Goal: Information Seeking & Learning: Learn about a topic

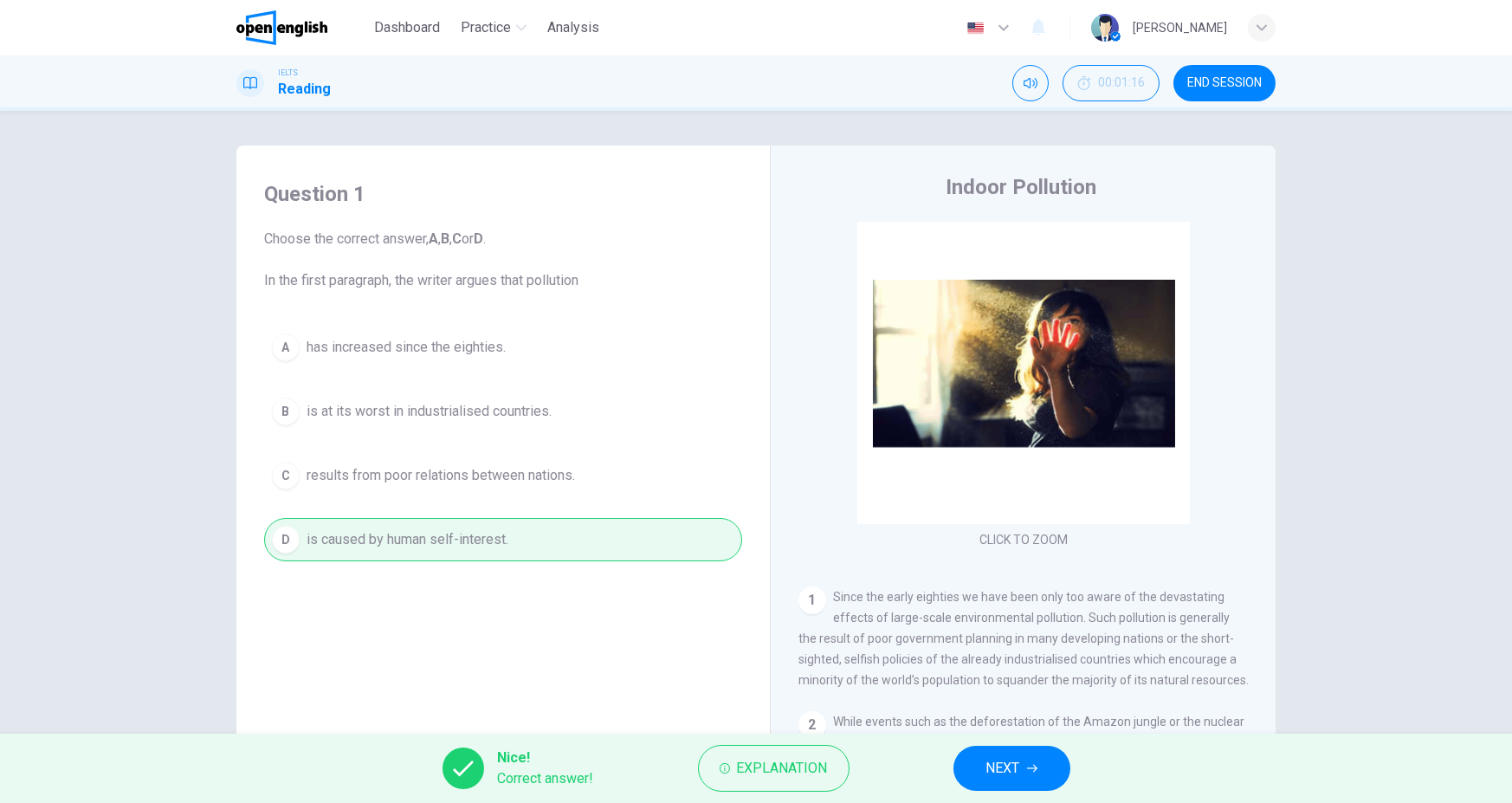
scroll to position [454, 0]
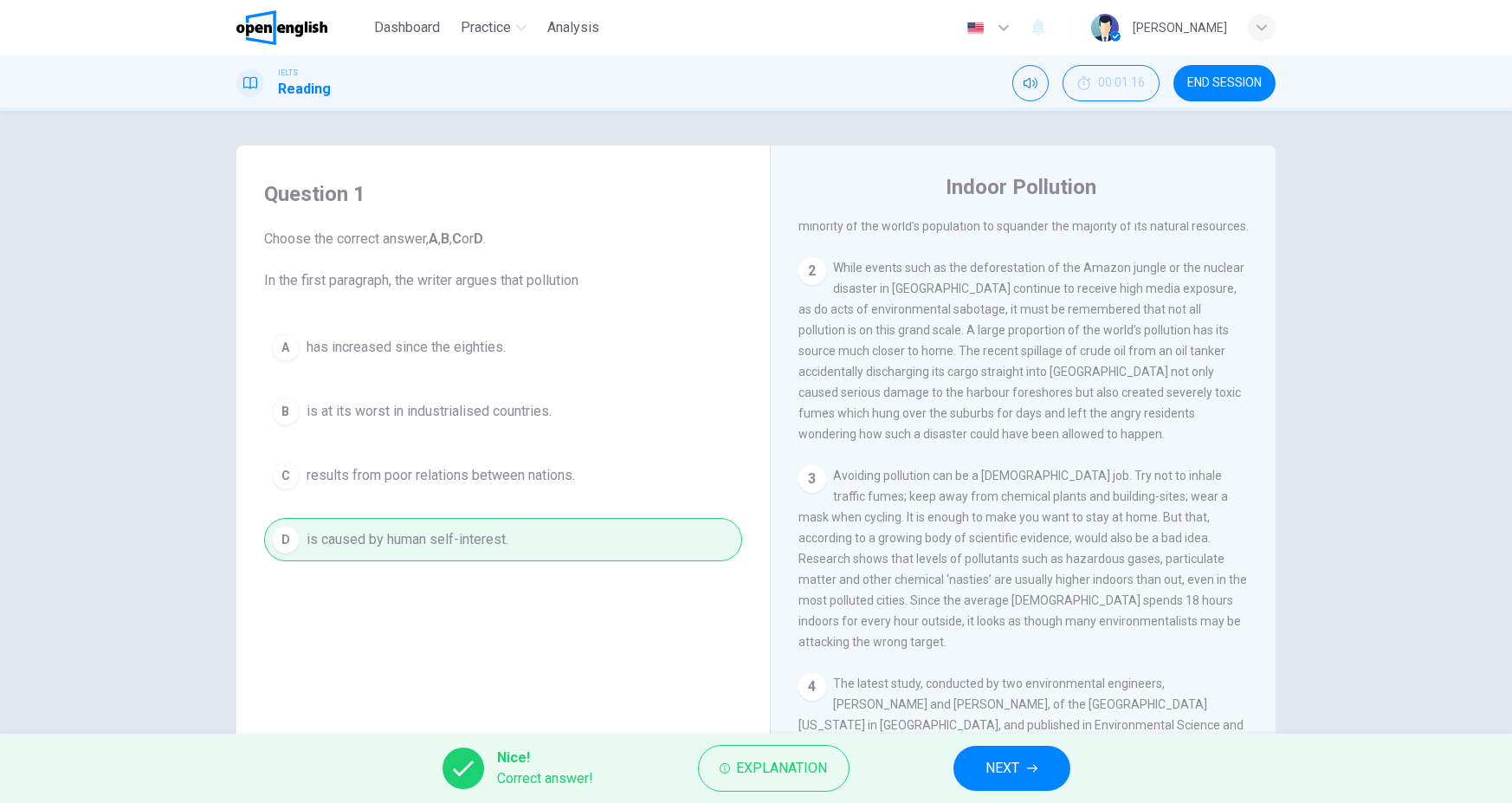
click at [1001, 765] on span "NEXT" at bounding box center [1003, 768] width 34 height 24
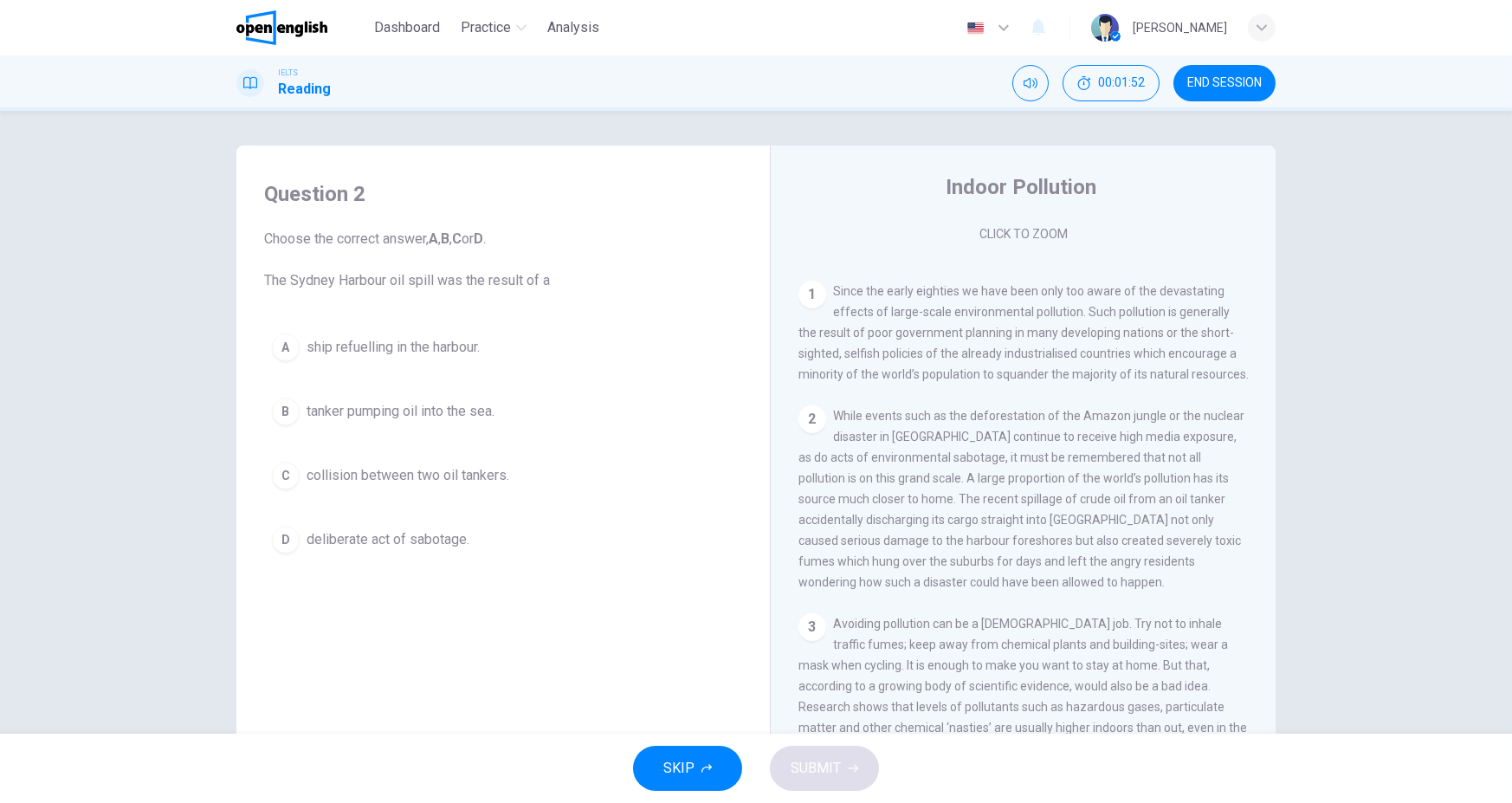
scroll to position [367, 0]
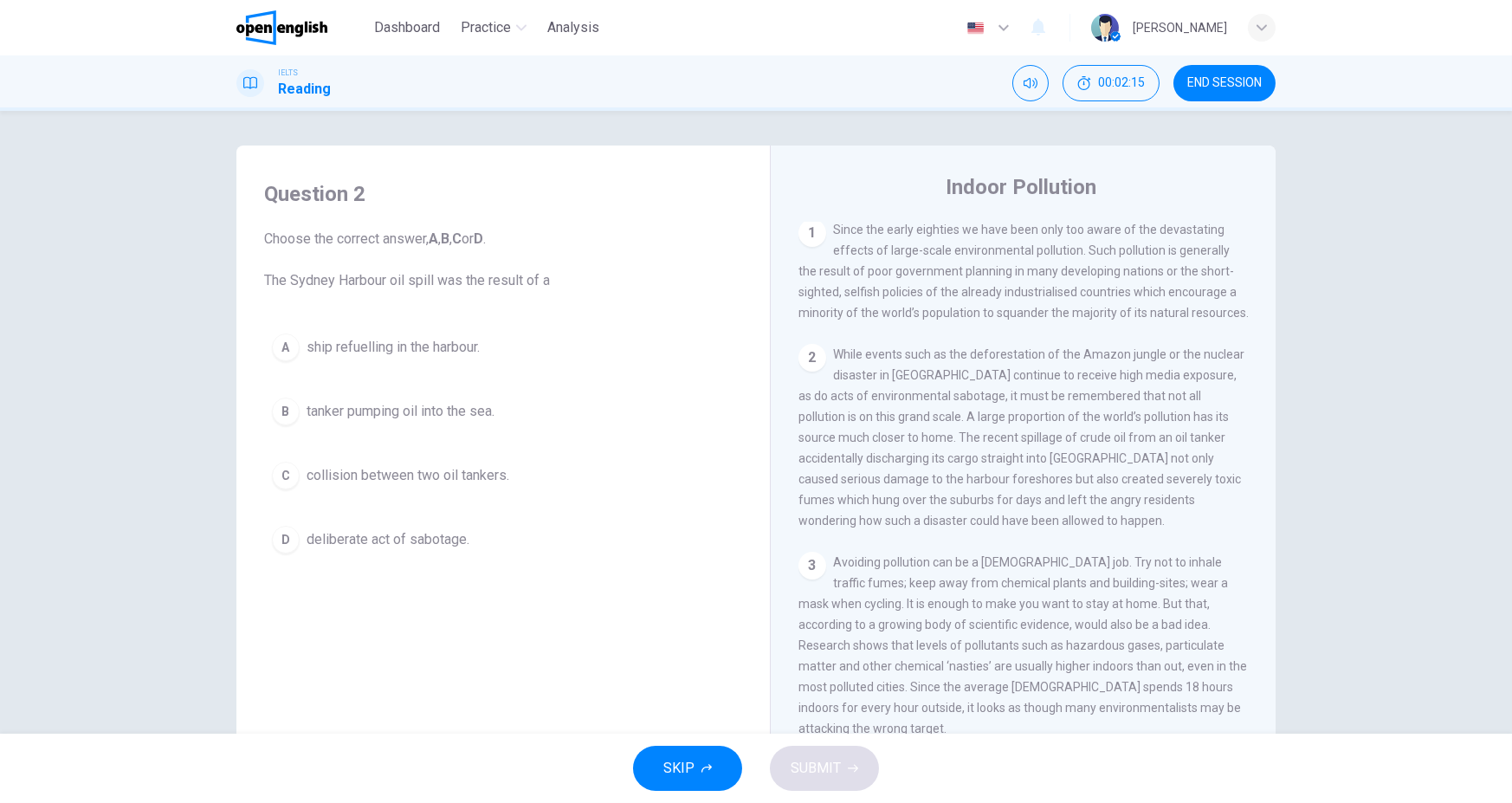
drag, startPoint x: 942, startPoint y: 418, endPoint x: 1118, endPoint y: 425, distance: 176.1
click at [1118, 425] on span "While events such as the deforestation of the Amazon jungle or the nuclear disa…" at bounding box center [1021, 437] width 446 height 180
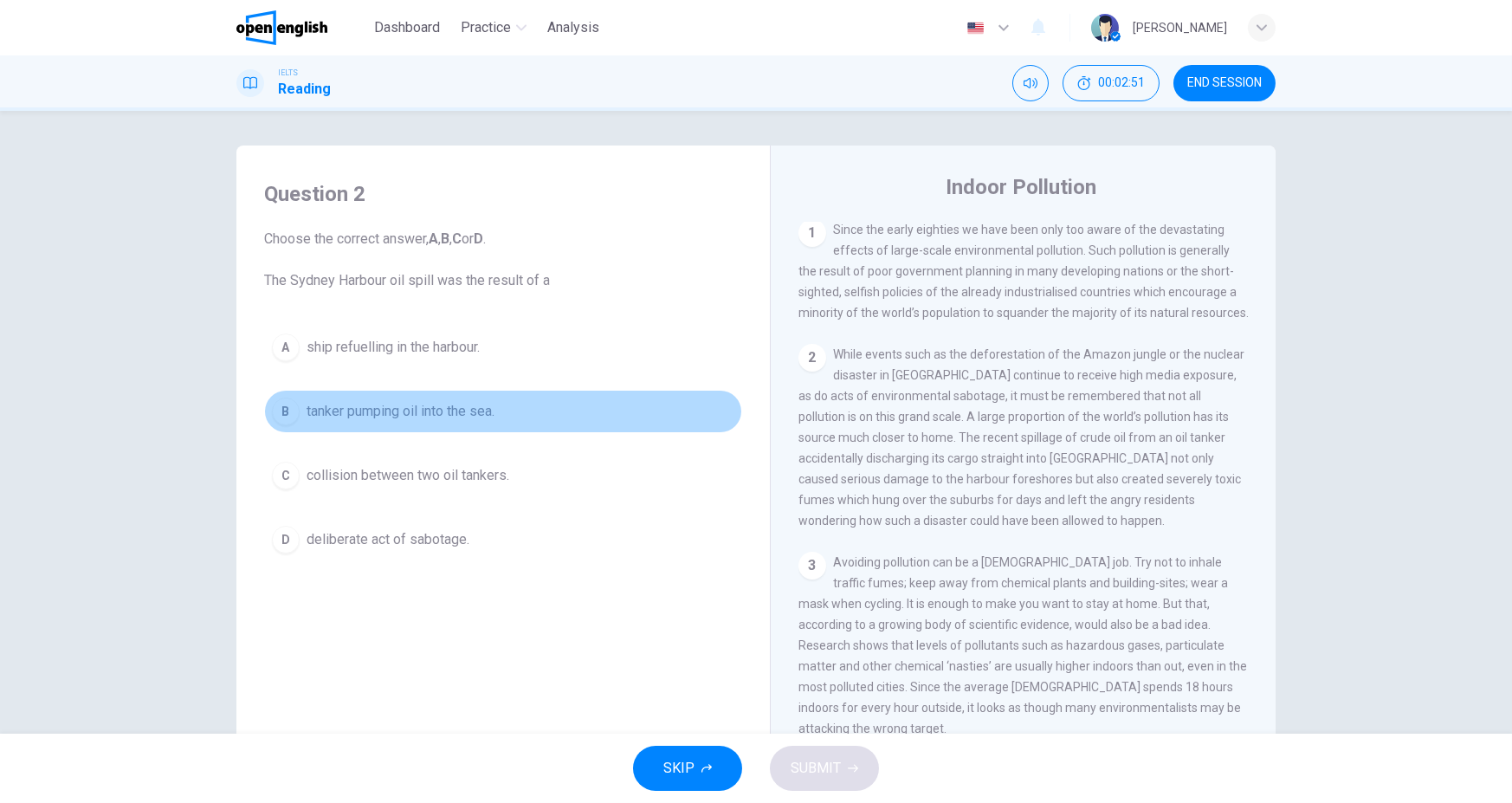
click at [503, 412] on button "B tanker pumping oil into the sea." at bounding box center [502, 411] width 478 height 43
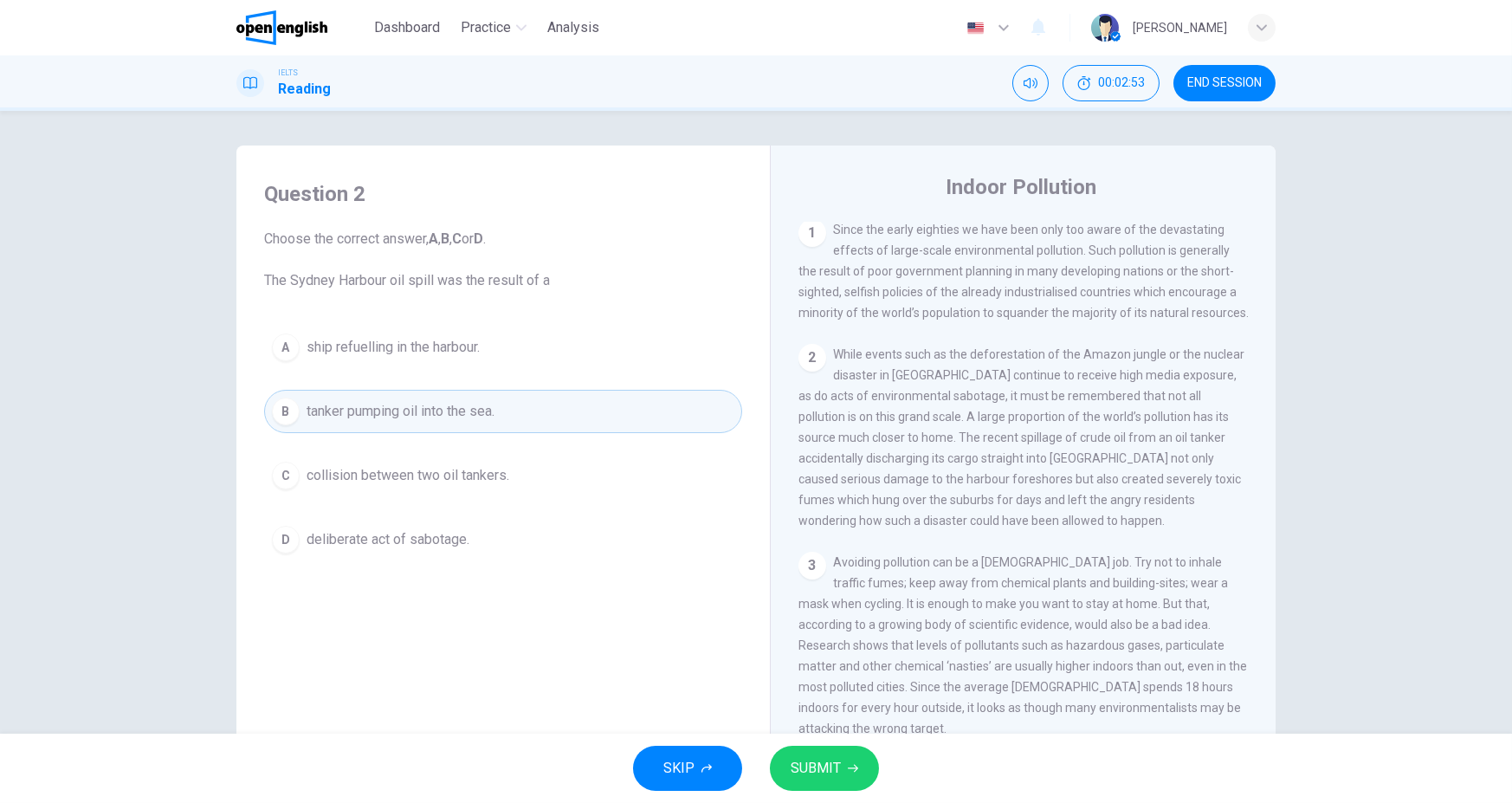
click at [818, 768] on span "SUBMIT" at bounding box center [816, 768] width 50 height 24
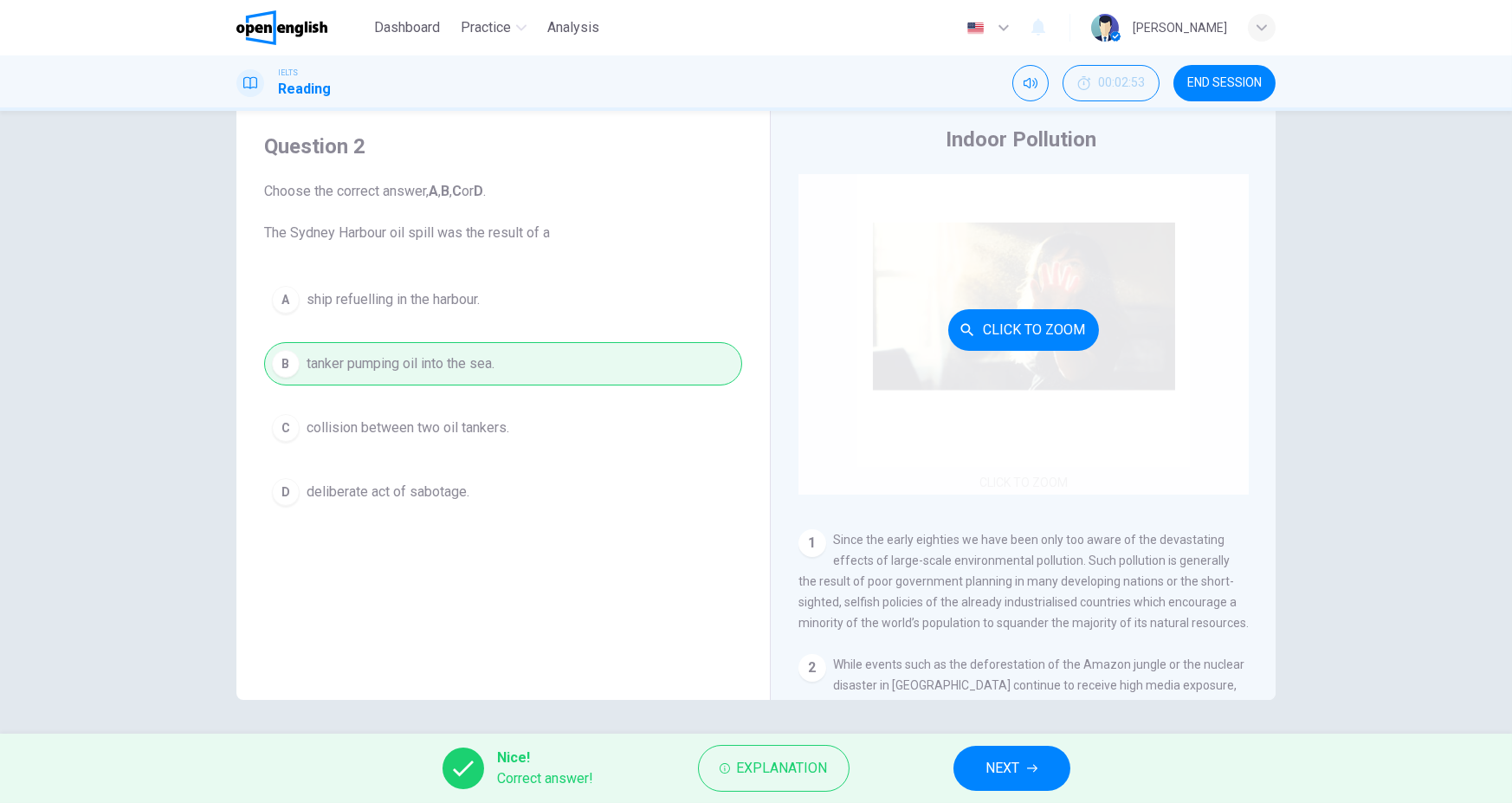
scroll to position [0, 0]
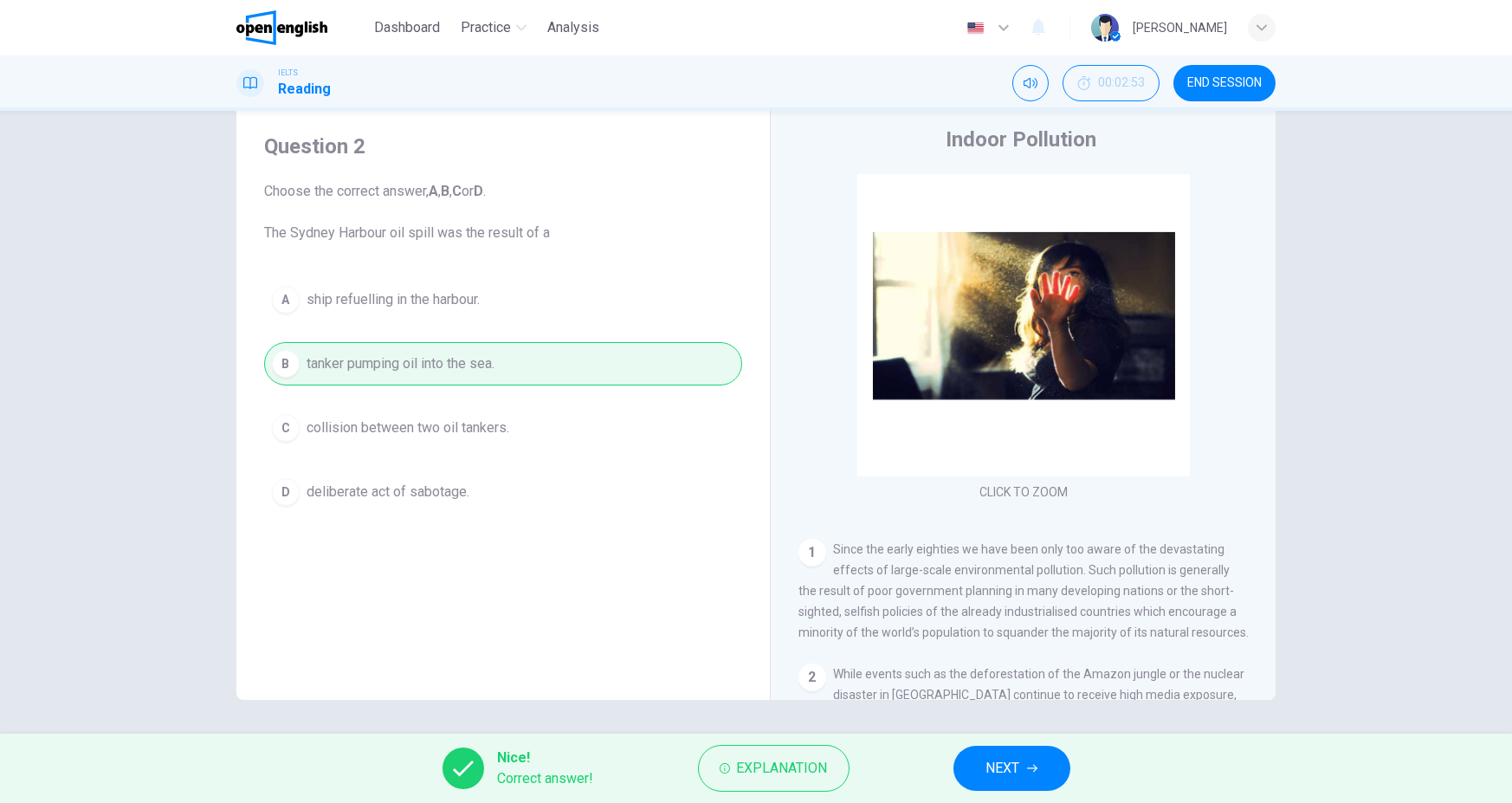
click at [996, 784] on button "NEXT" at bounding box center [1012, 768] width 117 height 45
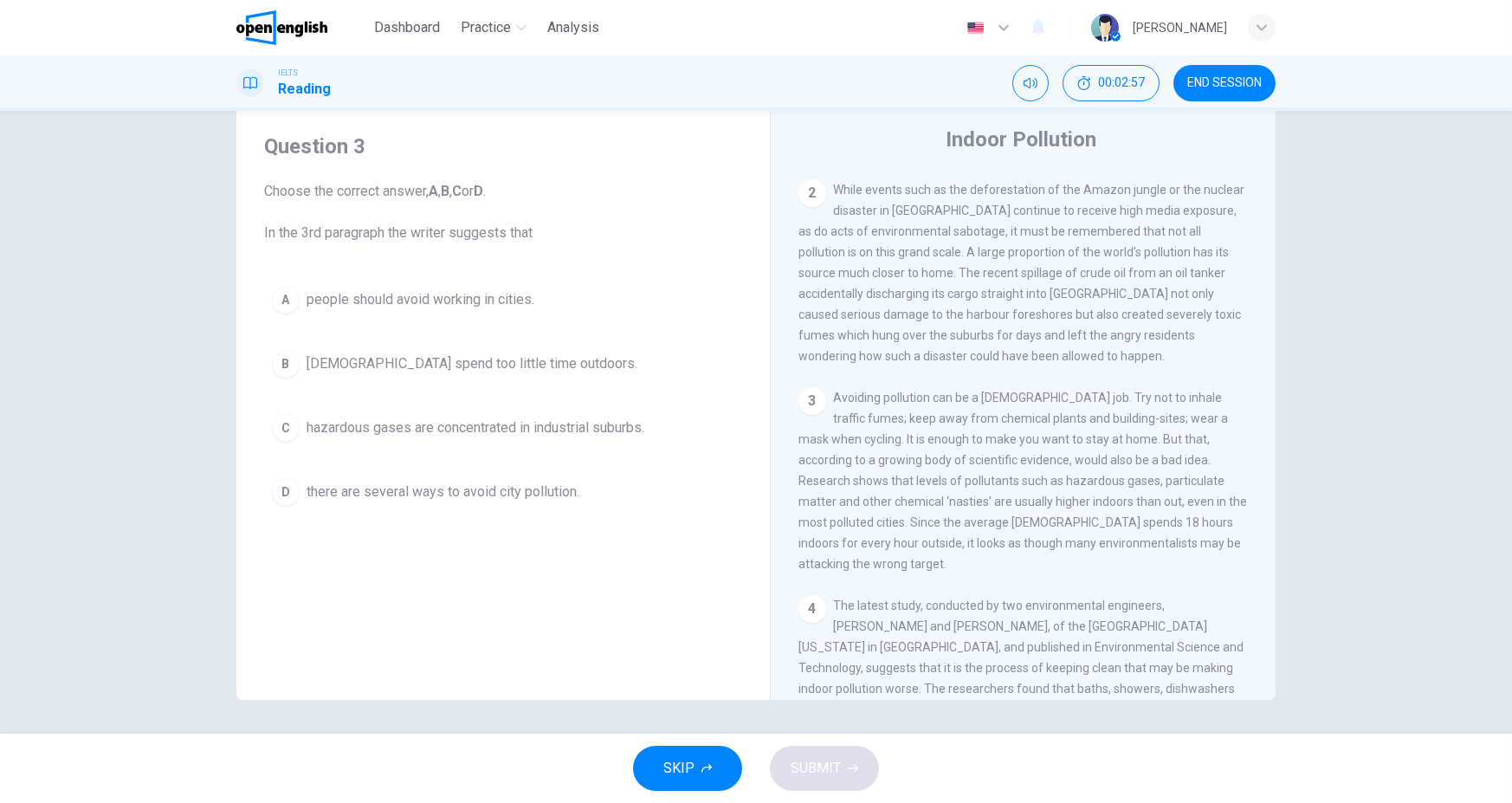
scroll to position [519, 0]
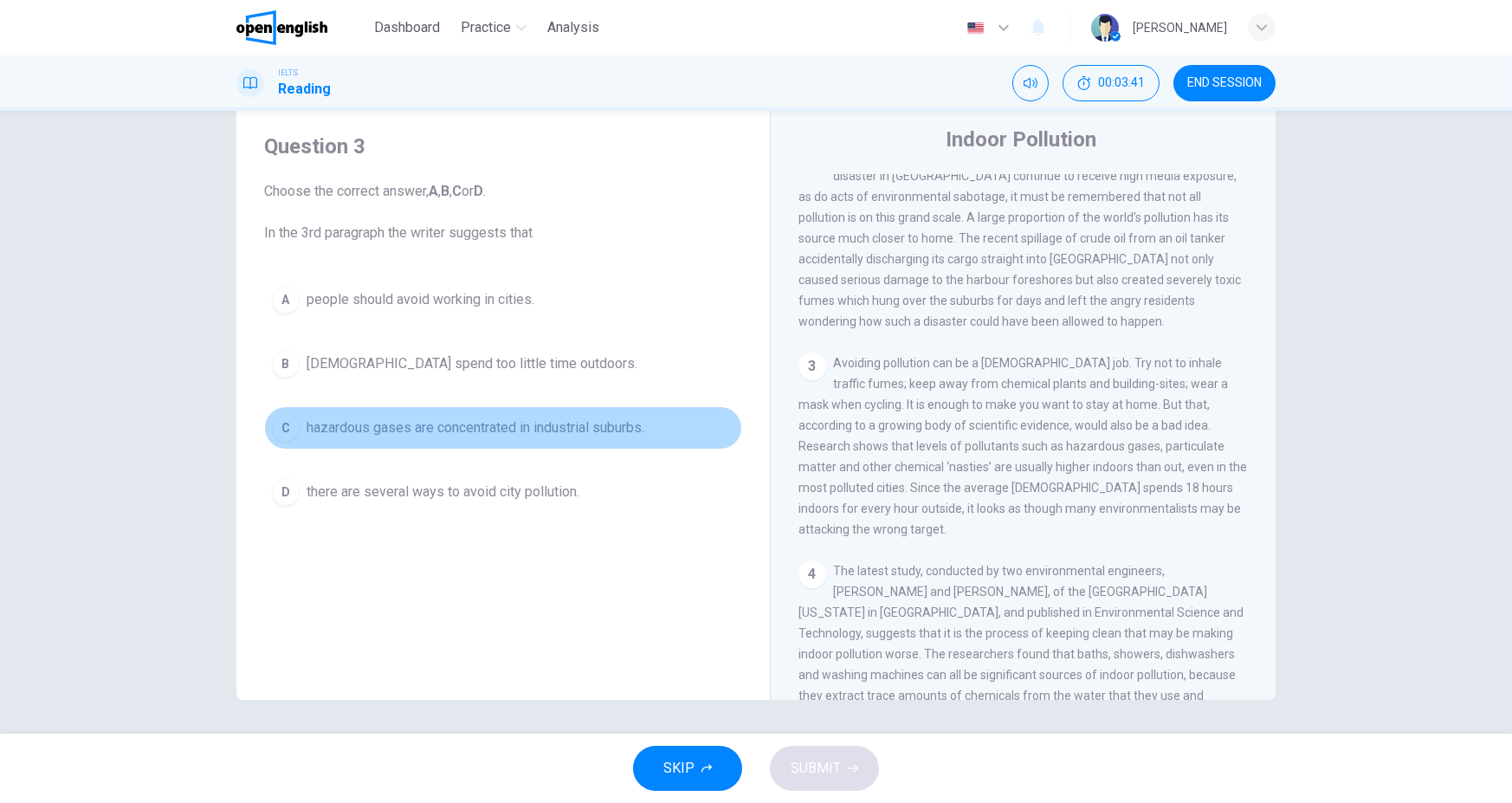
click at [629, 428] on span "hazardous gases are concentrated in industrial suburbs." at bounding box center [476, 428] width 337 height 21
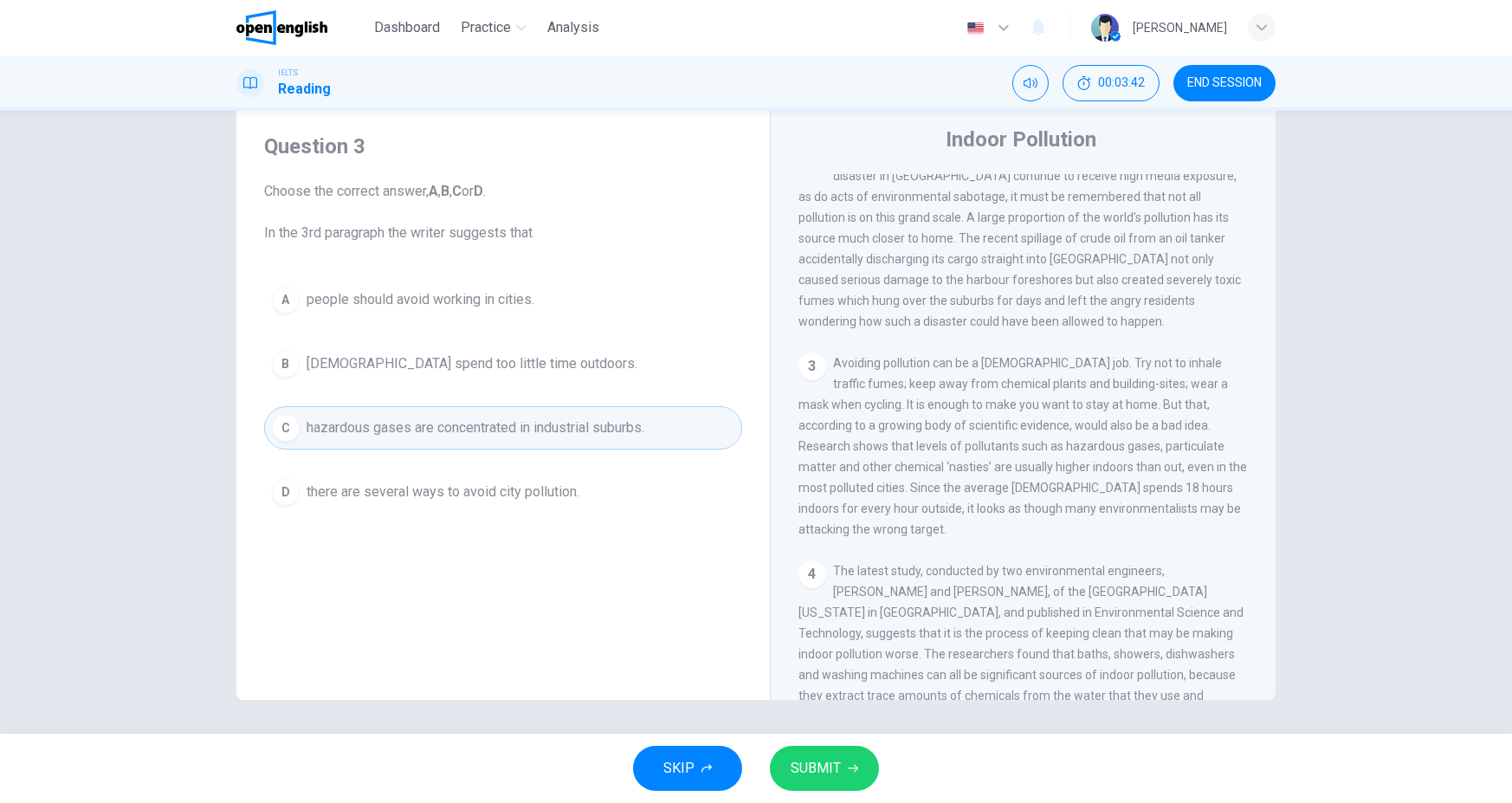
click at [829, 765] on span "SUBMIT" at bounding box center [816, 768] width 50 height 24
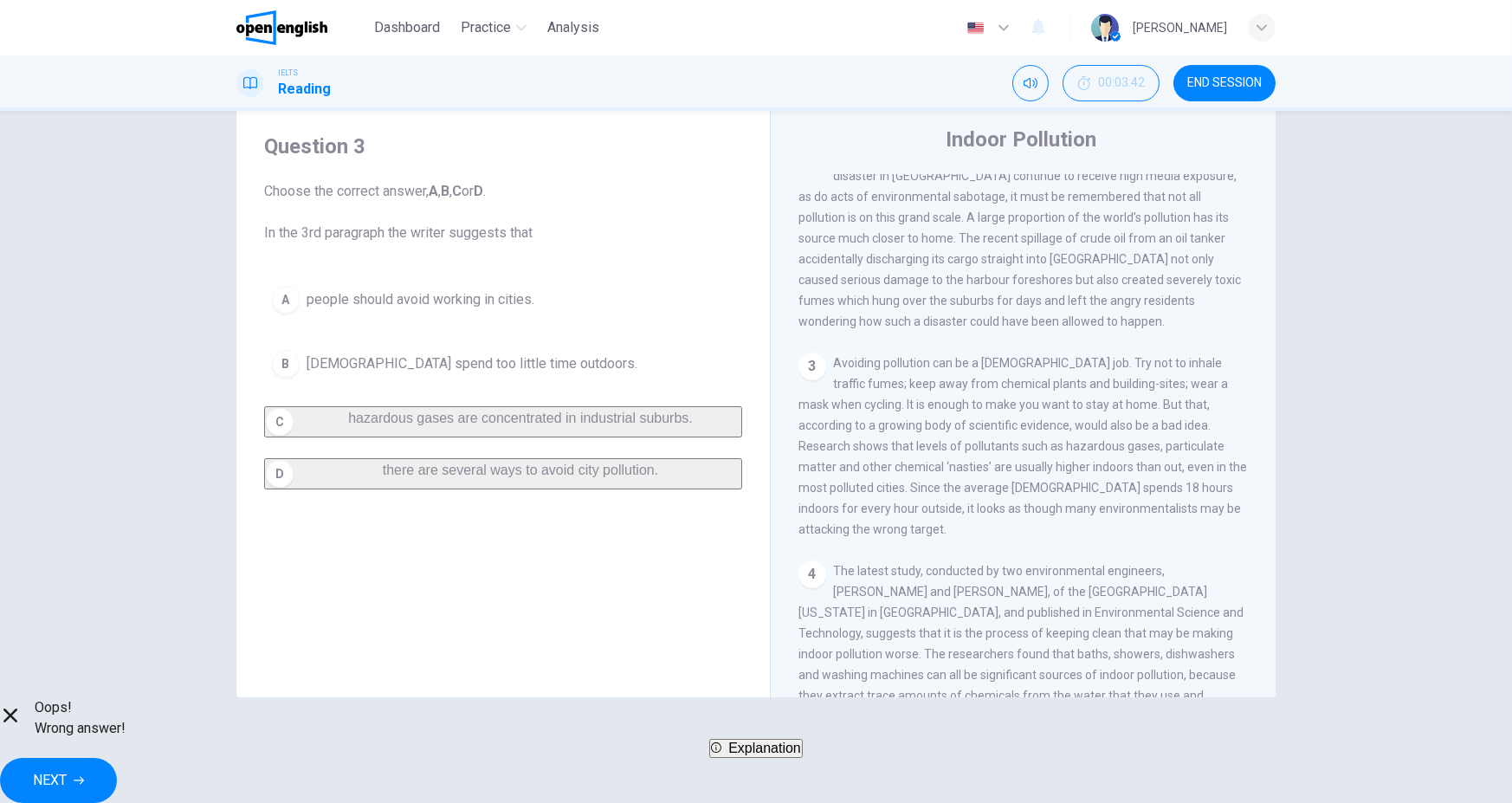
click at [570, 489] on div "A people should avoid working in cities. B Americans spend too little time outd…" at bounding box center [502, 384] width 478 height 211
click at [801, 755] on span "Explanation" at bounding box center [764, 747] width 73 height 14
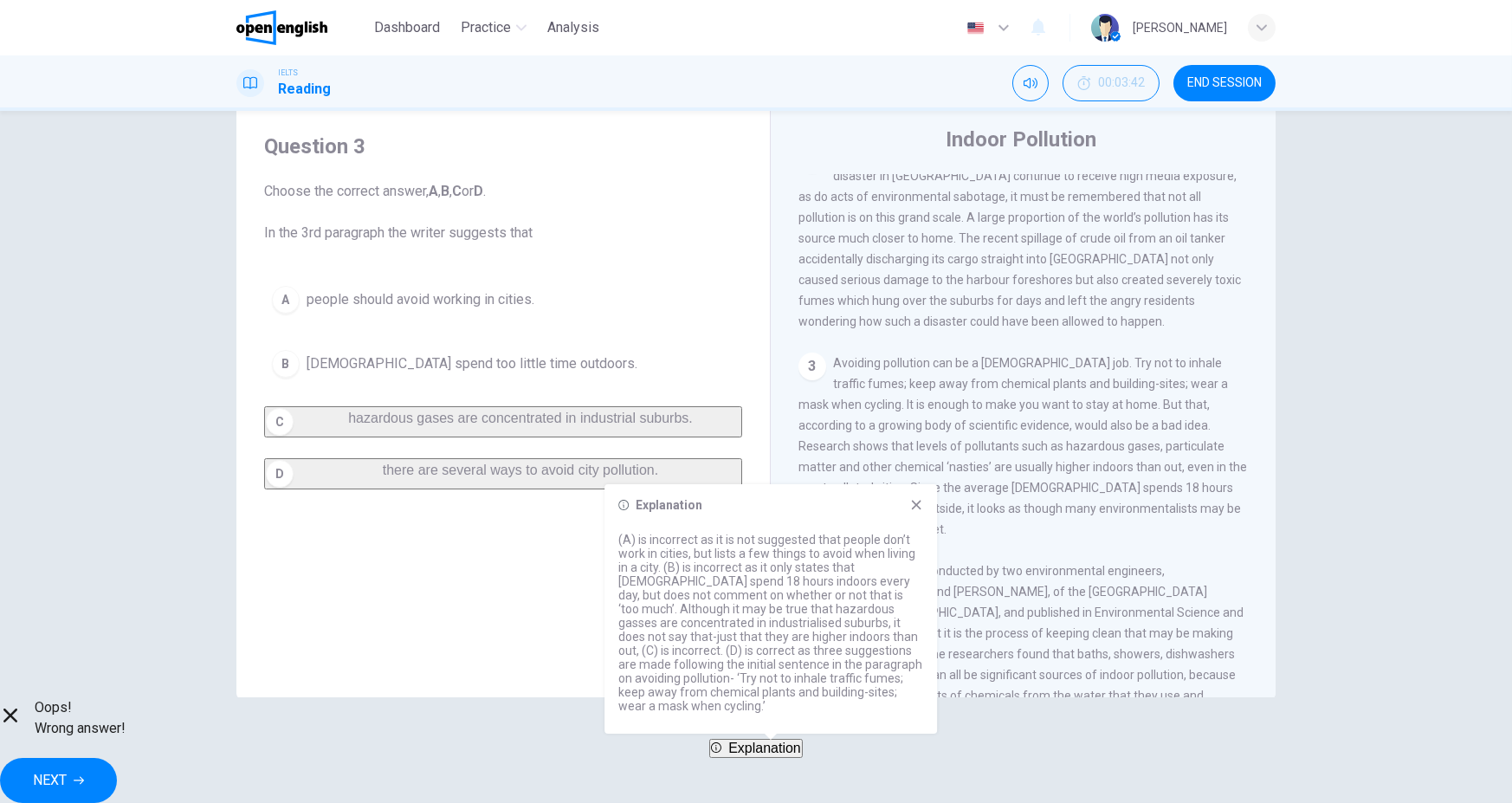
click at [117, 769] on button "NEXT" at bounding box center [58, 780] width 117 height 45
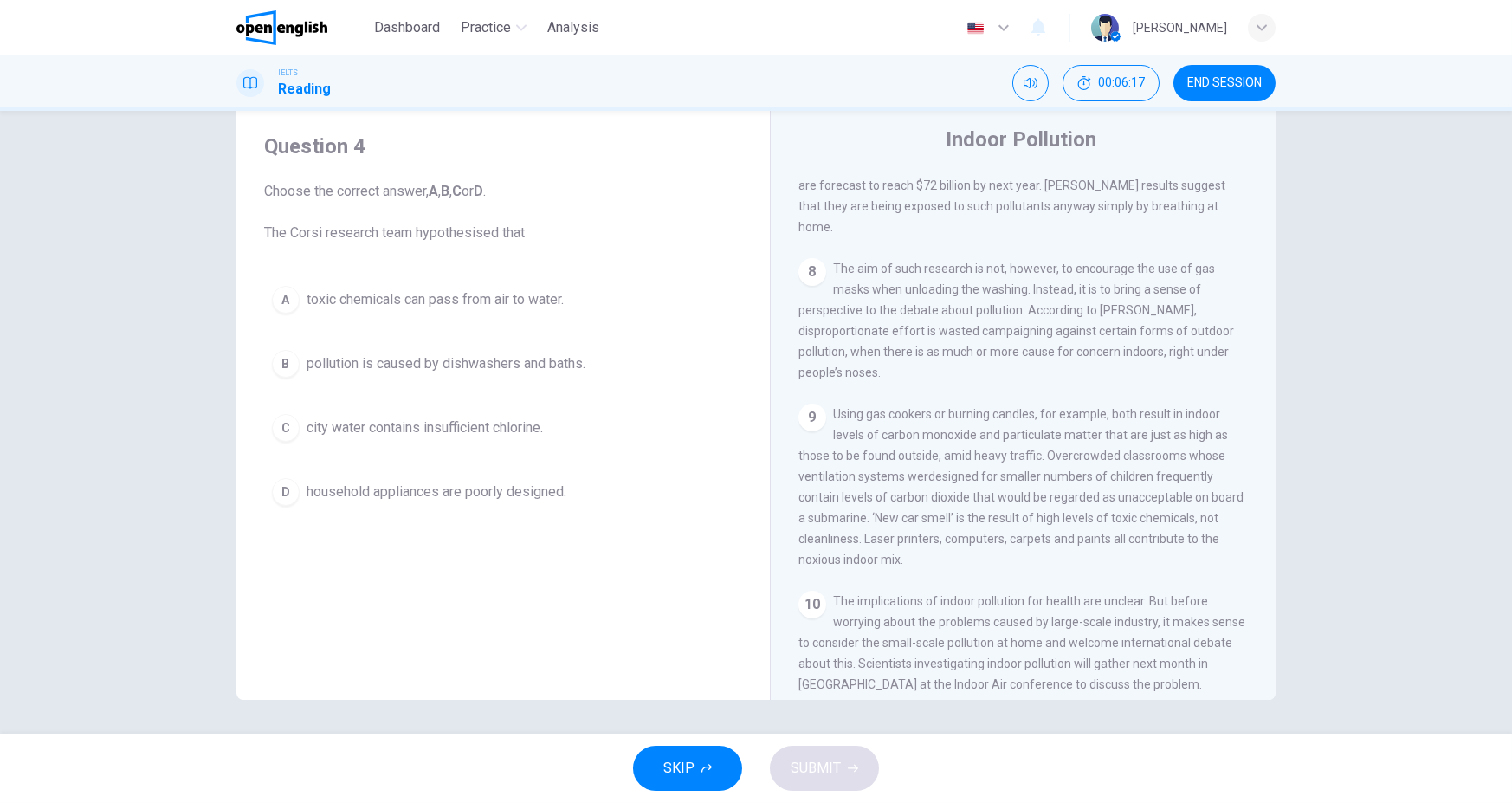
scroll to position [1580, 0]
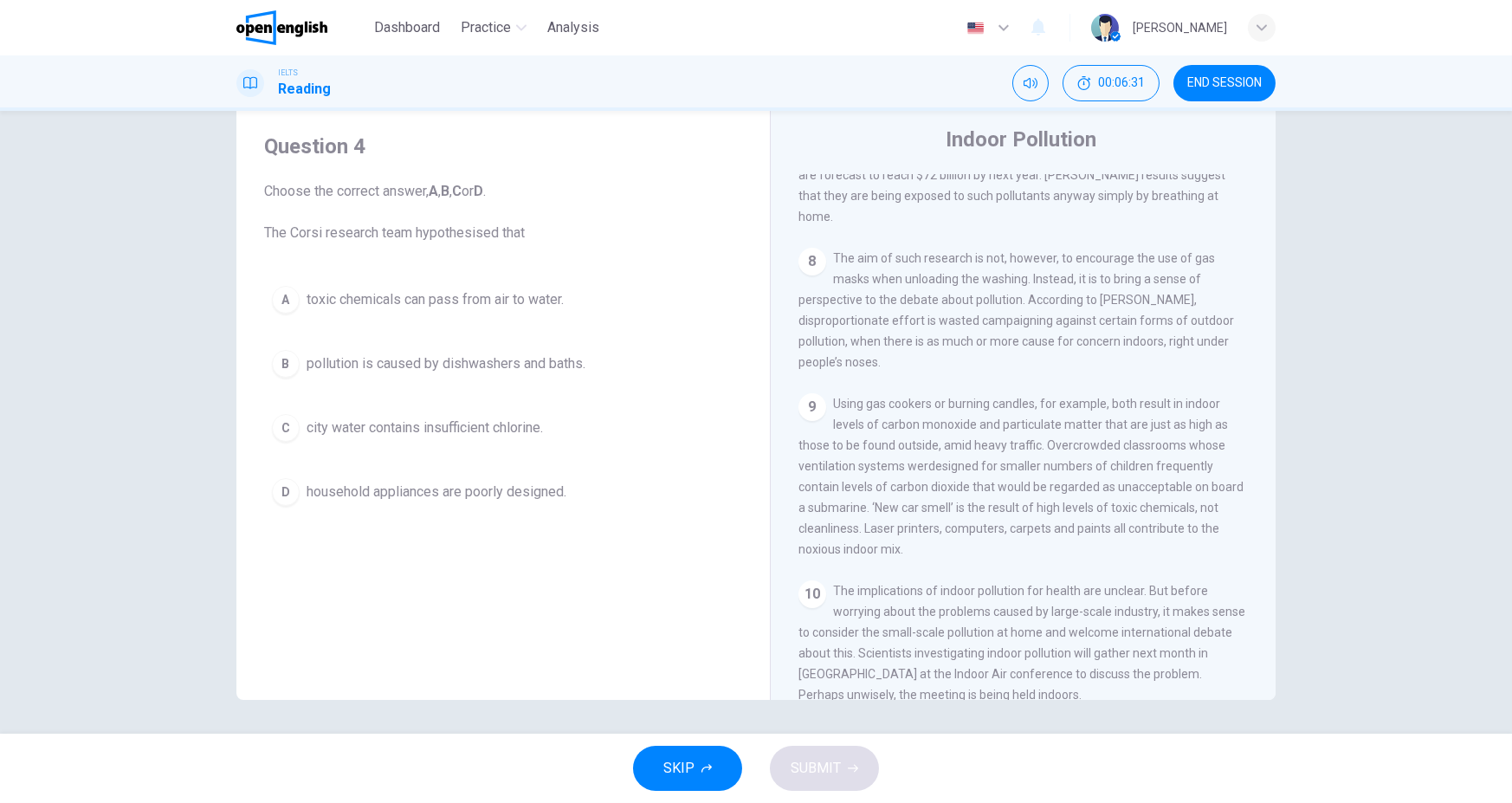
click at [553, 293] on span "toxic chemicals can pass from air to water." at bounding box center [435, 300] width 257 height 21
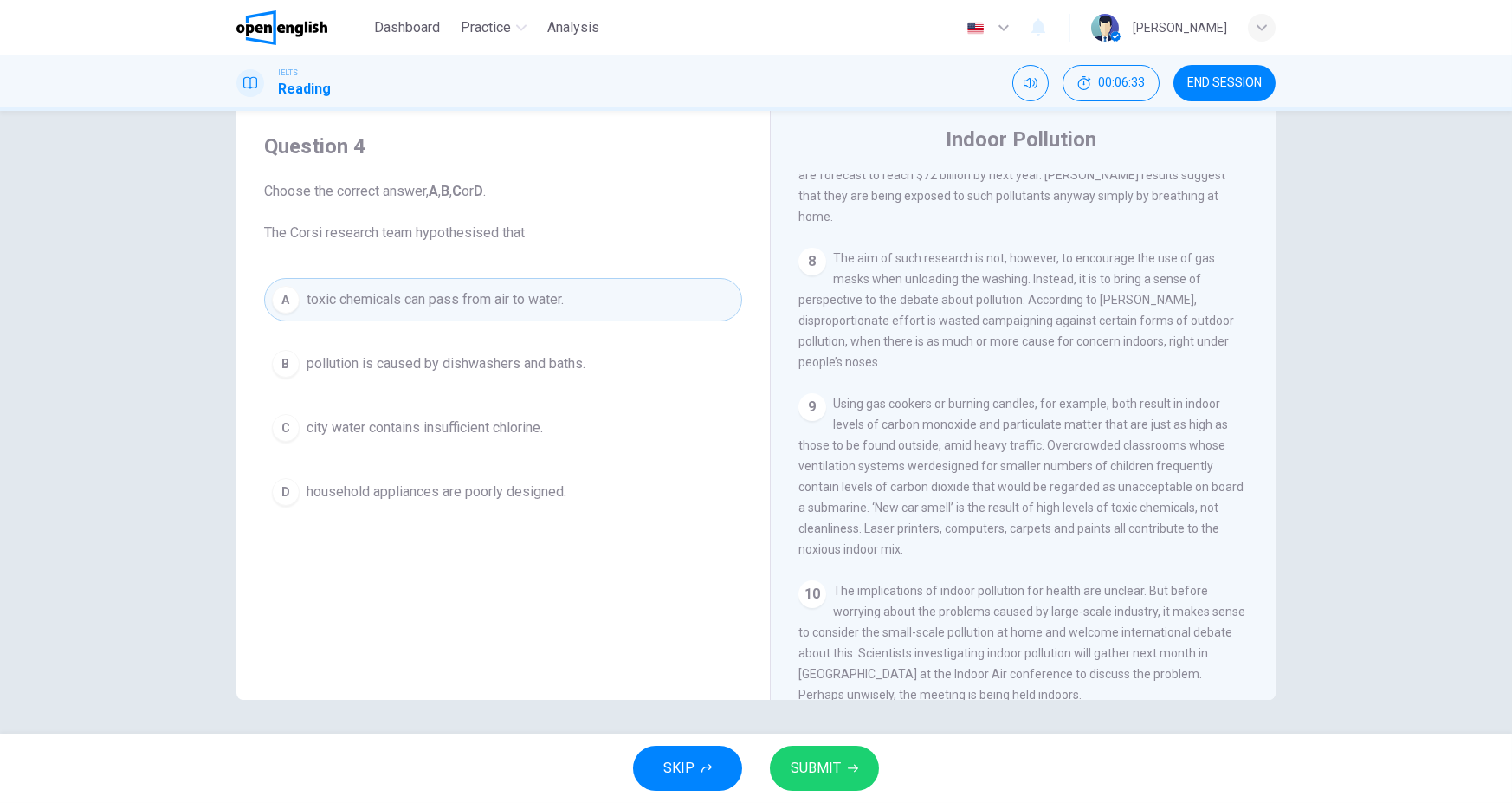
click at [798, 771] on span "SUBMIT" at bounding box center [816, 768] width 50 height 24
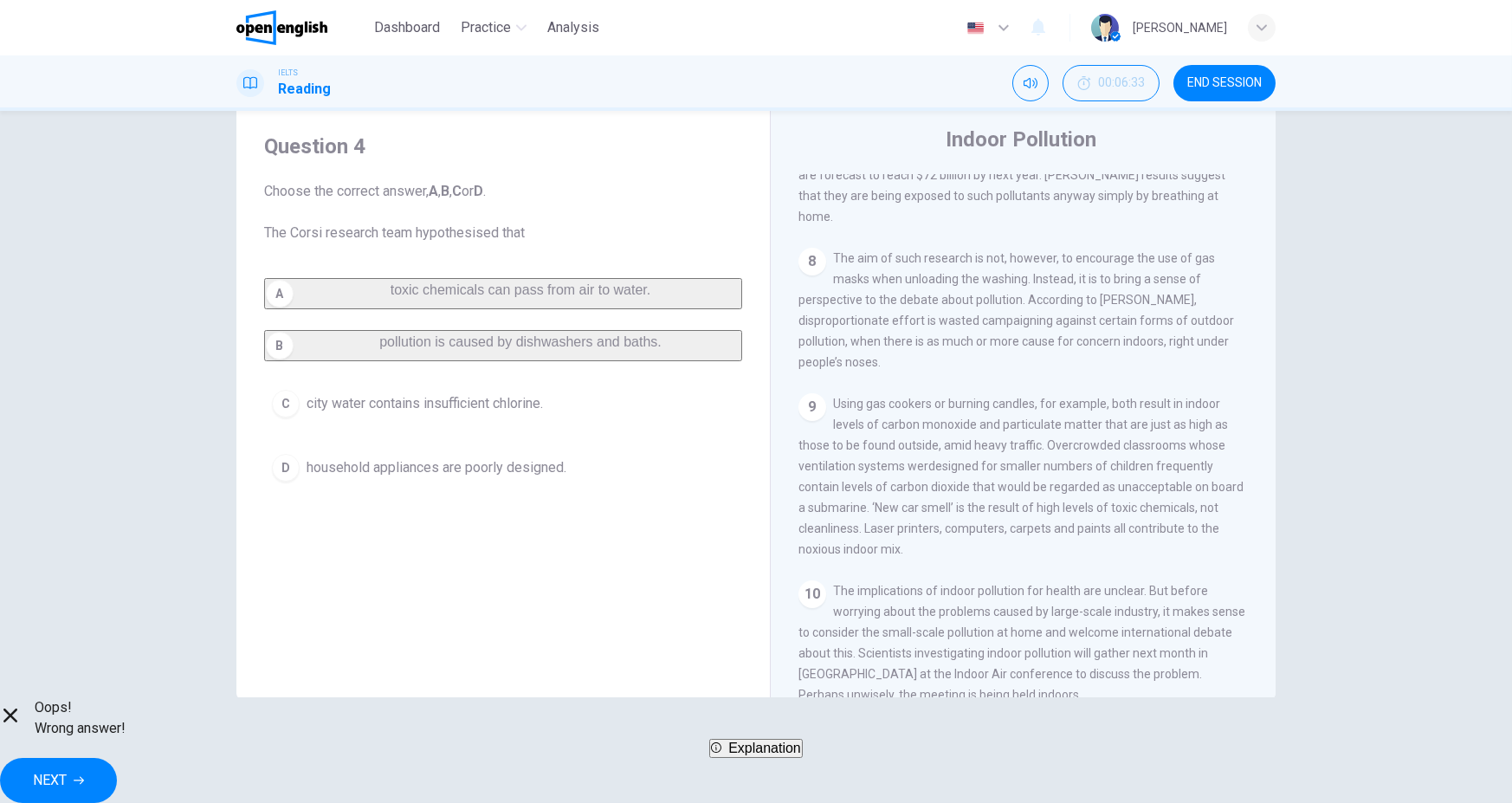
click at [621, 371] on div "A toxic chemicals can pass from air to water. B pollution is caused by dishwash…" at bounding box center [502, 384] width 478 height 211
click at [801, 755] on span "Explanation" at bounding box center [764, 747] width 73 height 14
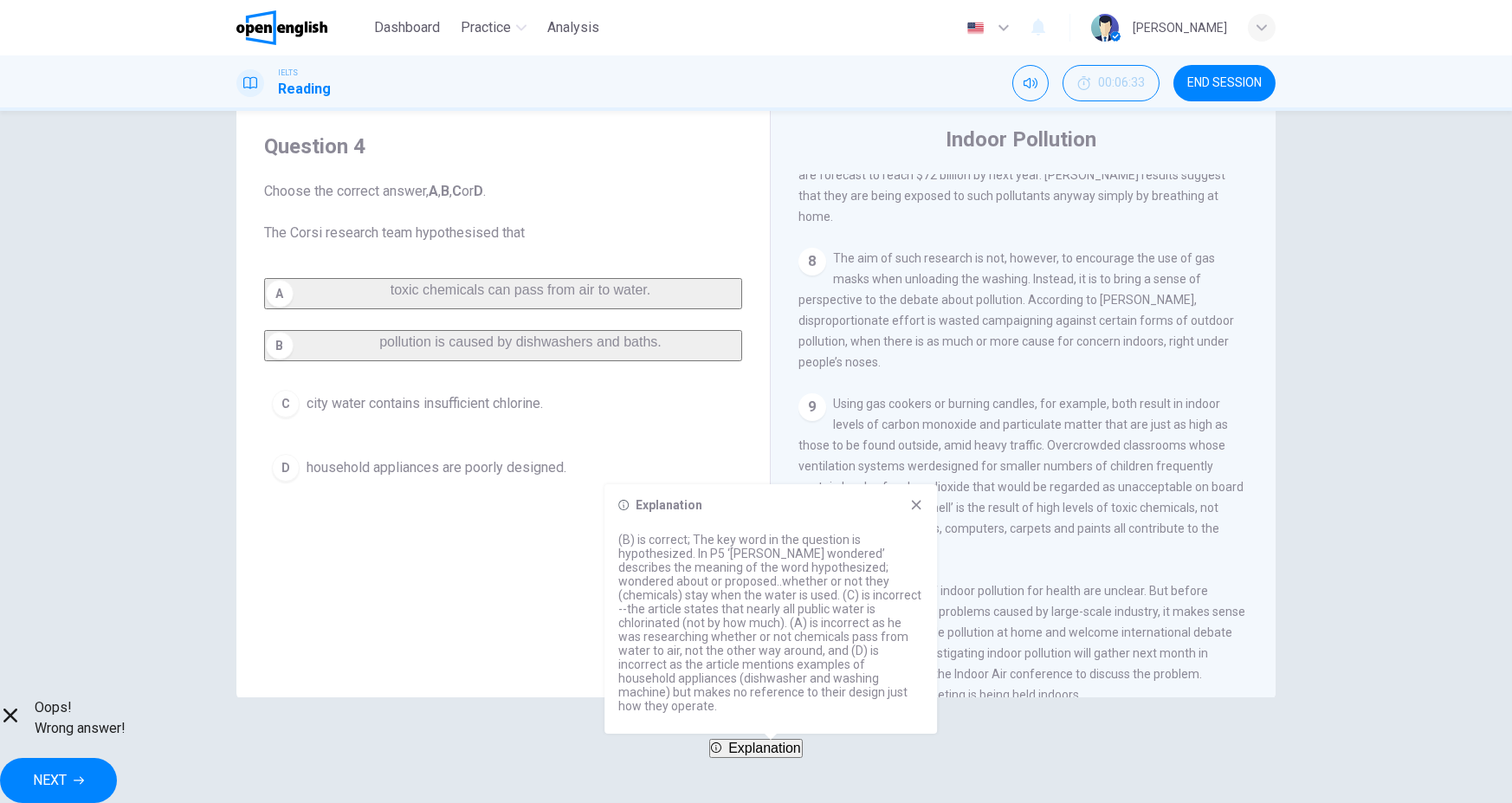
click at [67, 768] on span "NEXT" at bounding box center [49, 780] width 34 height 24
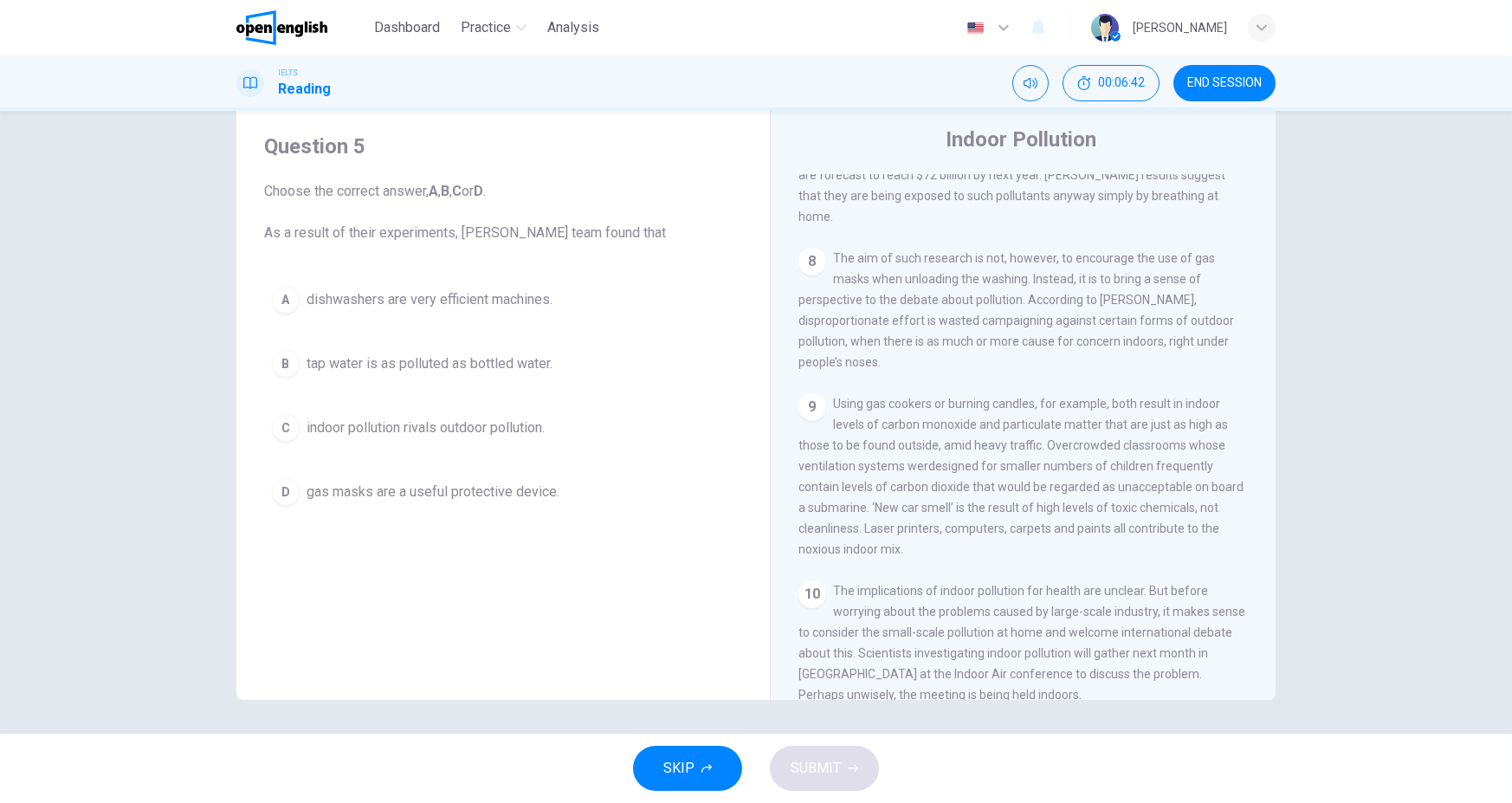
click at [585, 436] on button "C indoor pollution rivals outdoor pollution." at bounding box center [502, 428] width 478 height 43
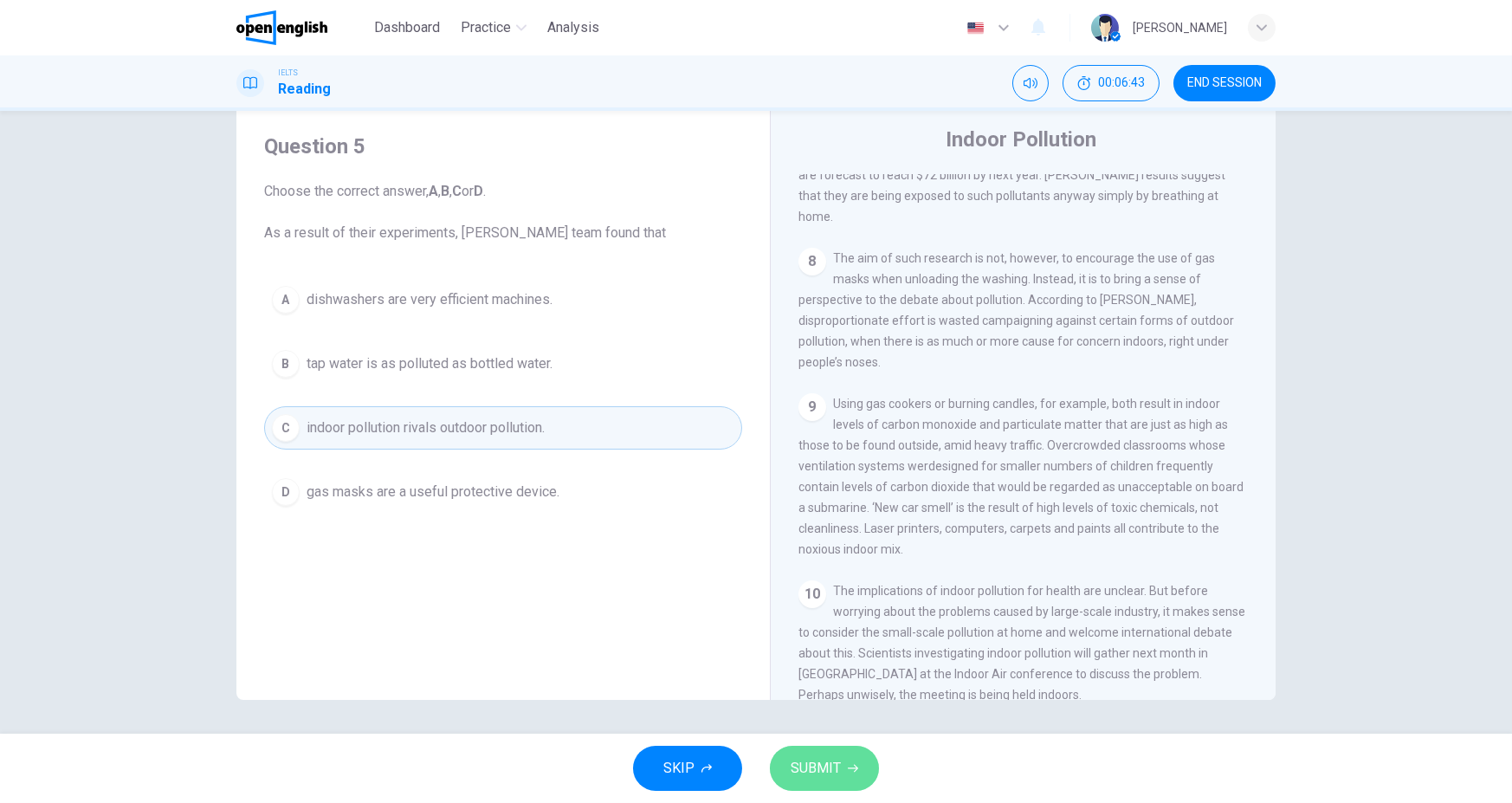
click at [809, 750] on button "SUBMIT" at bounding box center [825, 768] width 109 height 45
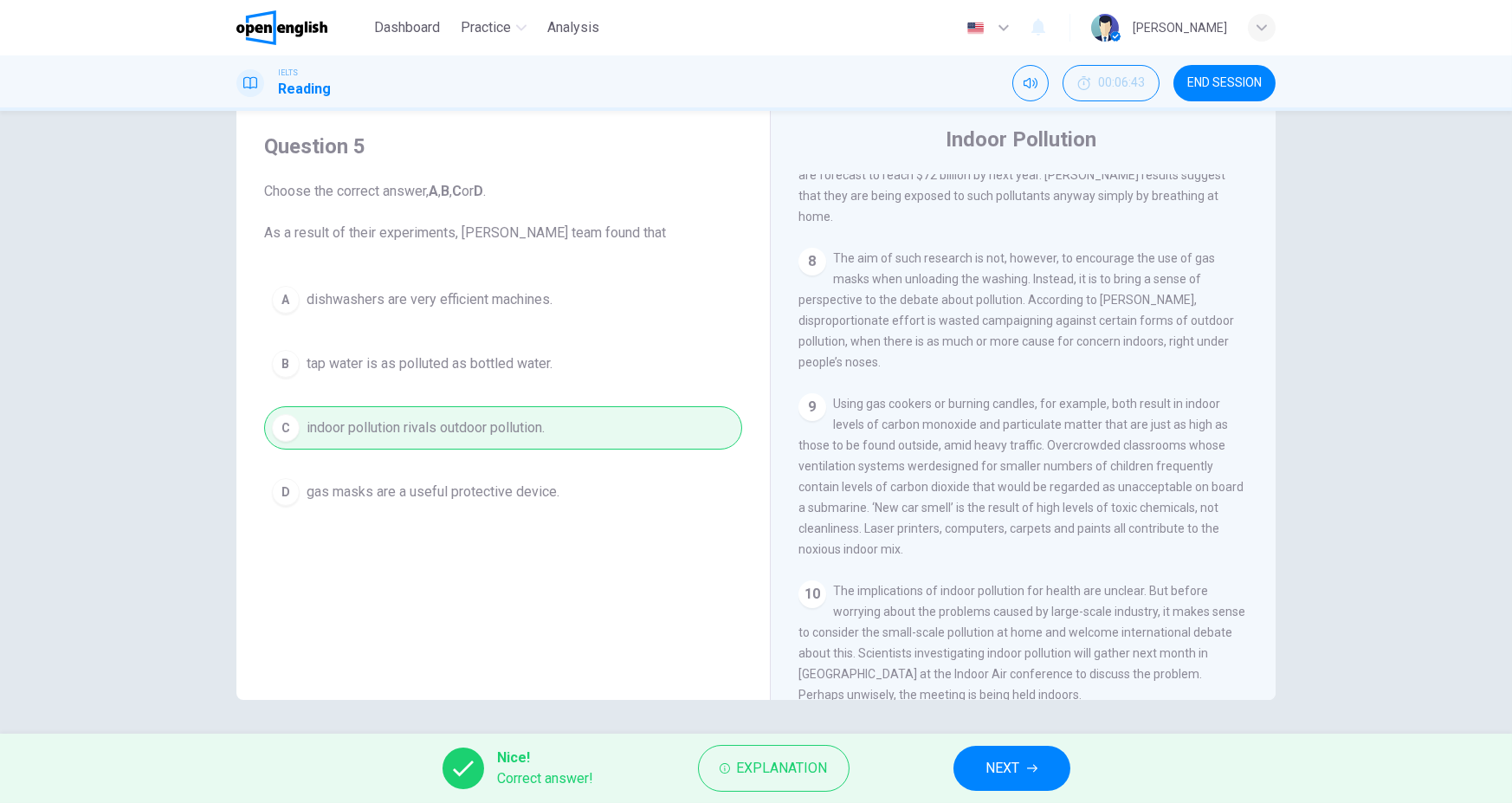
click at [991, 781] on button "NEXT" at bounding box center [1012, 768] width 117 height 45
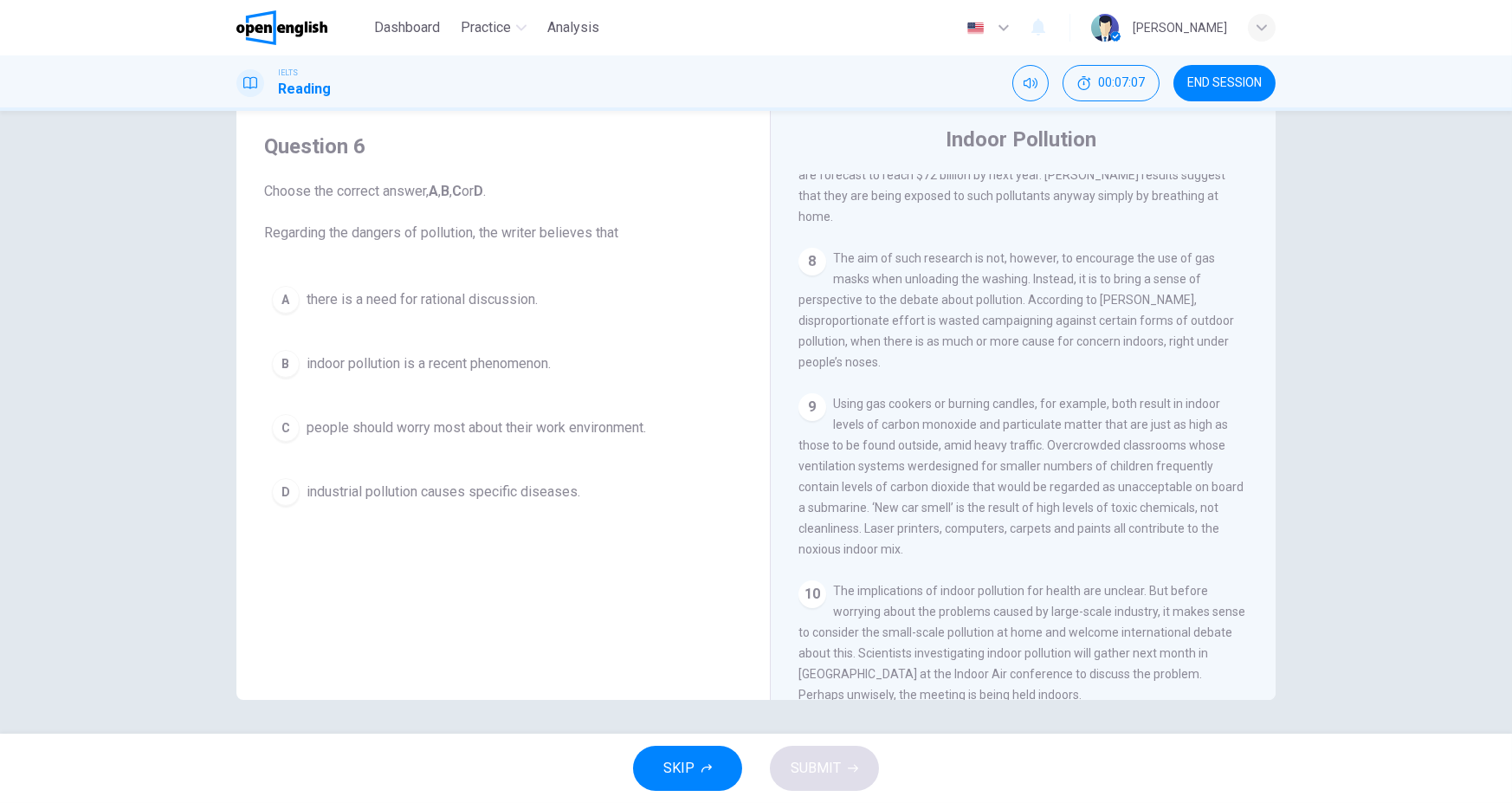
click at [546, 307] on button "A there is a need for rational discussion." at bounding box center [502, 299] width 478 height 43
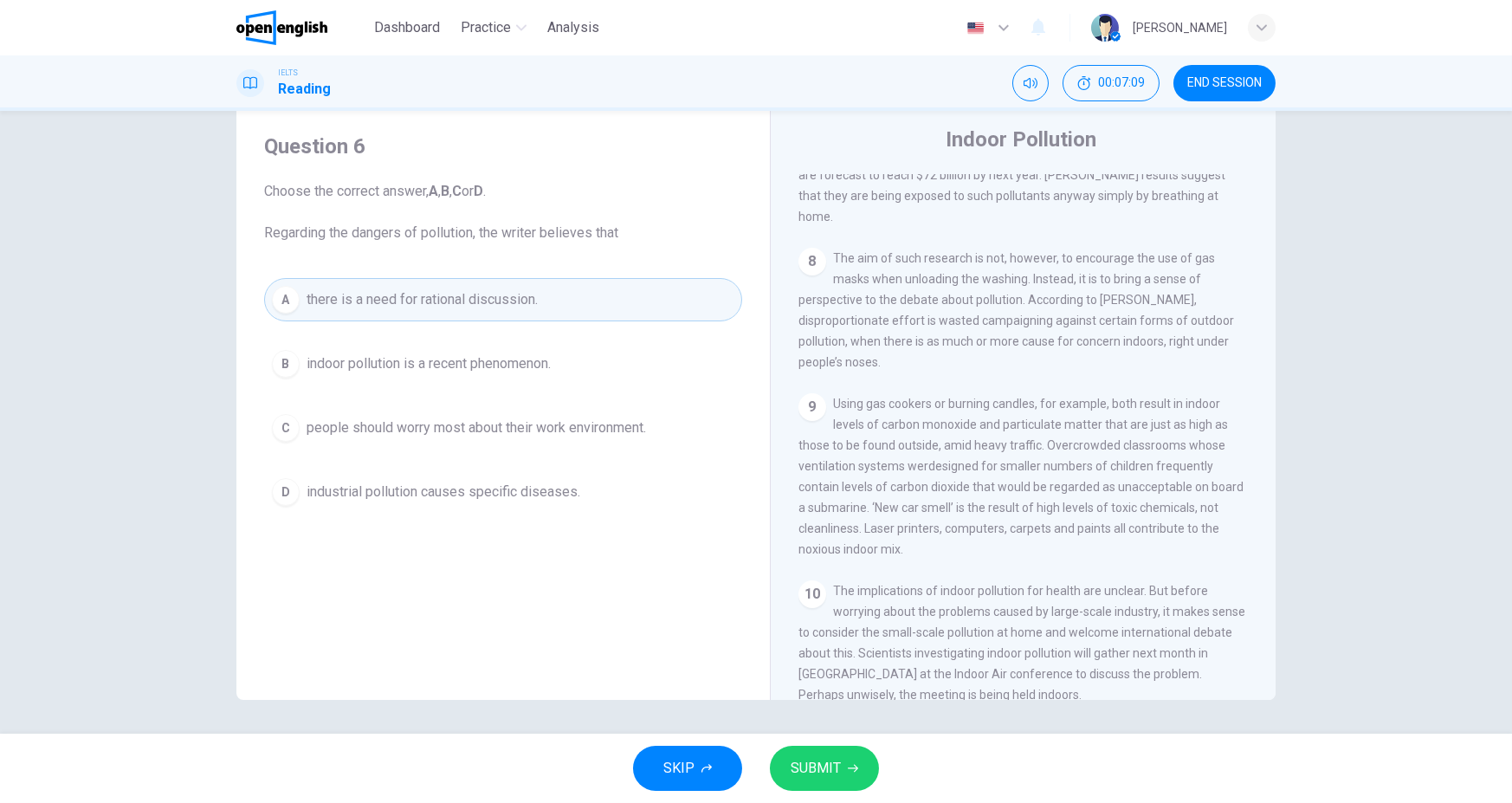
click at [868, 769] on button "SUBMIT" at bounding box center [825, 768] width 109 height 45
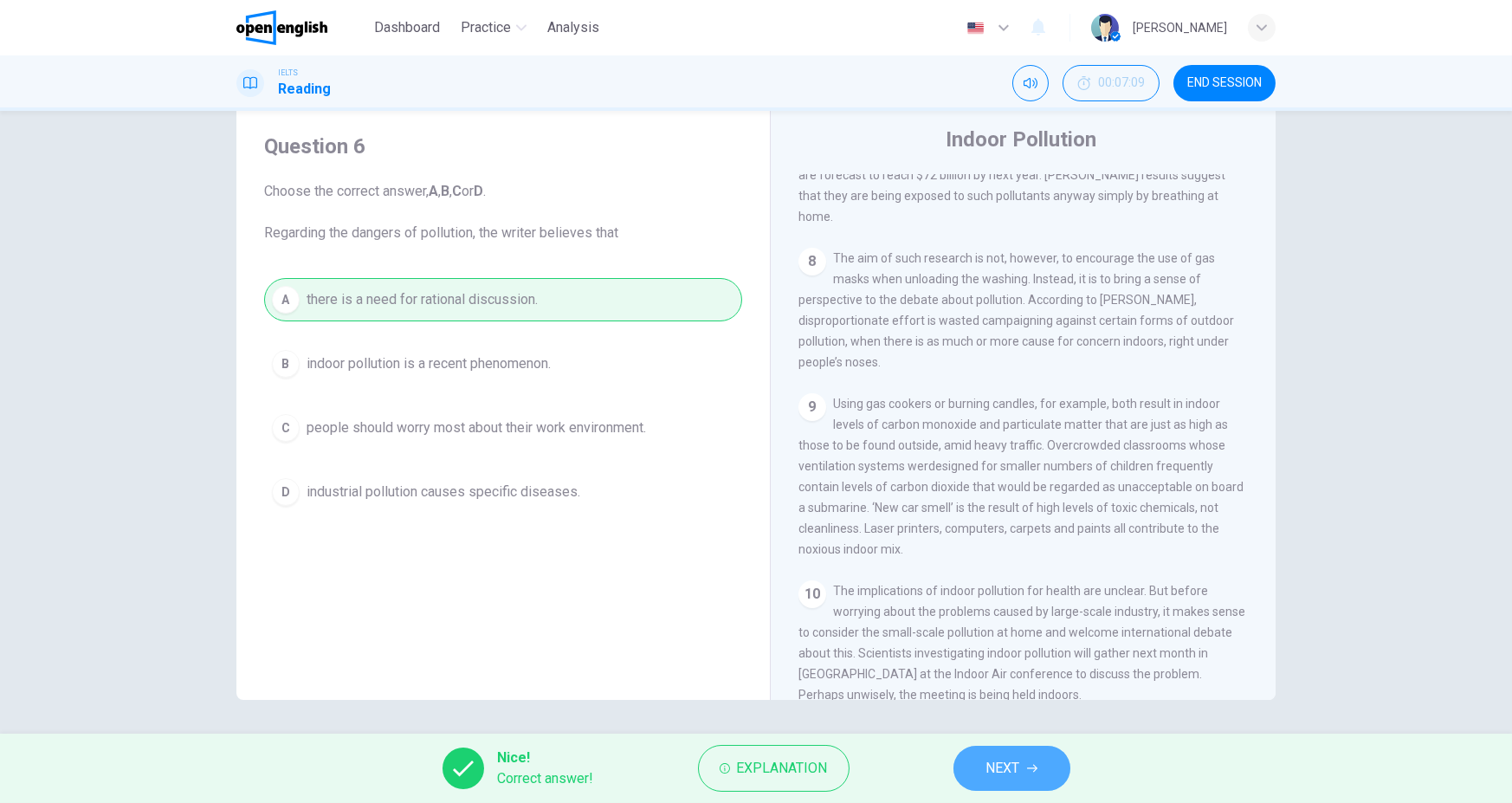
click at [971, 777] on button "NEXT" at bounding box center [1012, 768] width 117 height 45
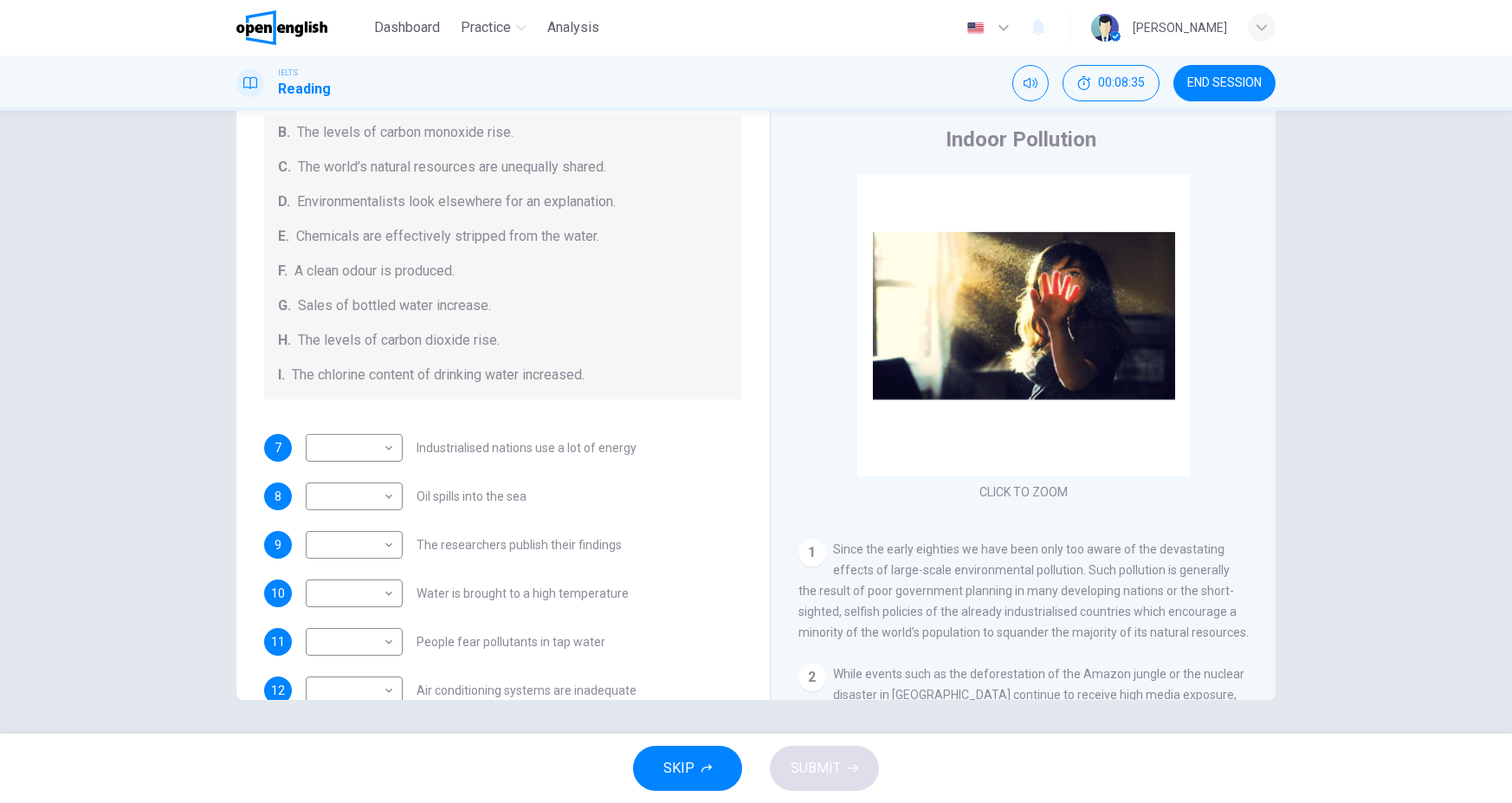
scroll to position [367, 0]
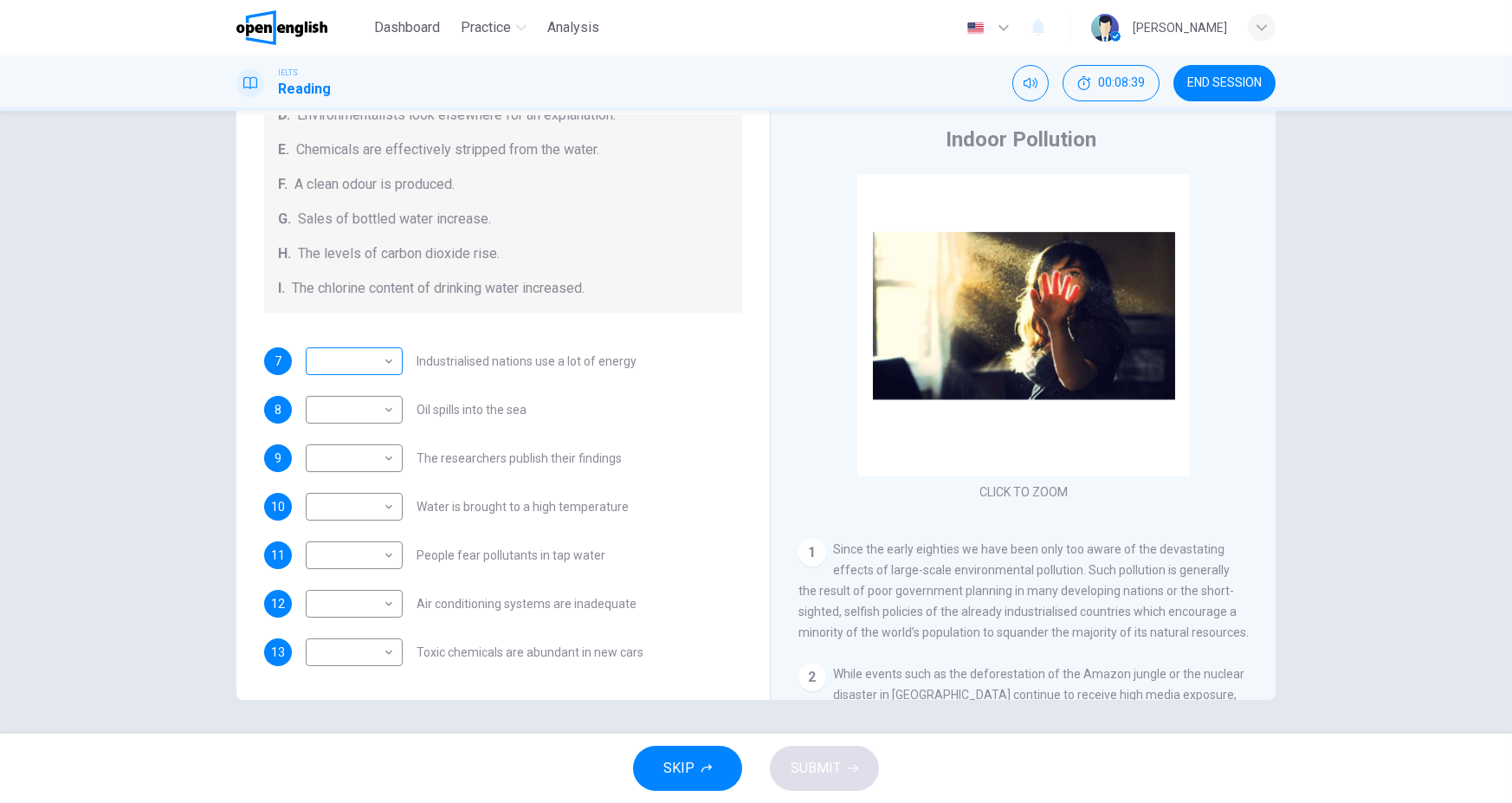
click at [390, 362] on body "This site uses cookies, as explained in our Privacy Policy . If you agree to th…" at bounding box center [756, 401] width 1512 height 803
click at [390, 362] on div at bounding box center [756, 401] width 1512 height 803
click at [361, 531] on body "This site uses cookies, as explained in our Privacy Policy . If you agree to th…" at bounding box center [756, 401] width 1512 height 803
click at [346, 719] on li "G" at bounding box center [349, 720] width 97 height 28
type input "*"
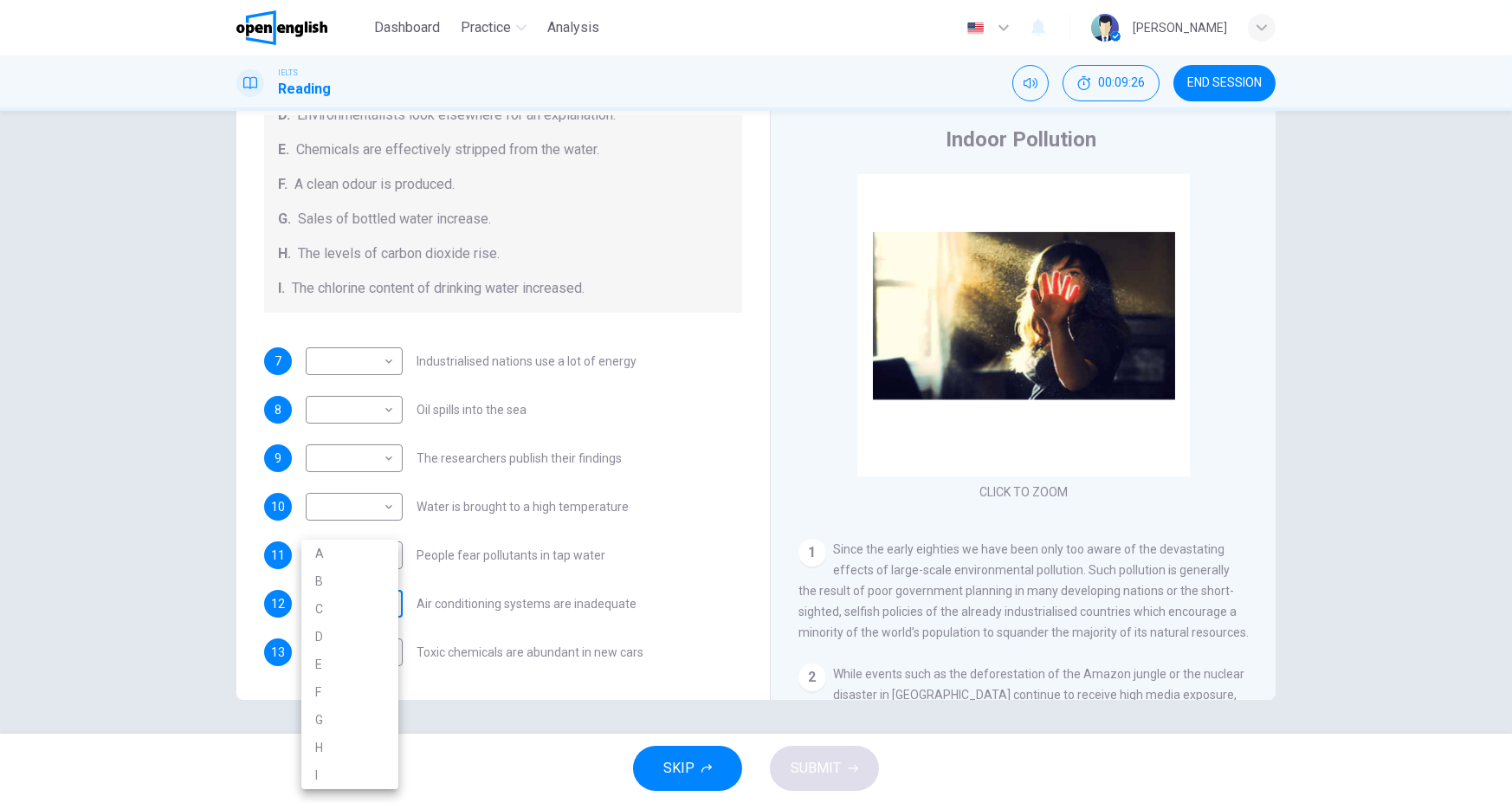
click at [384, 608] on body "This site uses cookies, as explained in our Privacy Policy . If you agree to th…" at bounding box center [756, 401] width 1512 height 803
click at [346, 742] on li "H" at bounding box center [349, 747] width 97 height 28
type input "*"
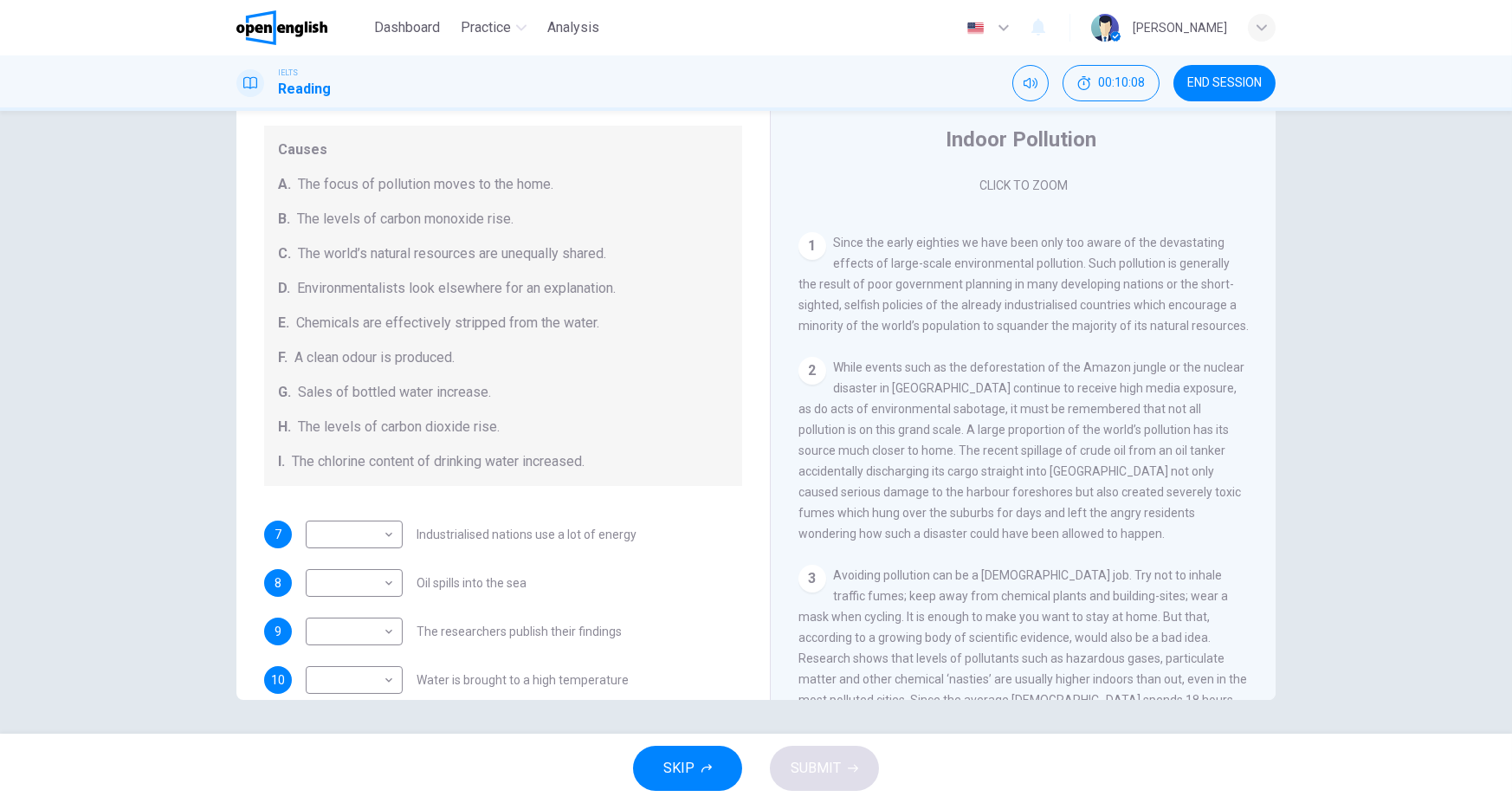
scroll to position [345, 0]
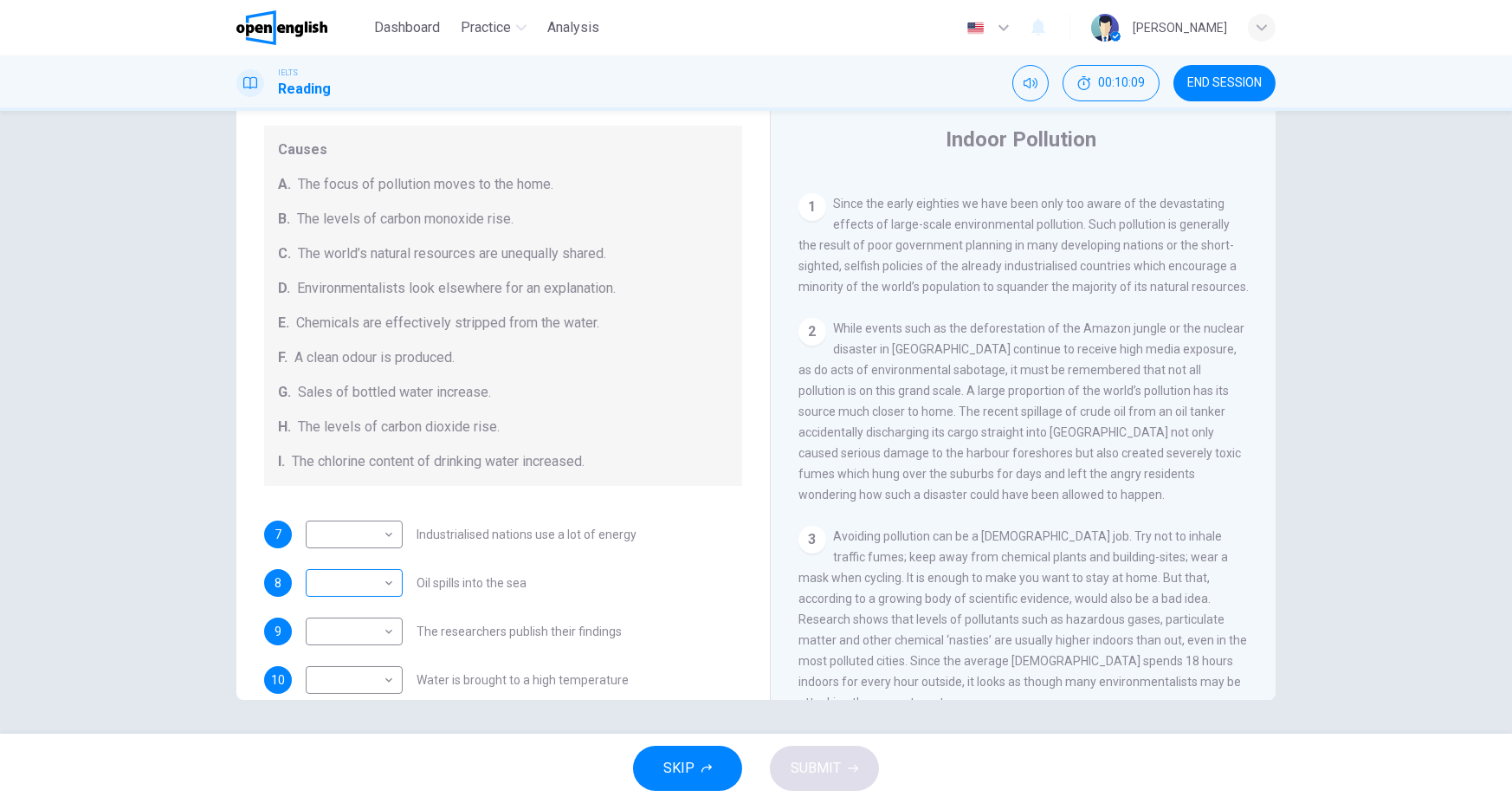
click at [374, 571] on body "This site uses cookies, as explained in our Privacy Policy . If you agree to th…" at bounding box center [756, 401] width 1512 height 803
click at [539, 562] on div at bounding box center [756, 401] width 1512 height 803
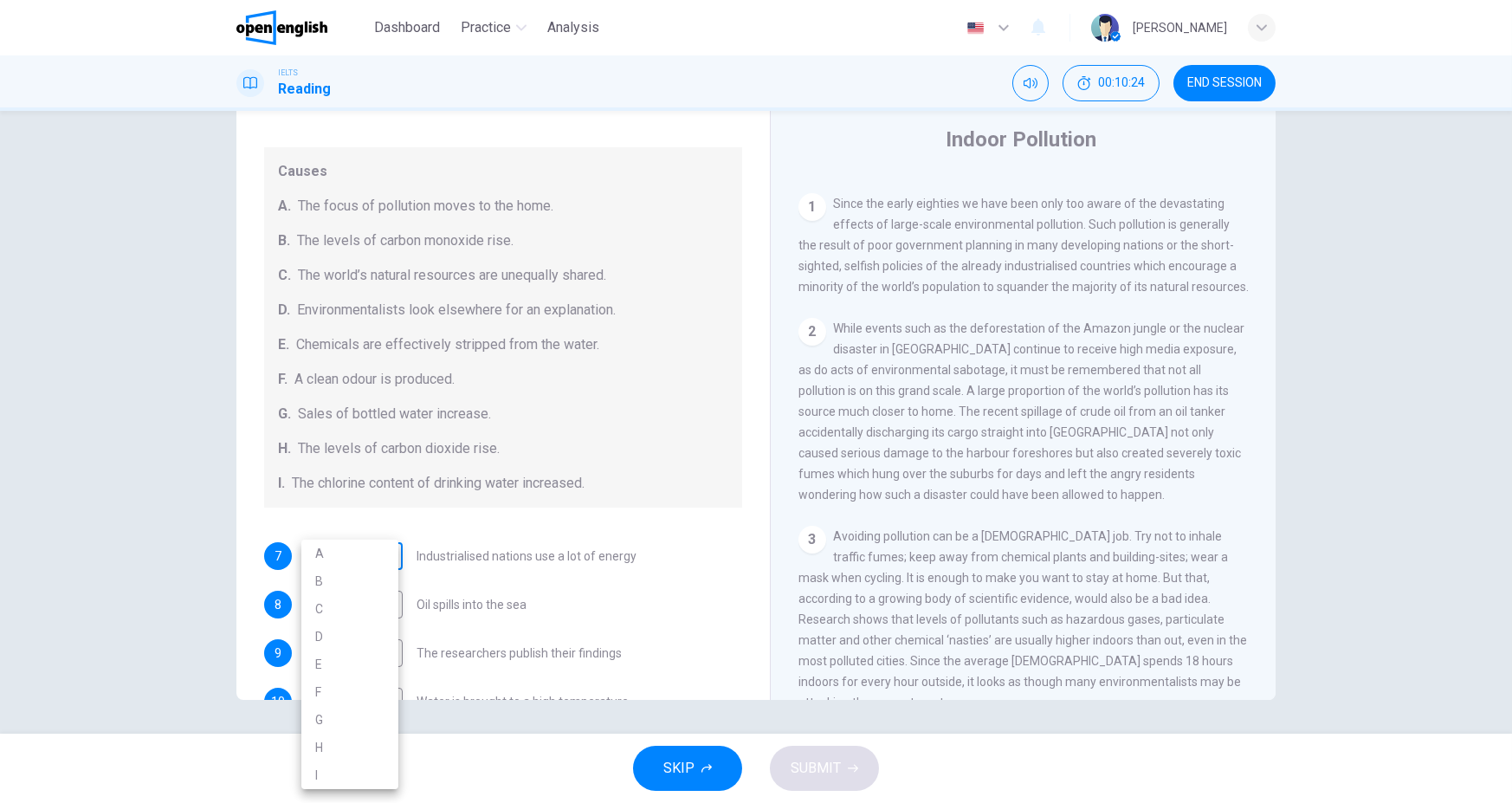
click at [371, 558] on body "This site uses cookies, as explained in our Privacy Policy . If you agree to th…" at bounding box center [756, 401] width 1512 height 803
click at [330, 612] on li "C" at bounding box center [349, 608] width 97 height 28
type input "*"
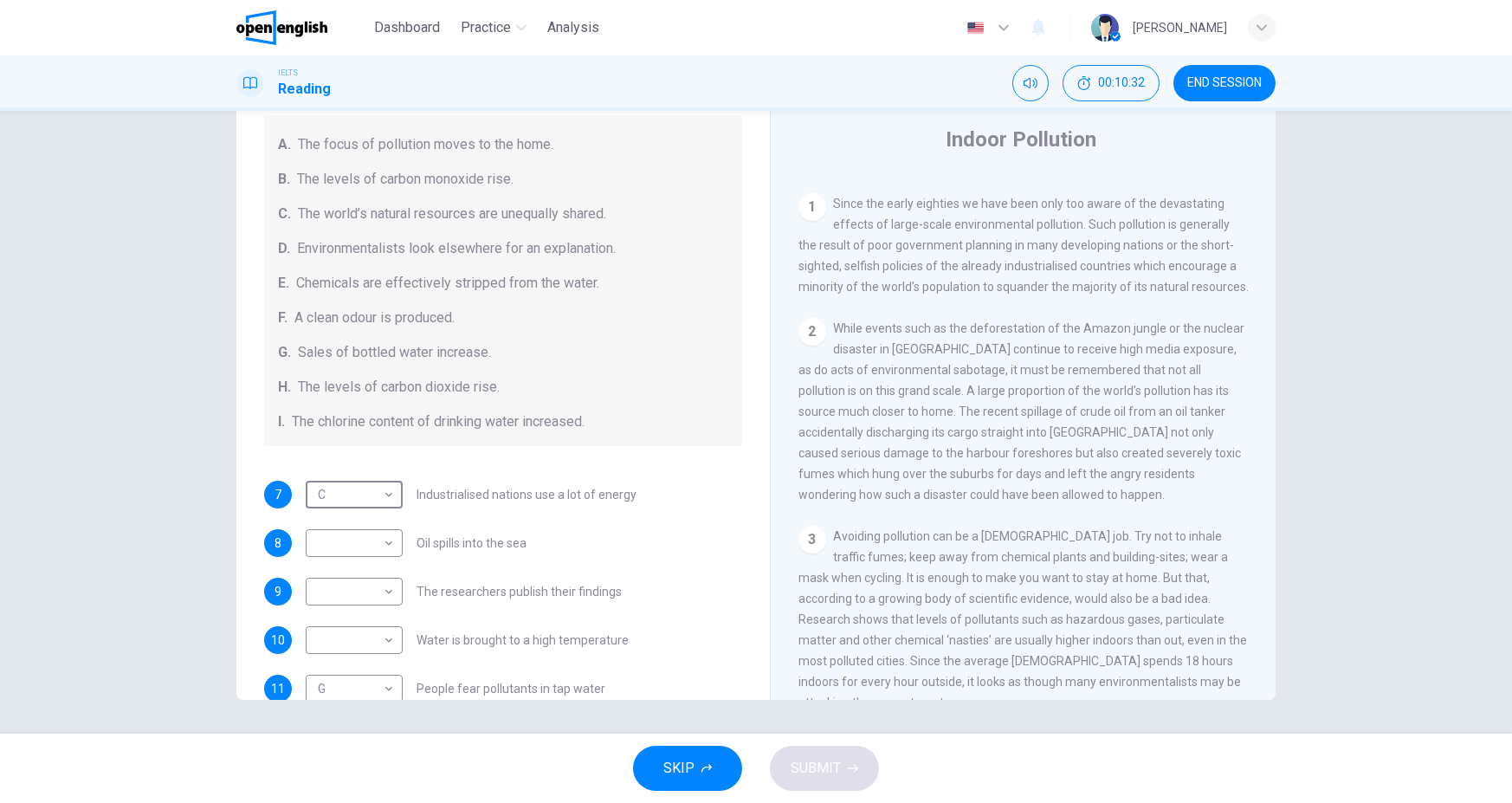
scroll to position [259, 0]
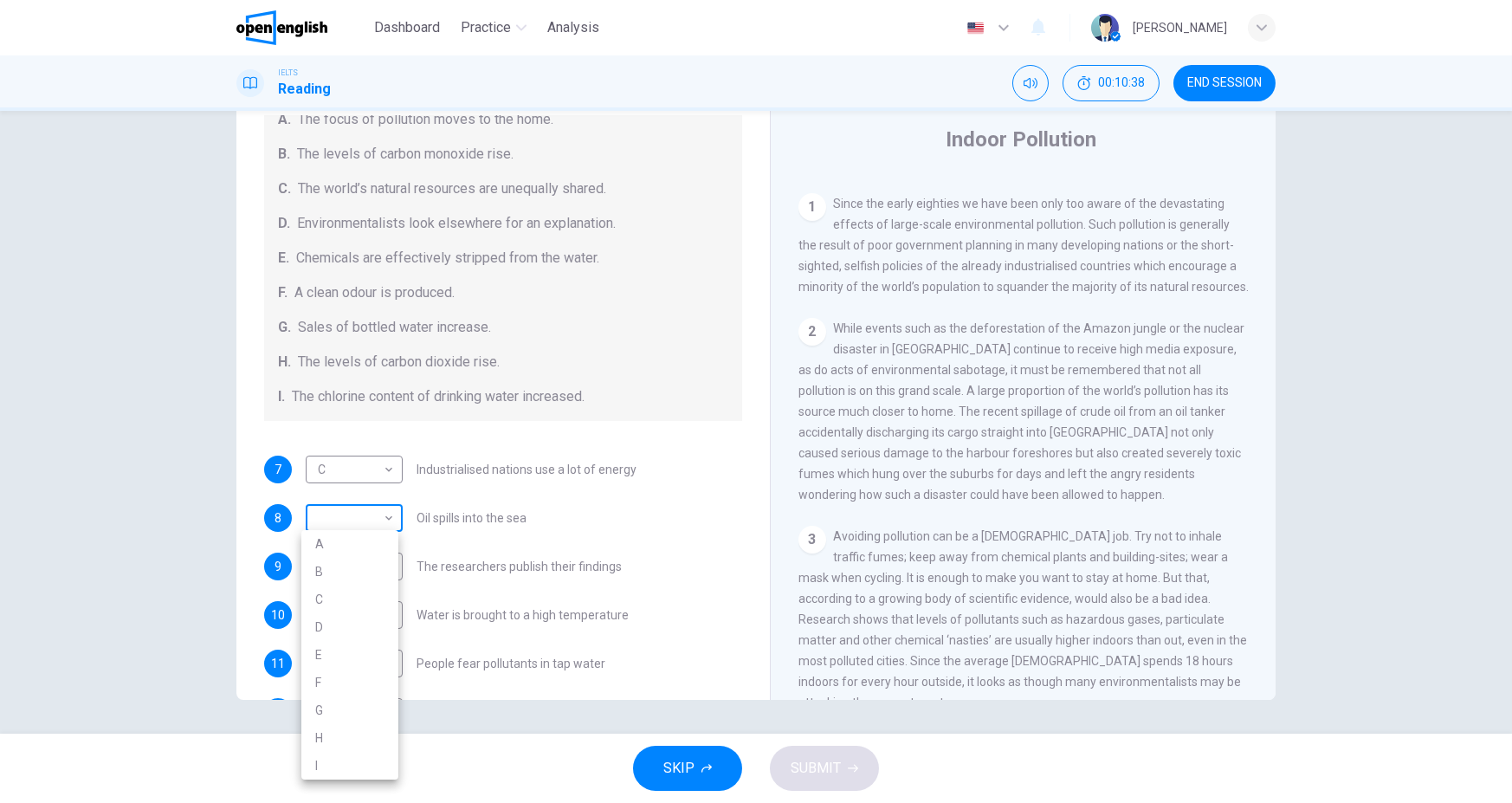
click at [377, 525] on body "This site uses cookies, as explained in our Privacy Policy . If you agree to th…" at bounding box center [756, 401] width 1512 height 803
click at [357, 624] on li "D" at bounding box center [349, 626] width 97 height 28
type input "*"
click at [367, 566] on body "This site uses cookies, as explained in our Privacy Policy . If you agree to th…" at bounding box center [756, 401] width 1512 height 803
click at [366, 564] on li "A" at bounding box center [349, 554] width 97 height 28
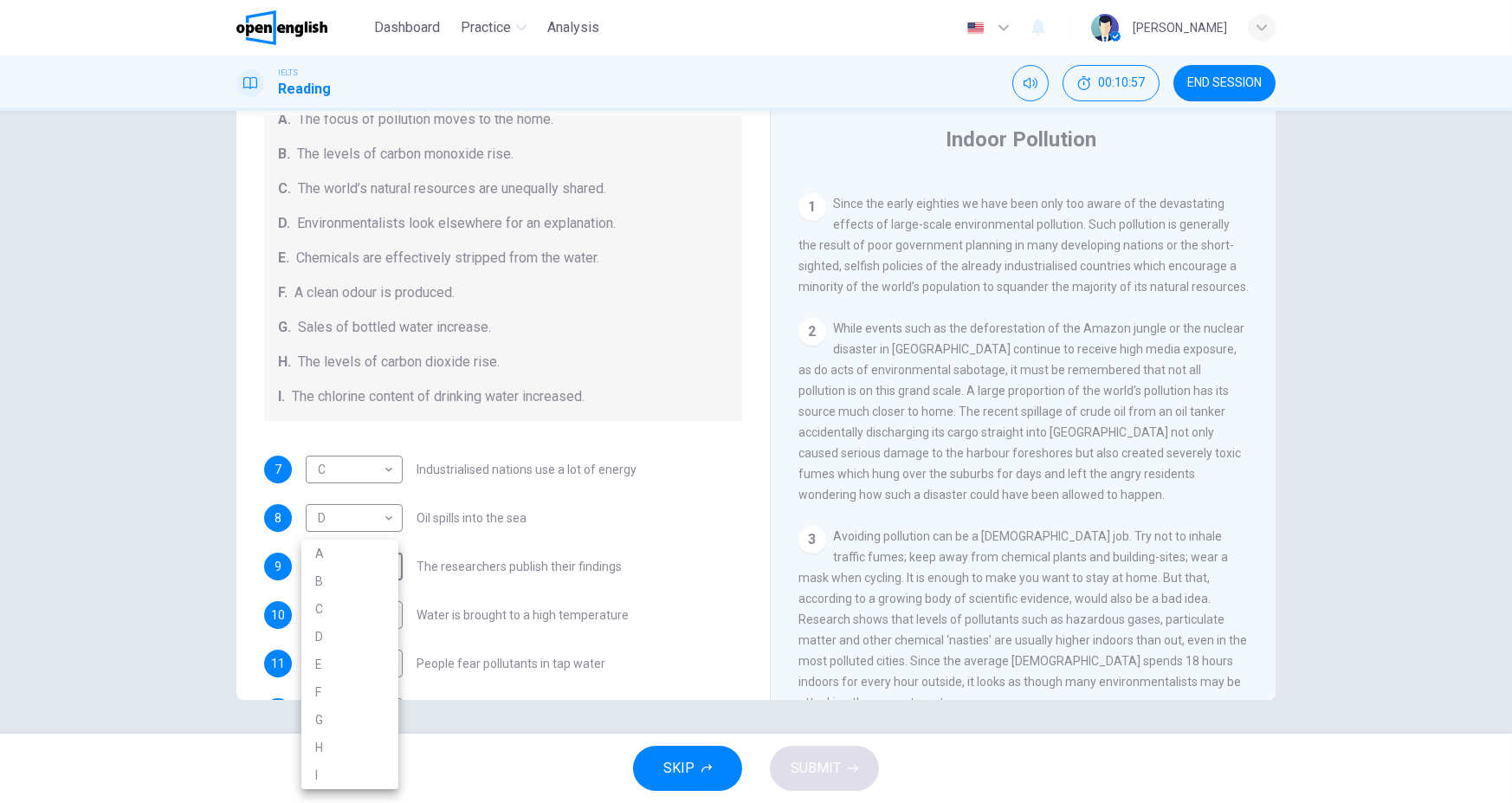
type input "*"
click at [374, 608] on body "This site uses cookies, as explained in our Privacy Policy . If you agree to th…" at bounding box center [756, 401] width 1512 height 803
click at [366, 691] on li "F" at bounding box center [349, 692] width 97 height 28
type input "*"
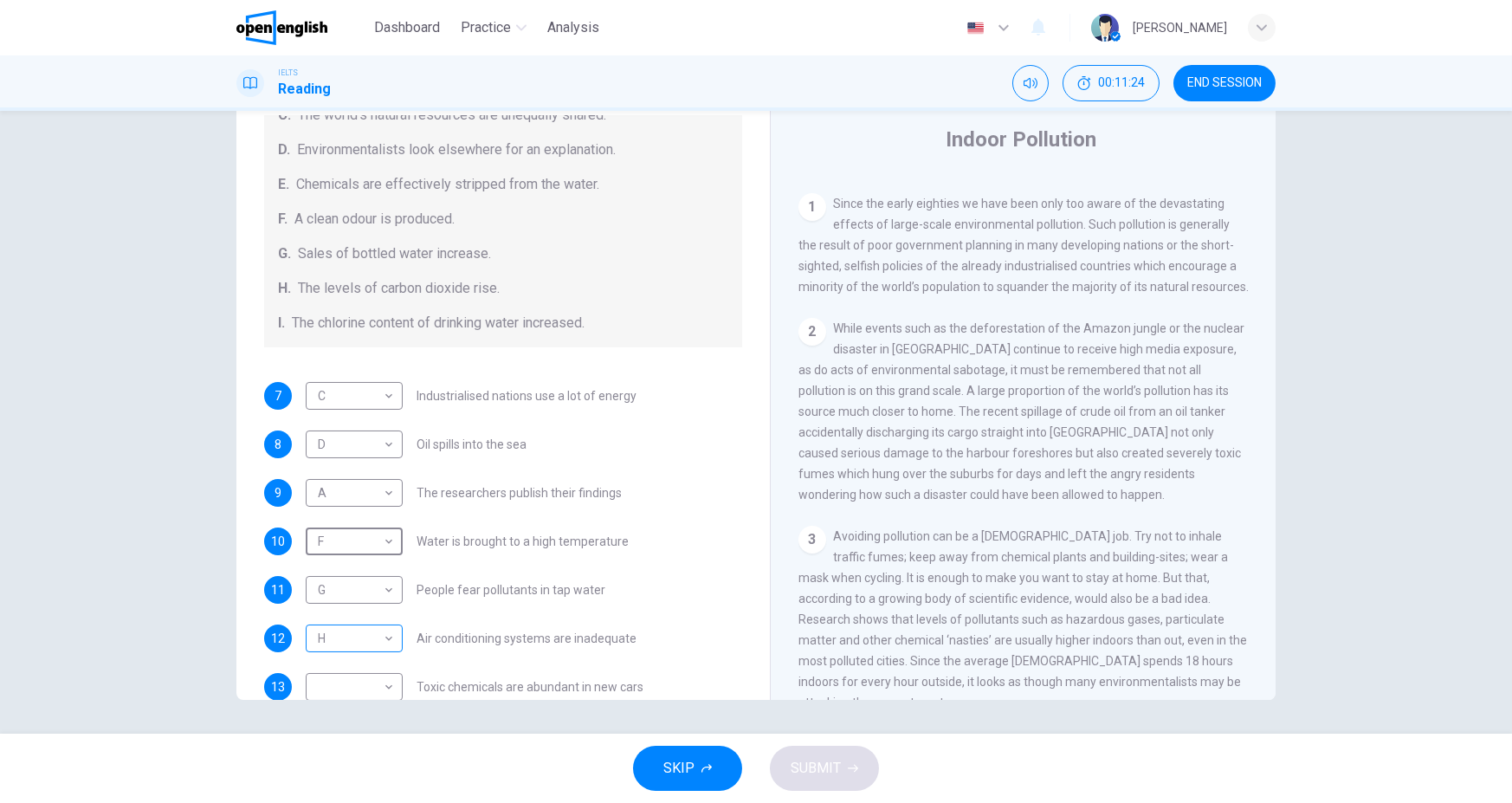
scroll to position [367, 0]
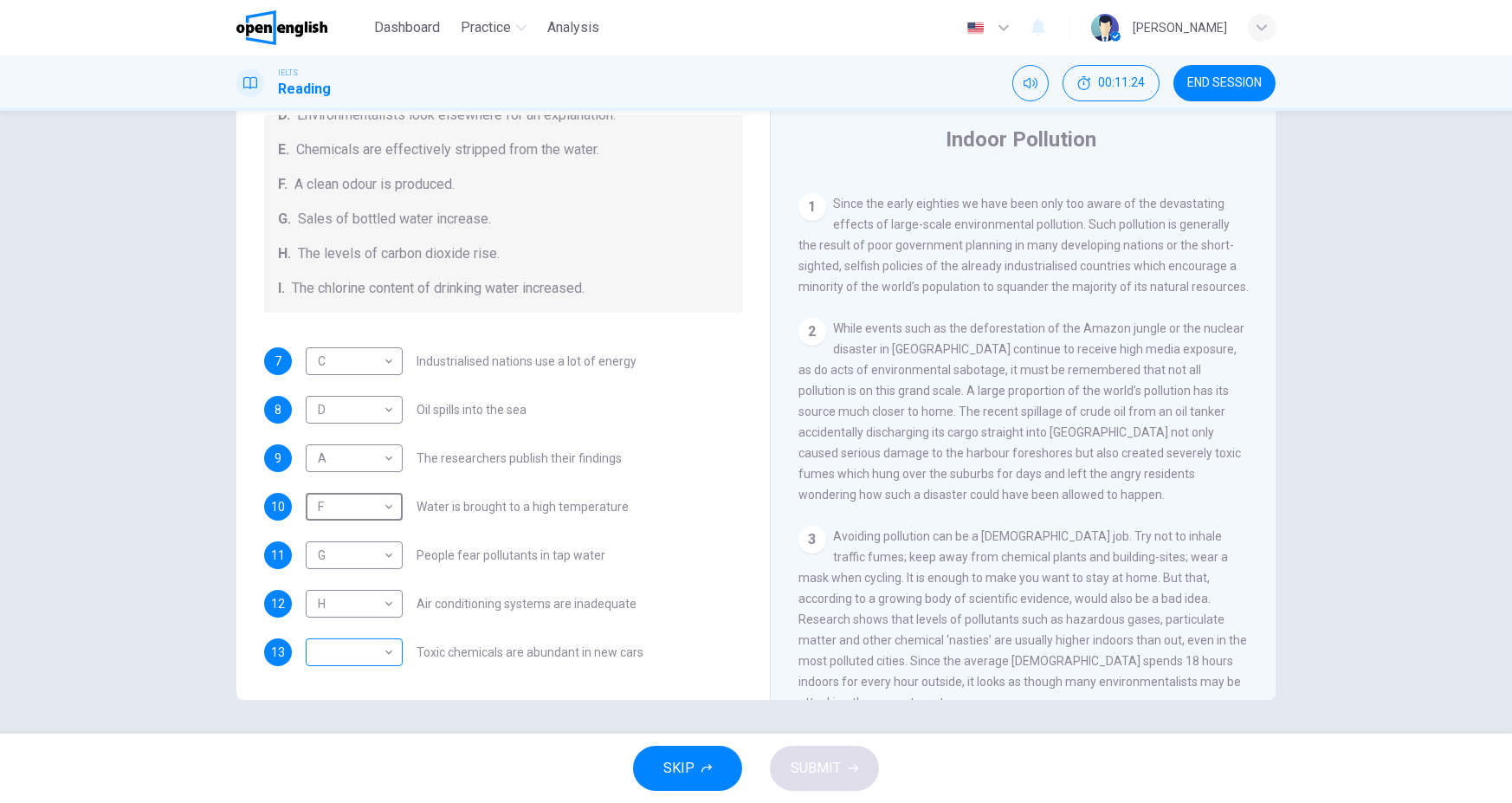
click at [362, 643] on body "This site uses cookies, as explained in our Privacy Policy . If you agree to th…" at bounding box center [756, 401] width 1512 height 803
click at [357, 591] on li "B" at bounding box center [349, 581] width 97 height 28
type input "*"
click at [829, 763] on span "SUBMIT" at bounding box center [816, 768] width 50 height 24
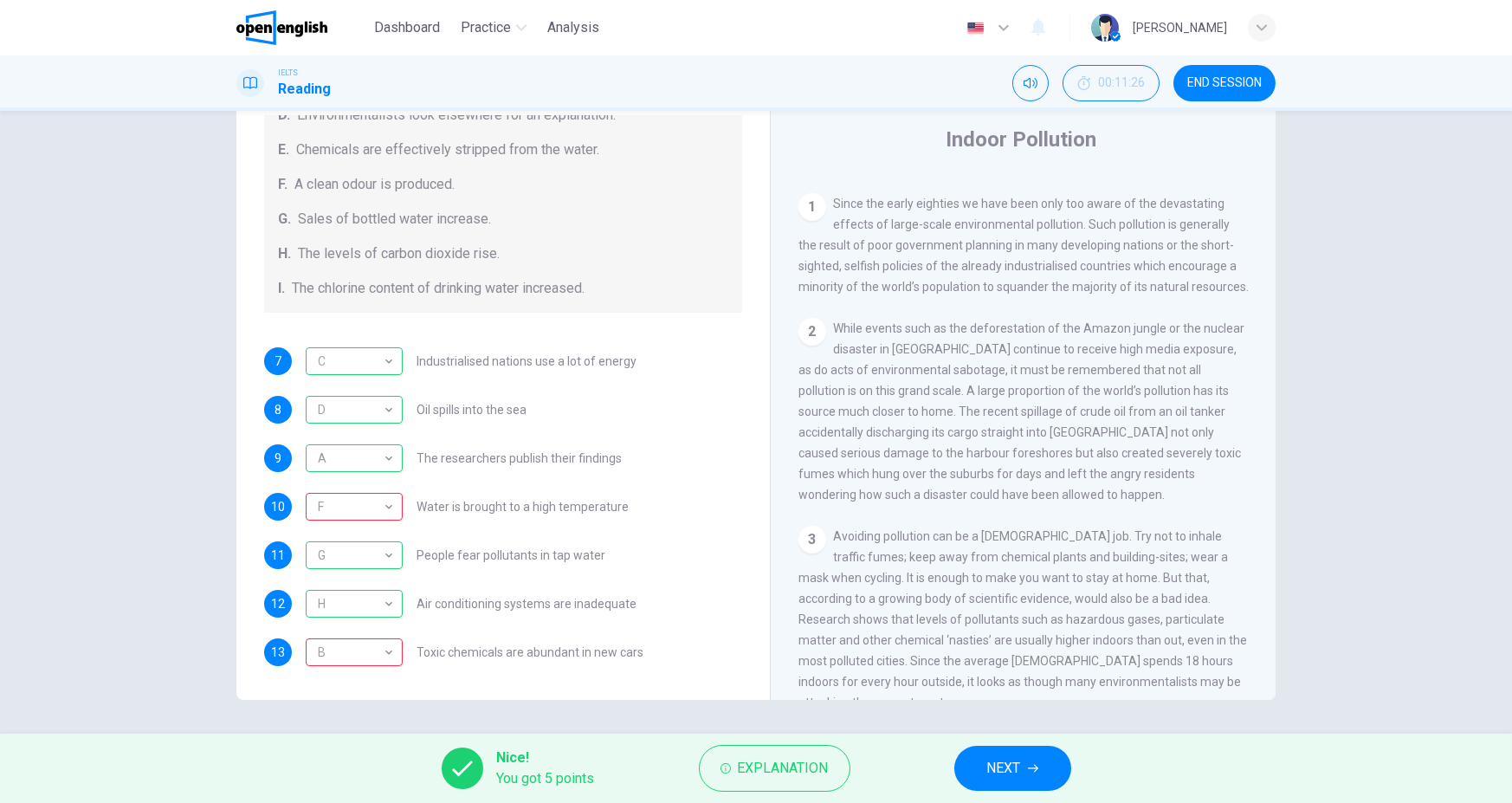
click at [1026, 774] on button "NEXT" at bounding box center [1012, 768] width 117 height 45
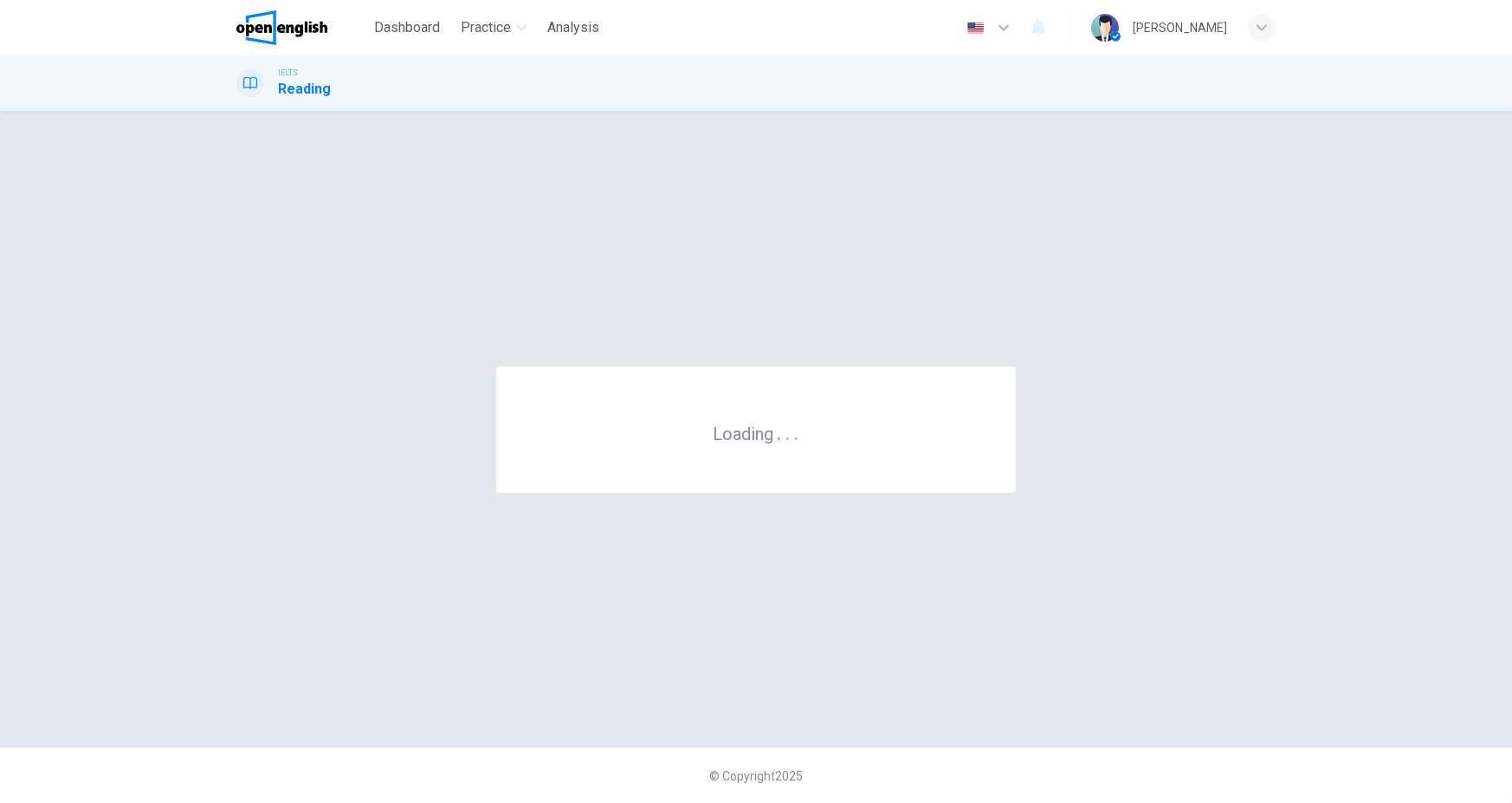
scroll to position [0, 0]
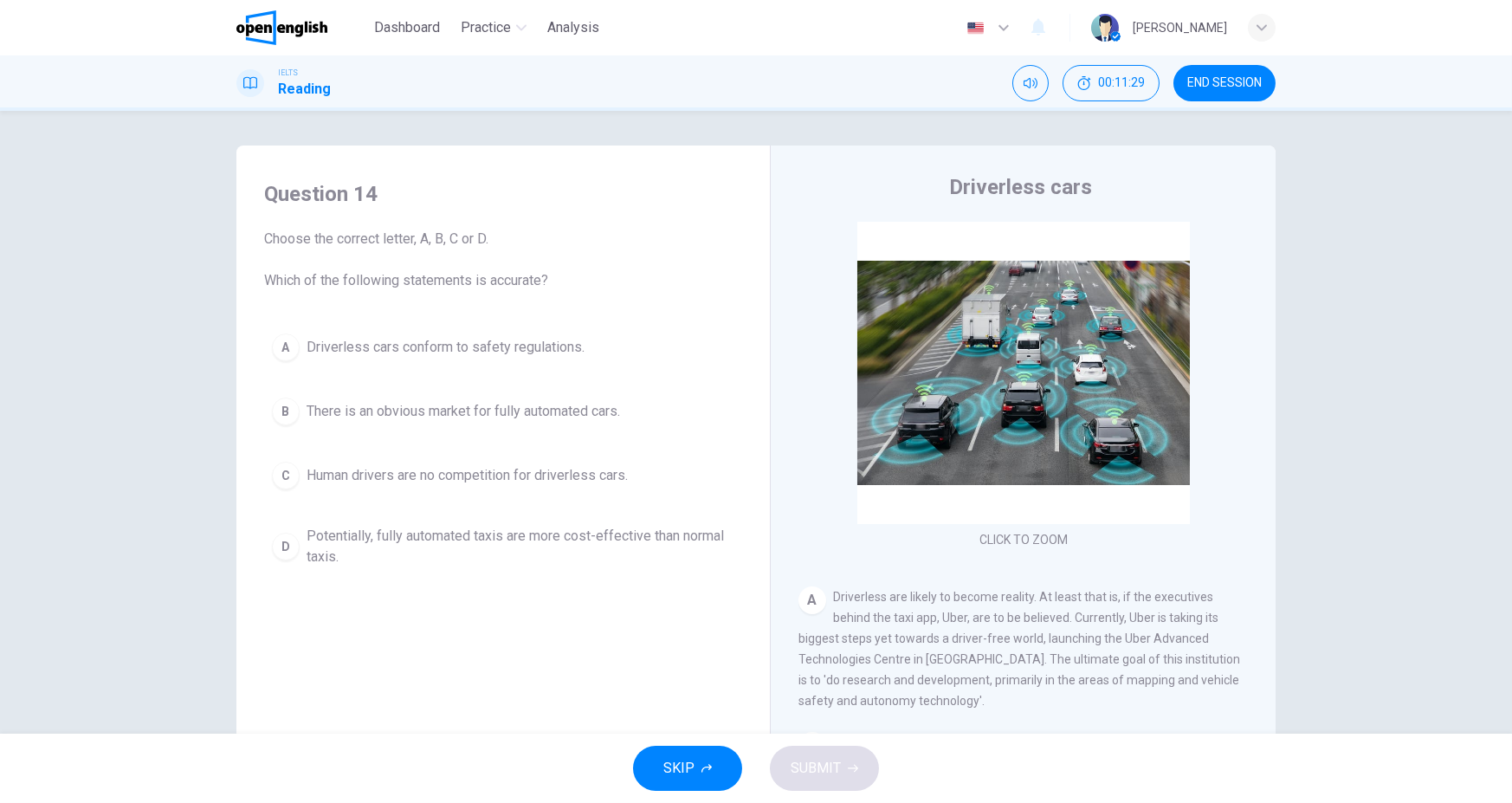
click at [1208, 103] on div "IELTS Reading 00:11:29 END SESSION" at bounding box center [756, 83] width 1512 height 56
click at [1215, 96] on button "END SESSION" at bounding box center [1224, 83] width 103 height 36
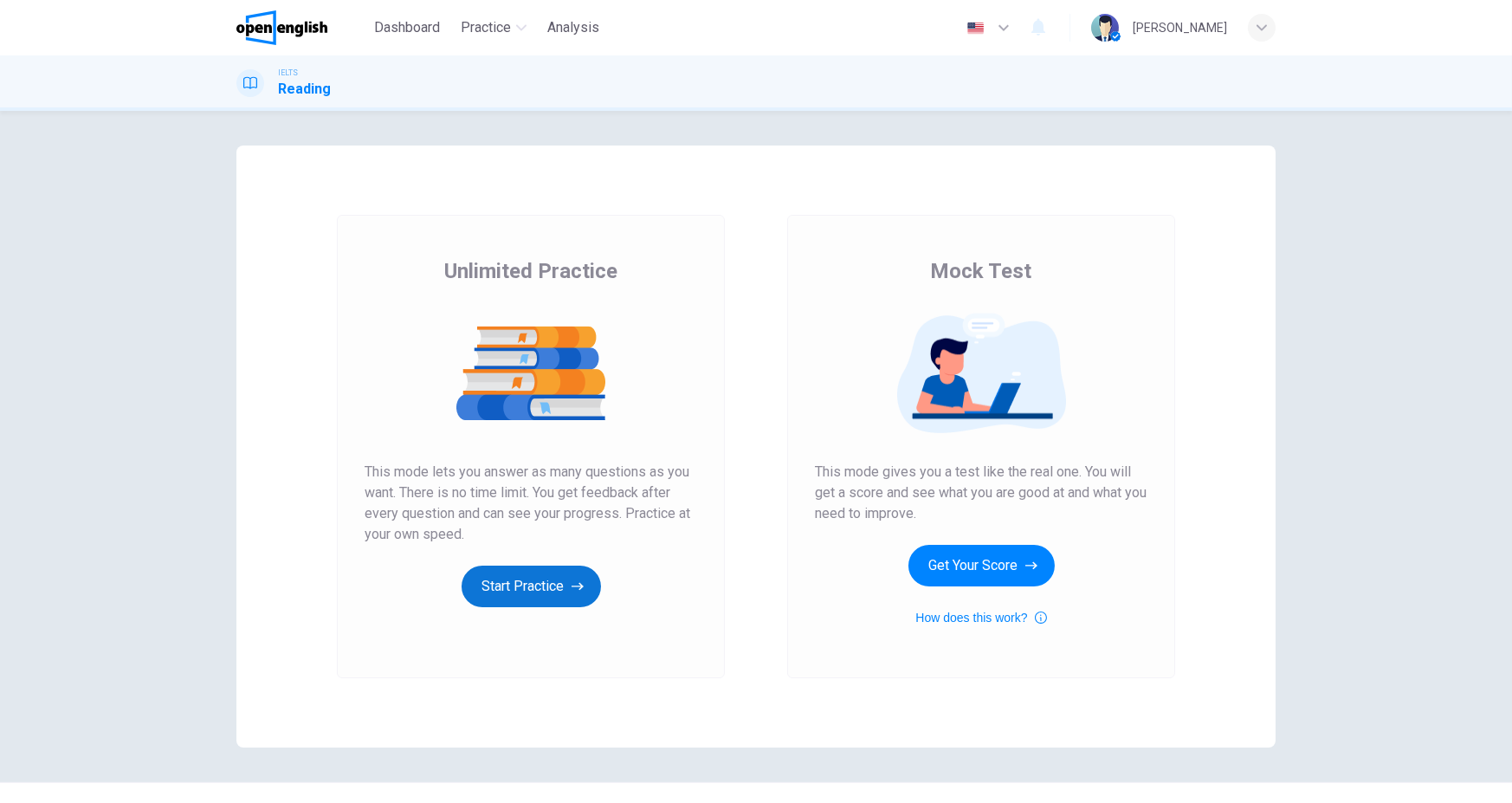
click at [549, 586] on button "Start Practice" at bounding box center [530, 586] width 139 height 41
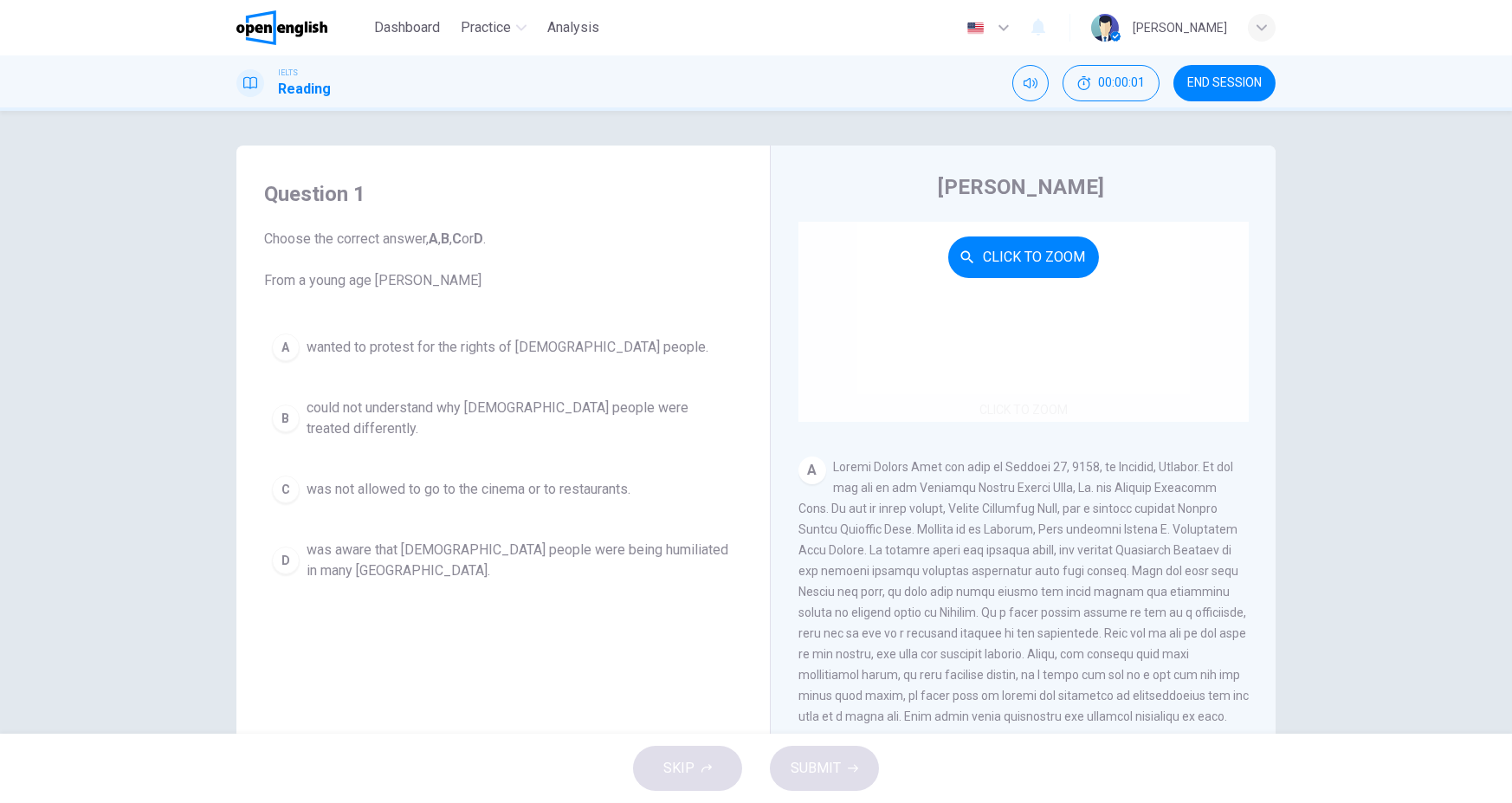
scroll to position [173, 0]
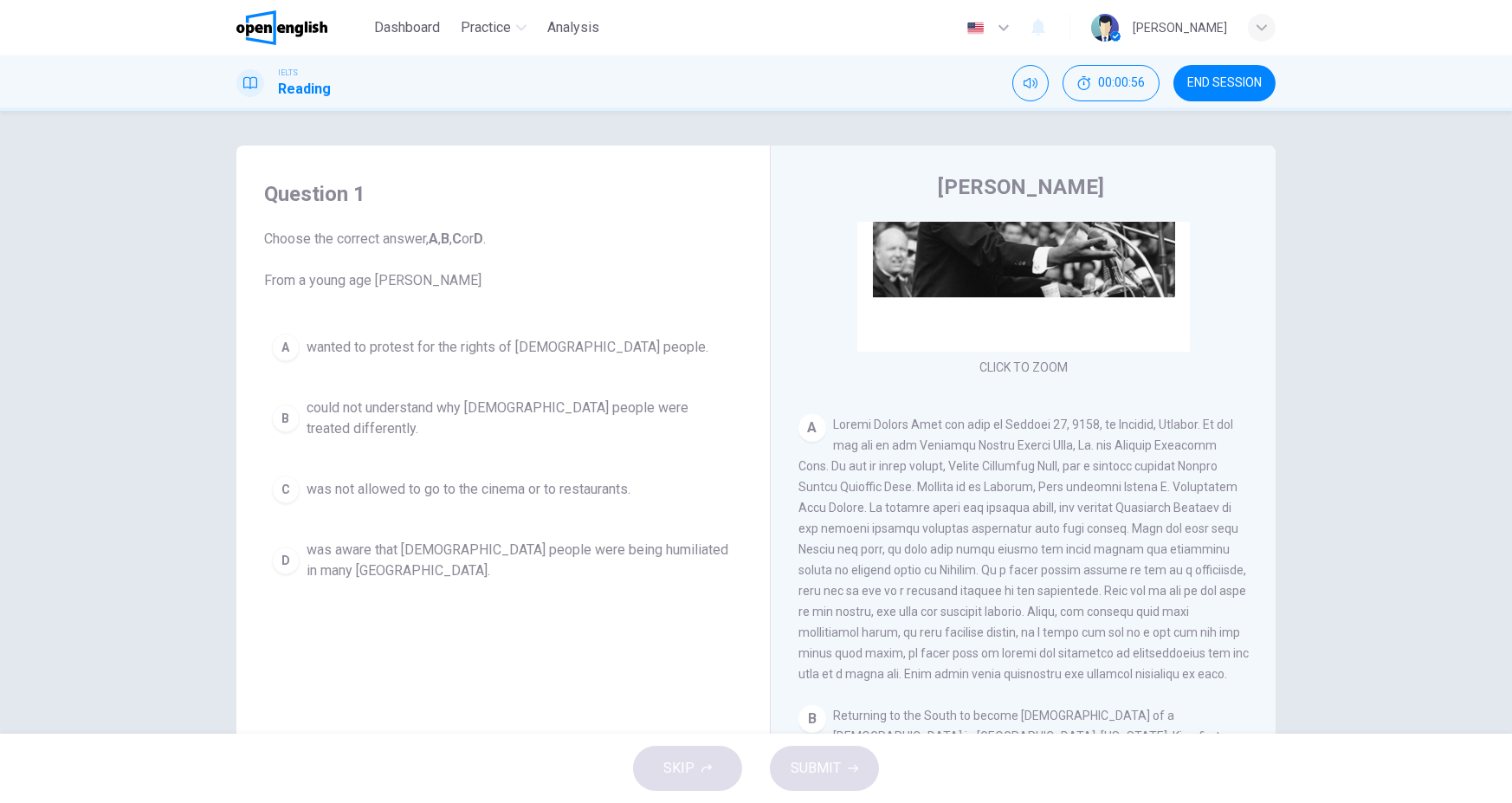
click at [585, 411] on span "could not understand why black people were treated differently." at bounding box center [521, 418] width 428 height 41
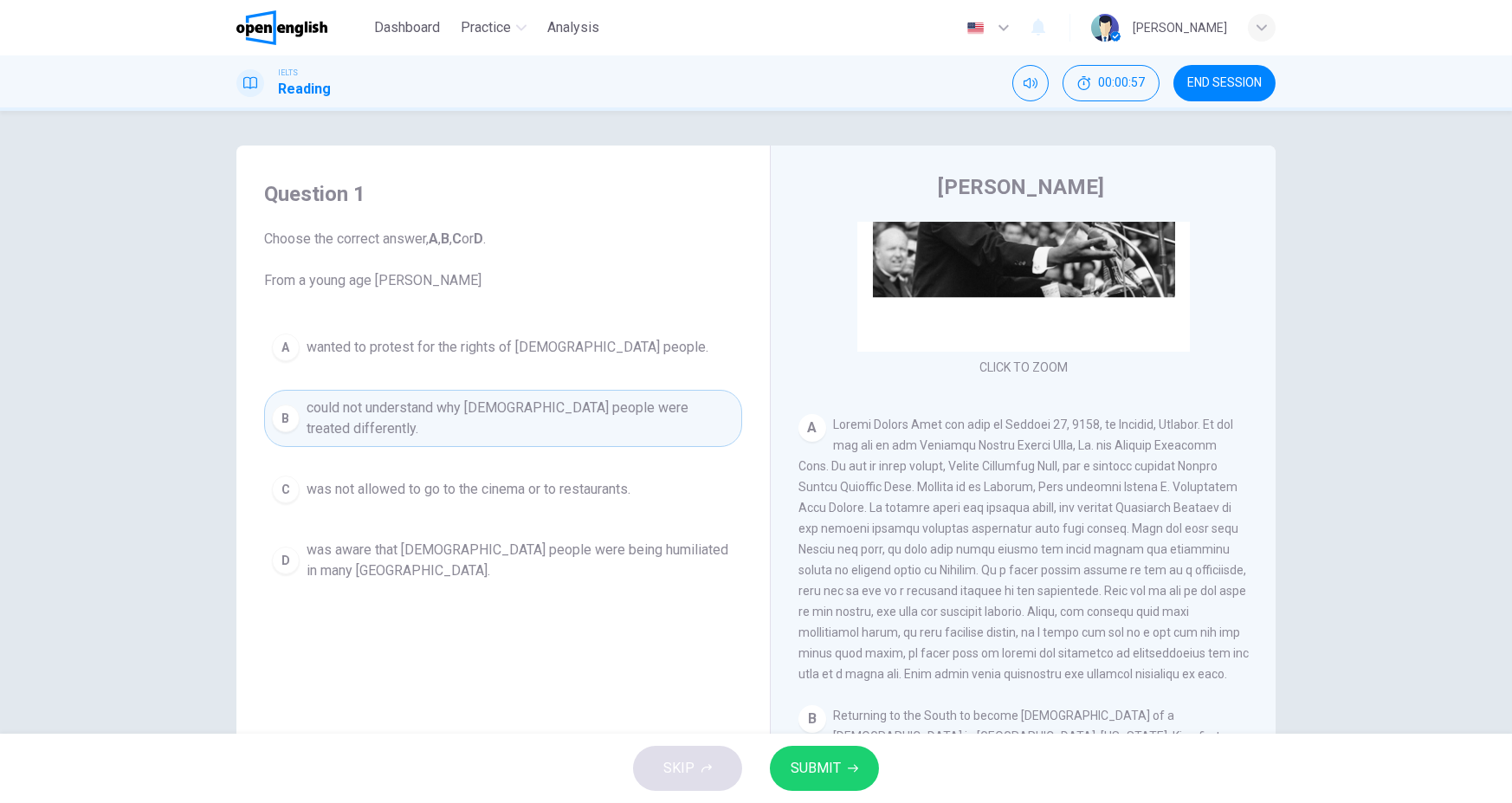
click at [800, 767] on span "SUBMIT" at bounding box center [816, 768] width 50 height 24
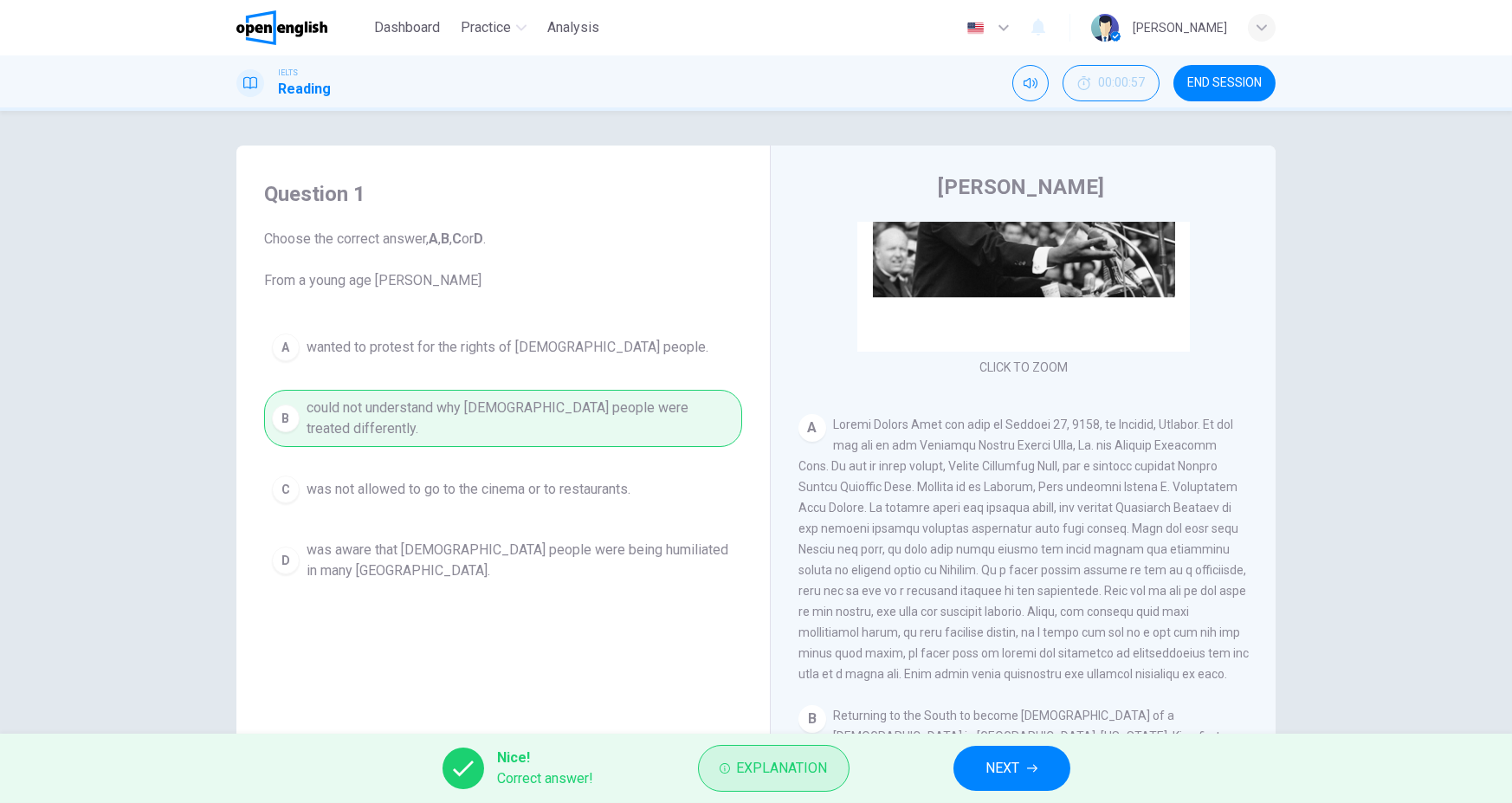
click at [793, 761] on span "Explanation" at bounding box center [782, 768] width 91 height 24
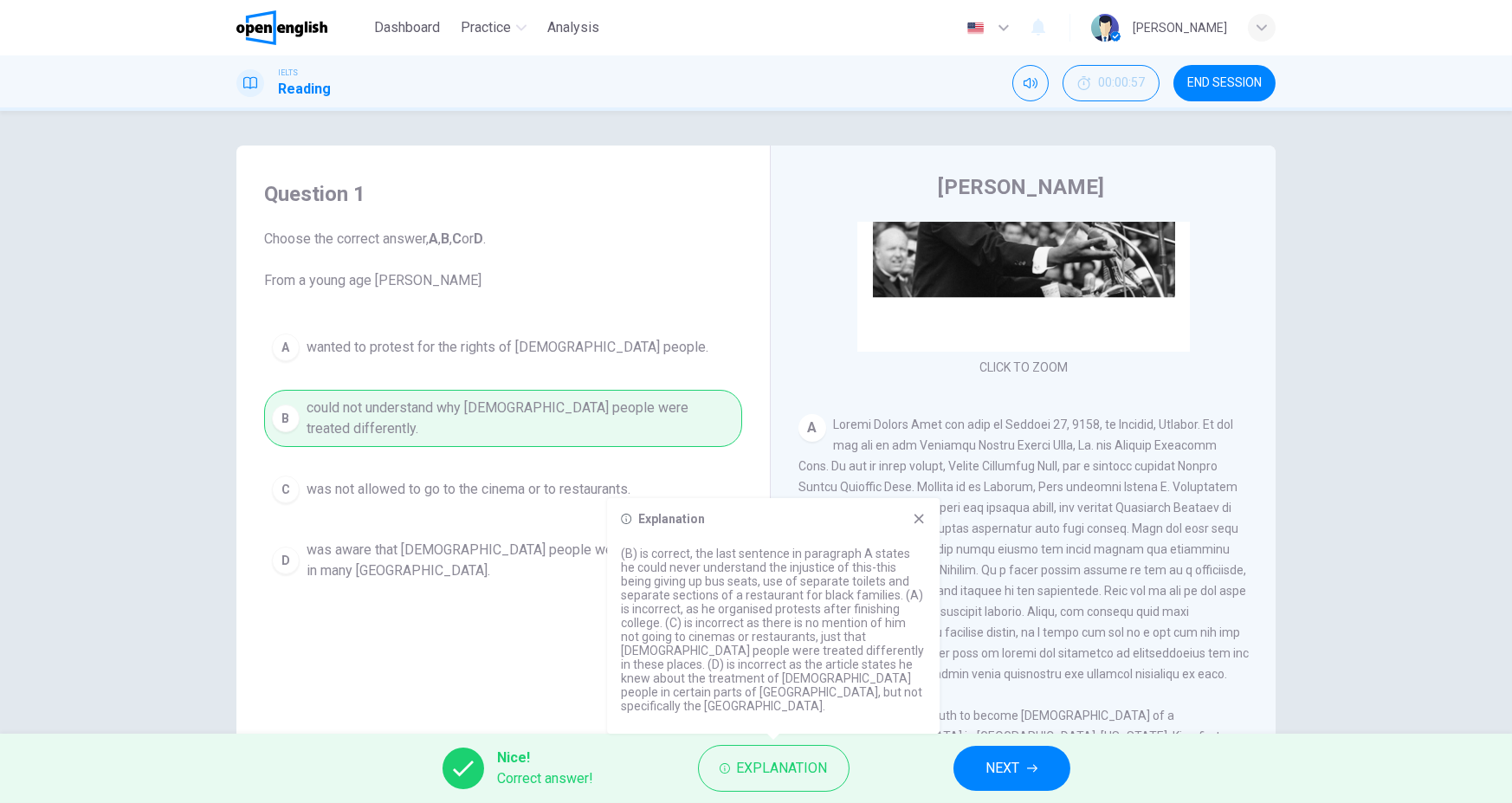
click at [920, 526] on icon at bounding box center [919, 519] width 13 height 13
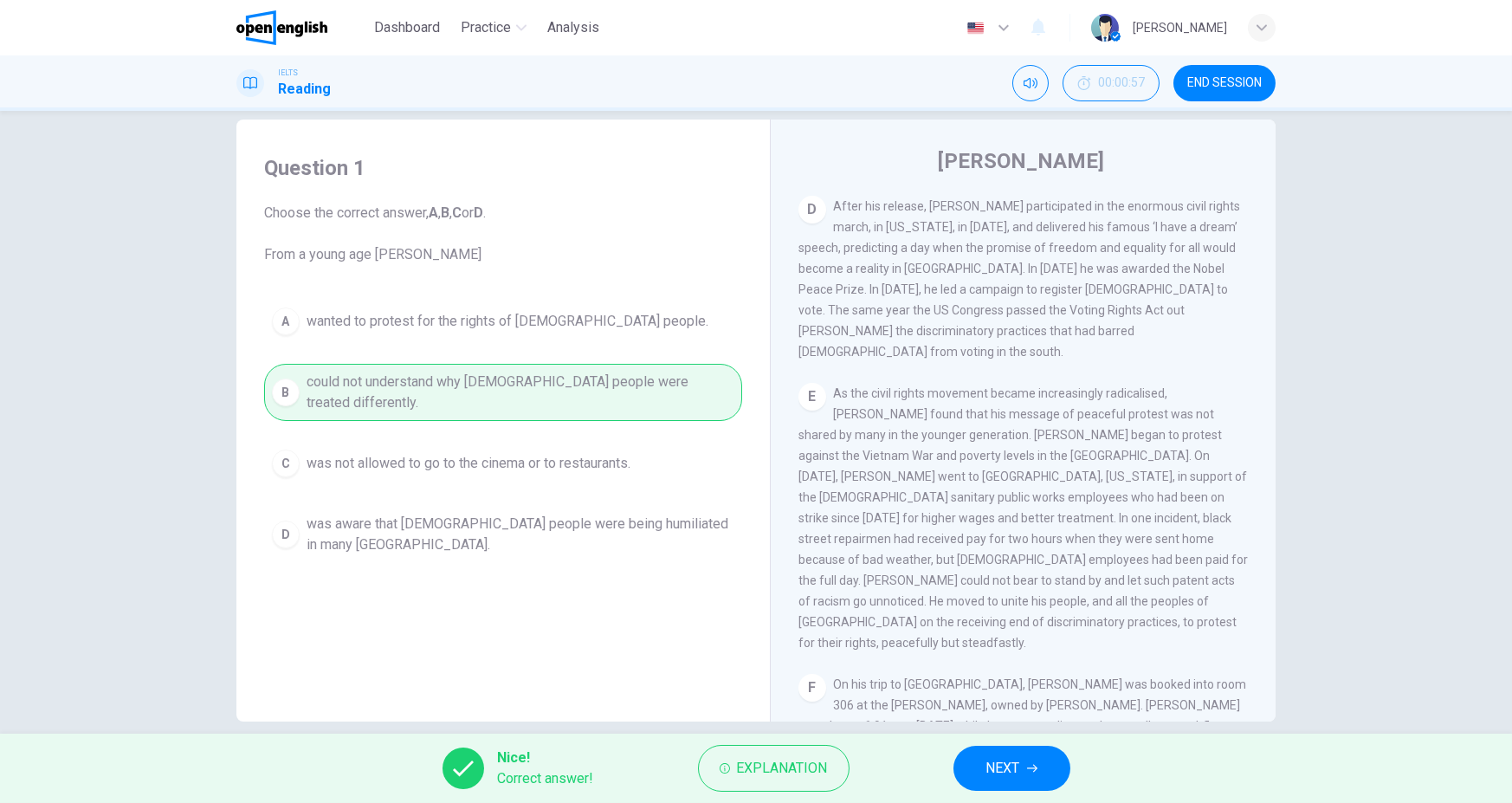
scroll to position [48, 0]
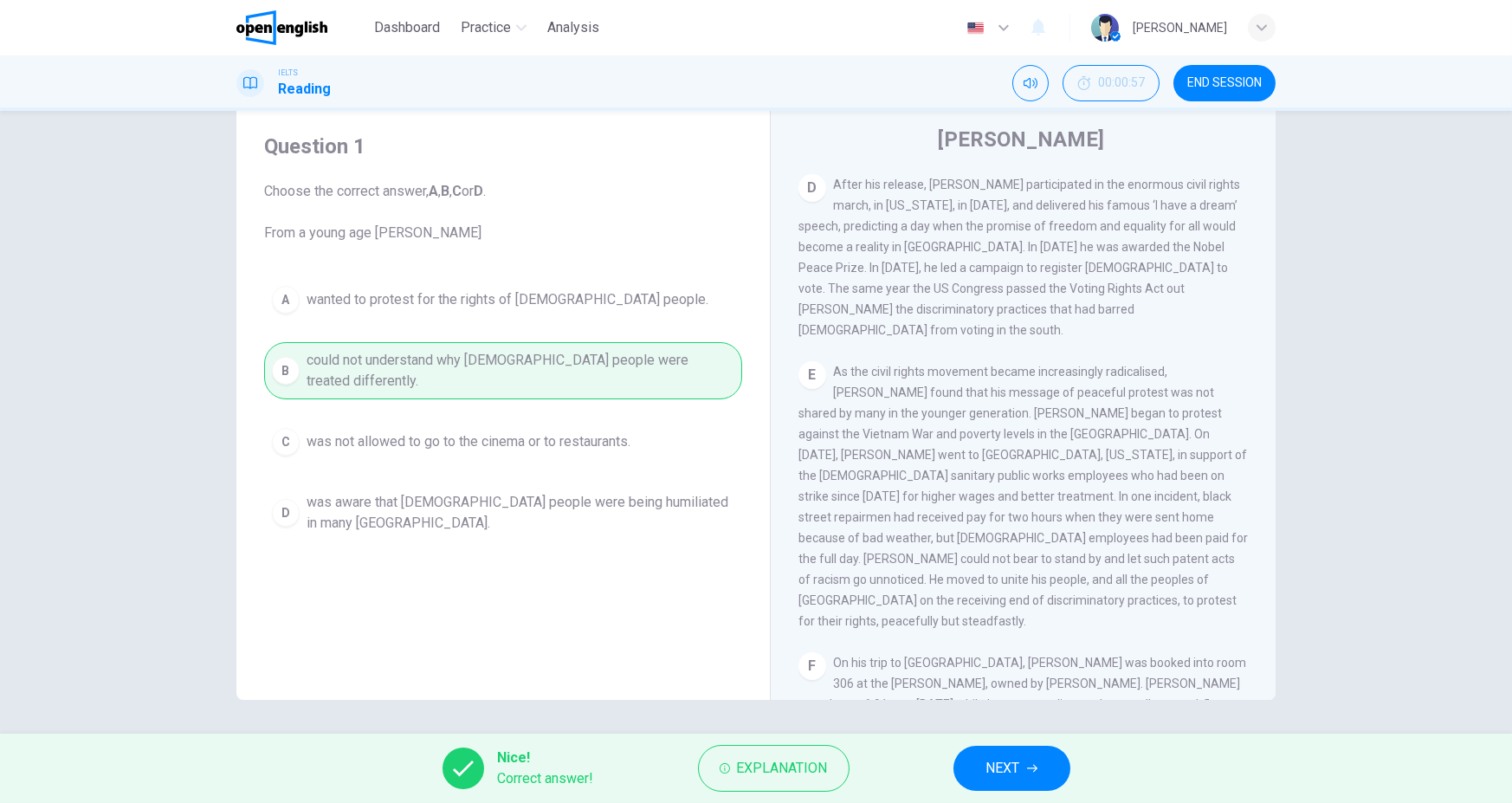
click at [1050, 770] on button "NEXT" at bounding box center [1012, 768] width 117 height 45
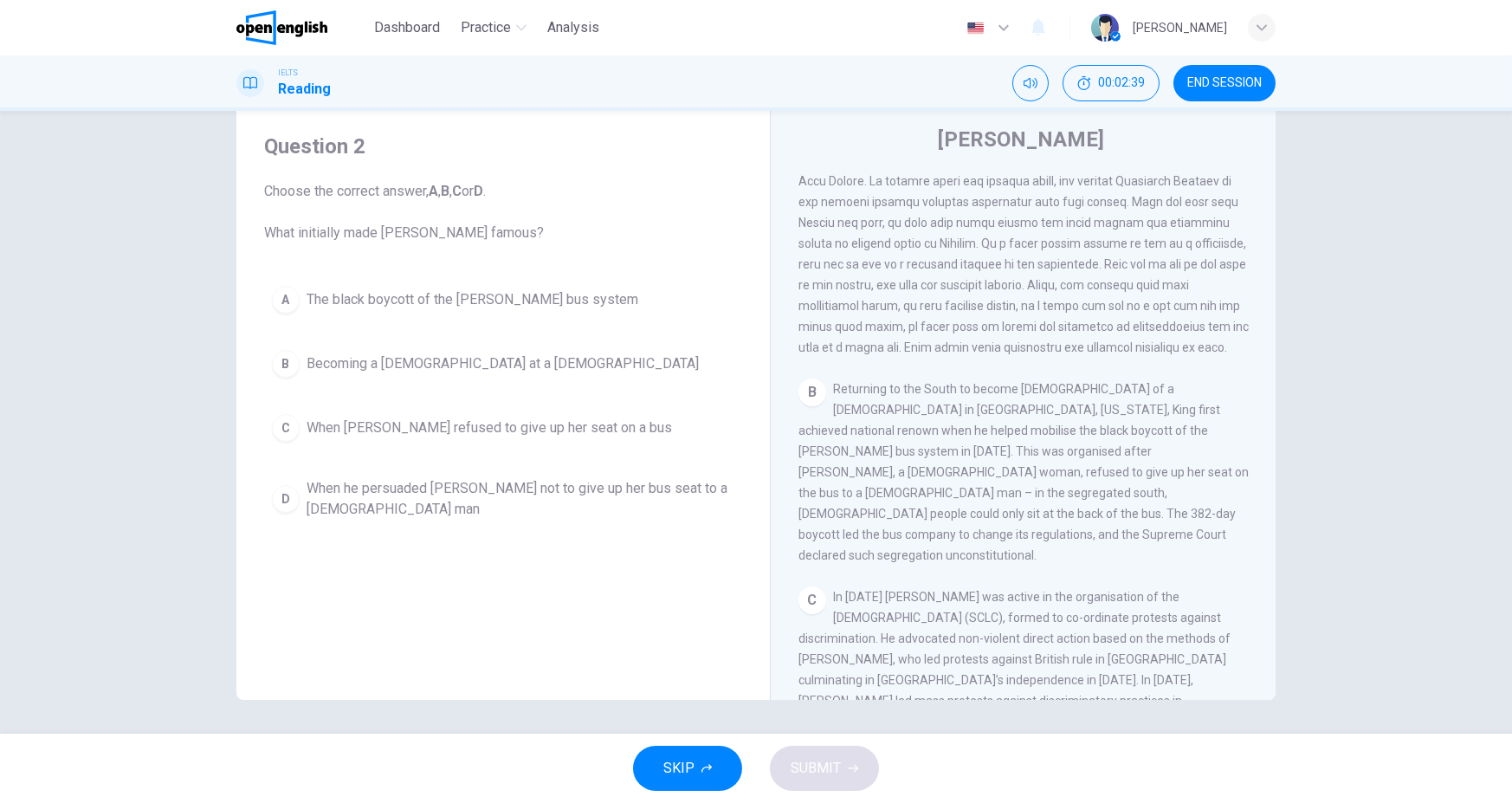
scroll to position [486, 0]
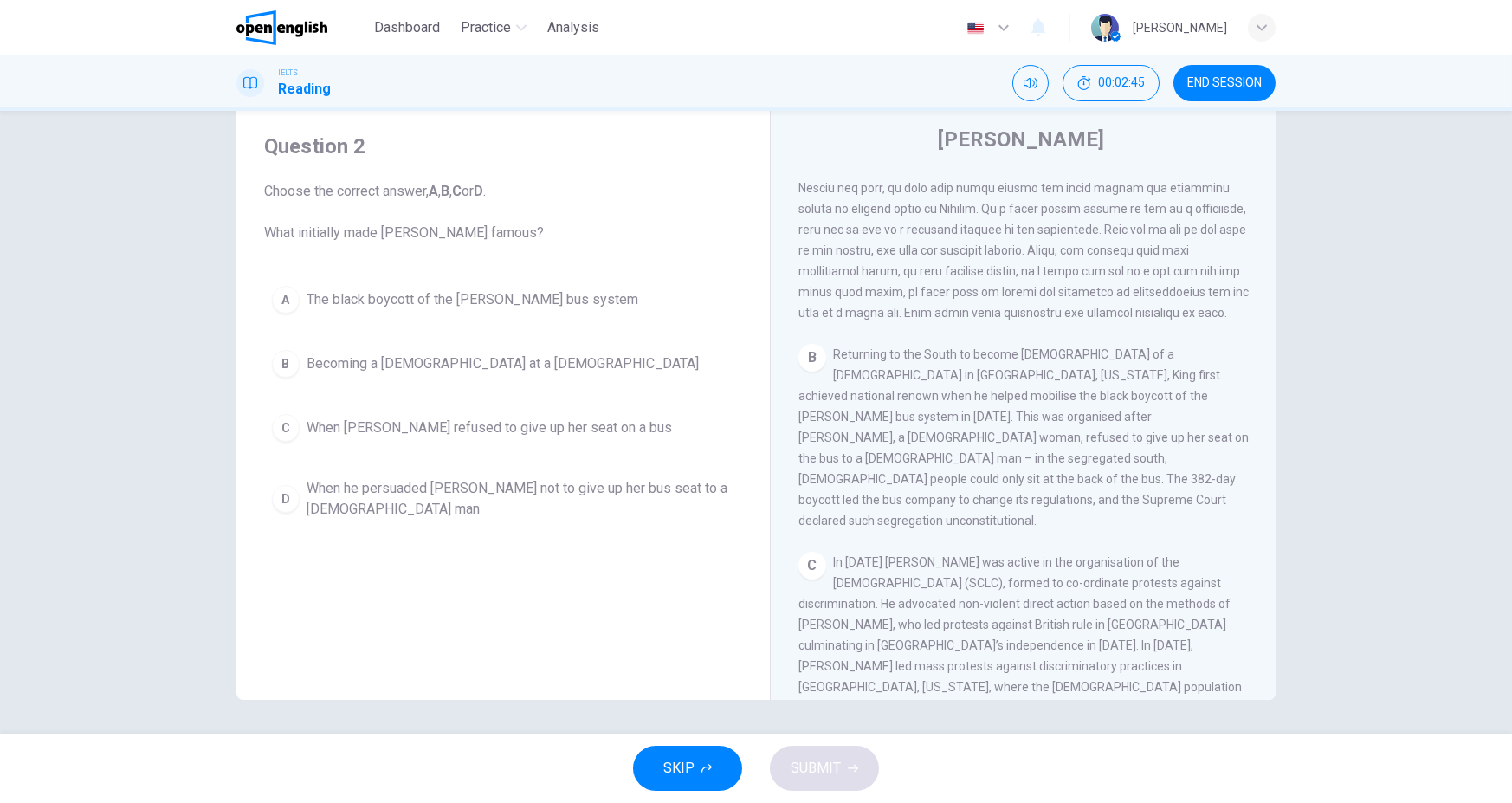
click at [658, 314] on button "A The black boycott of the Montgomery bus system" at bounding box center [502, 299] width 478 height 43
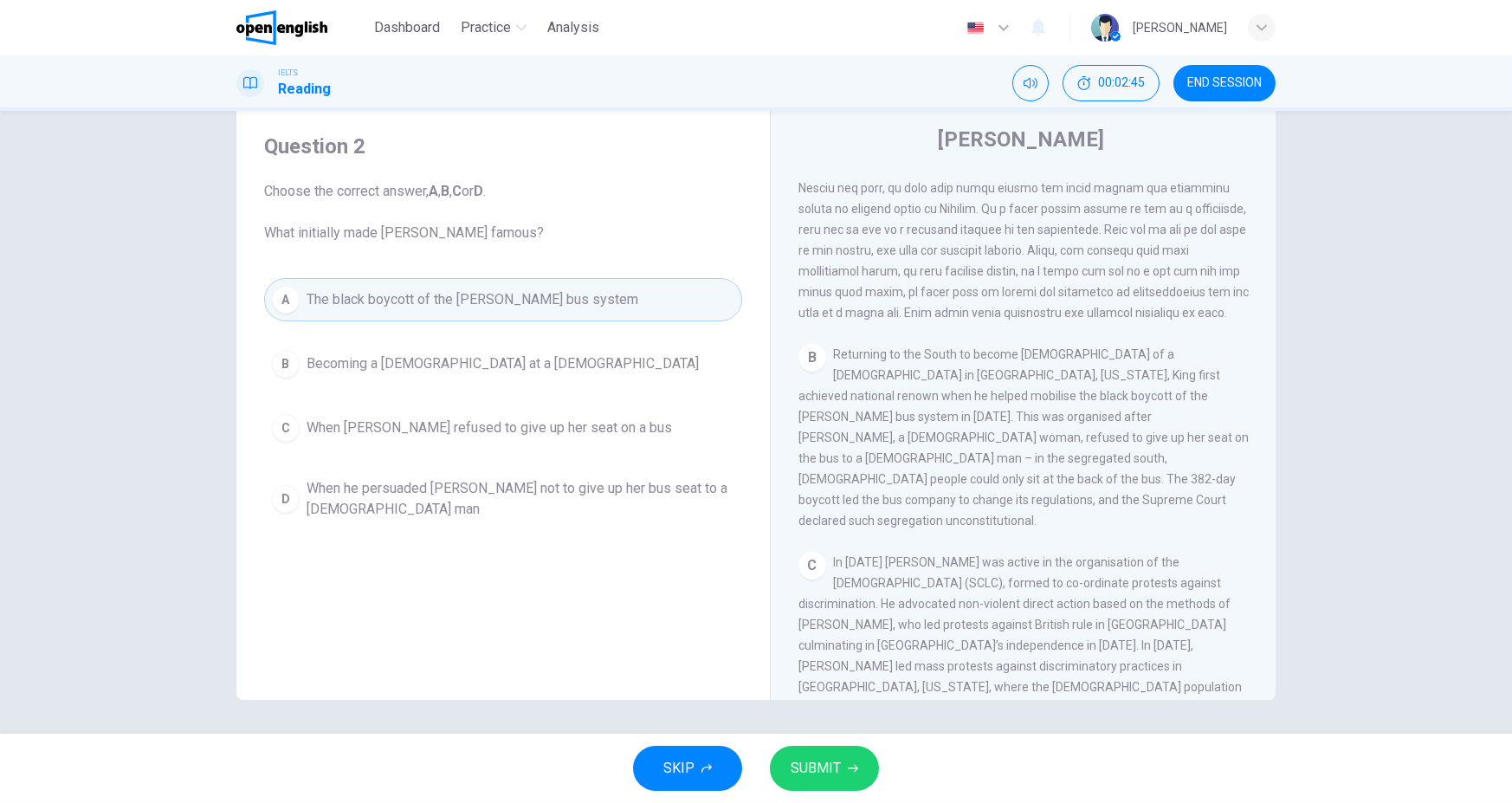
click at [848, 773] on icon "button" at bounding box center [852, 768] width 11 height 11
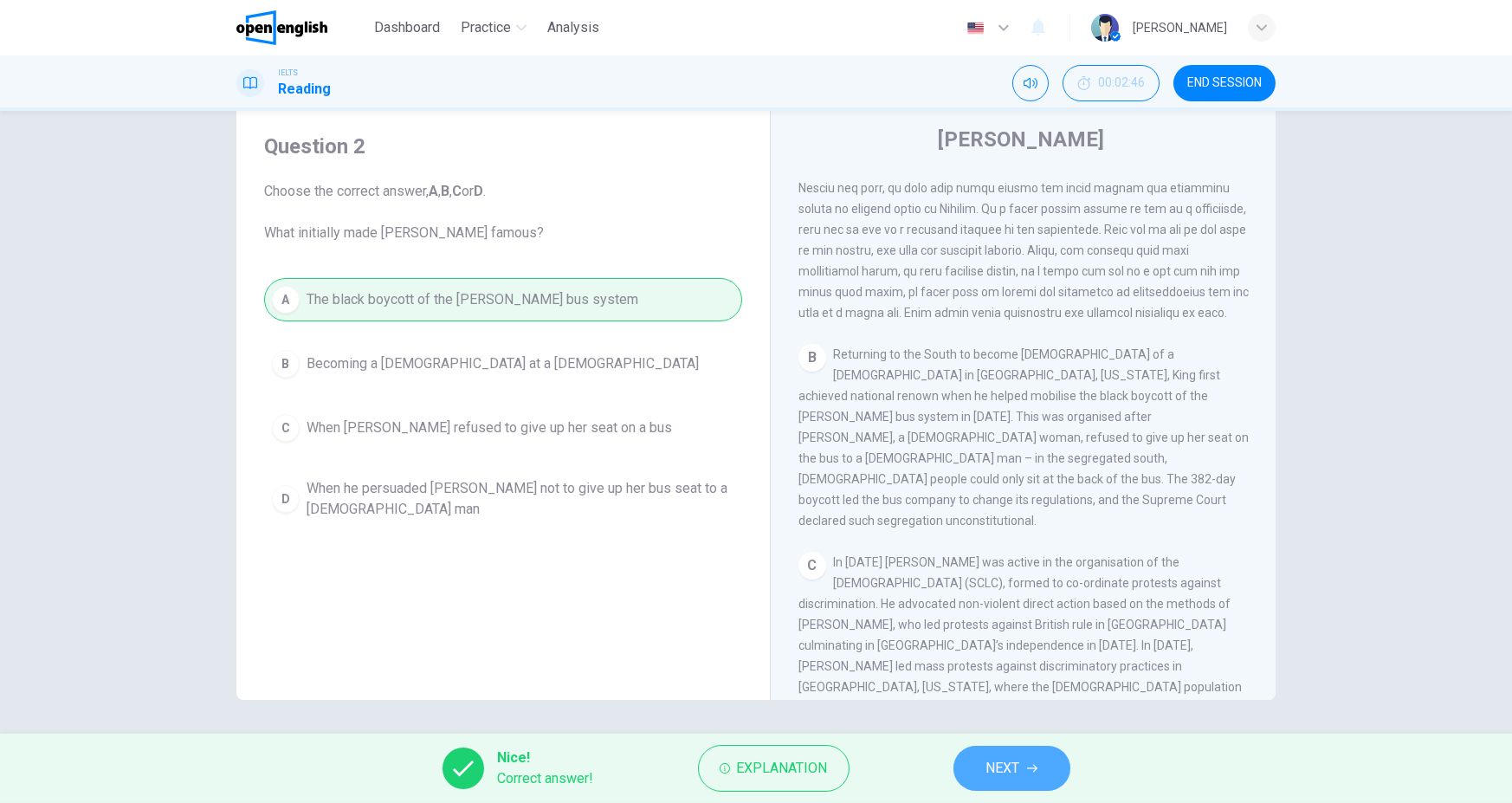
click at [1037, 773] on button "NEXT" at bounding box center [1012, 768] width 117 height 45
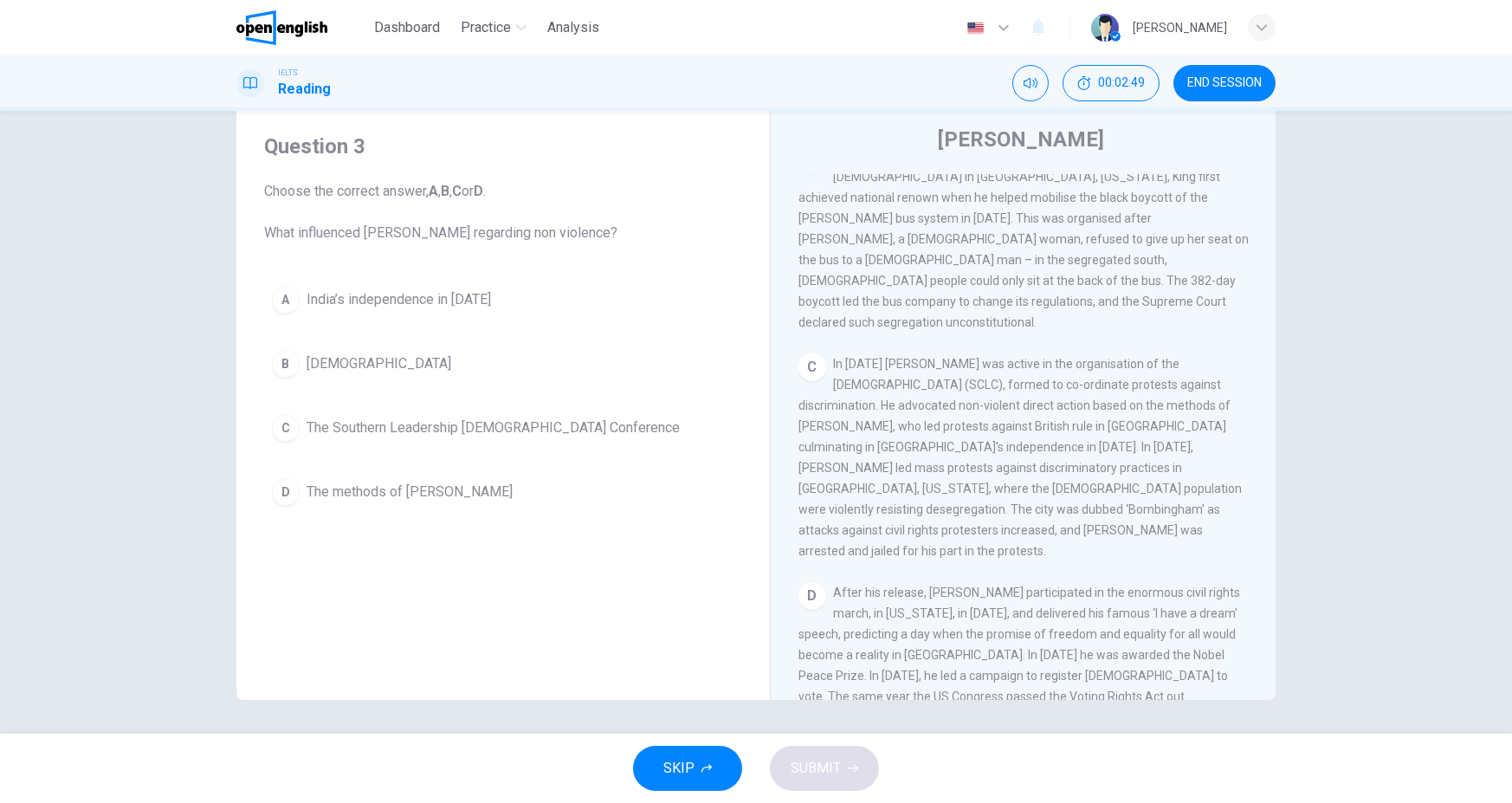
scroll to position [746, 0]
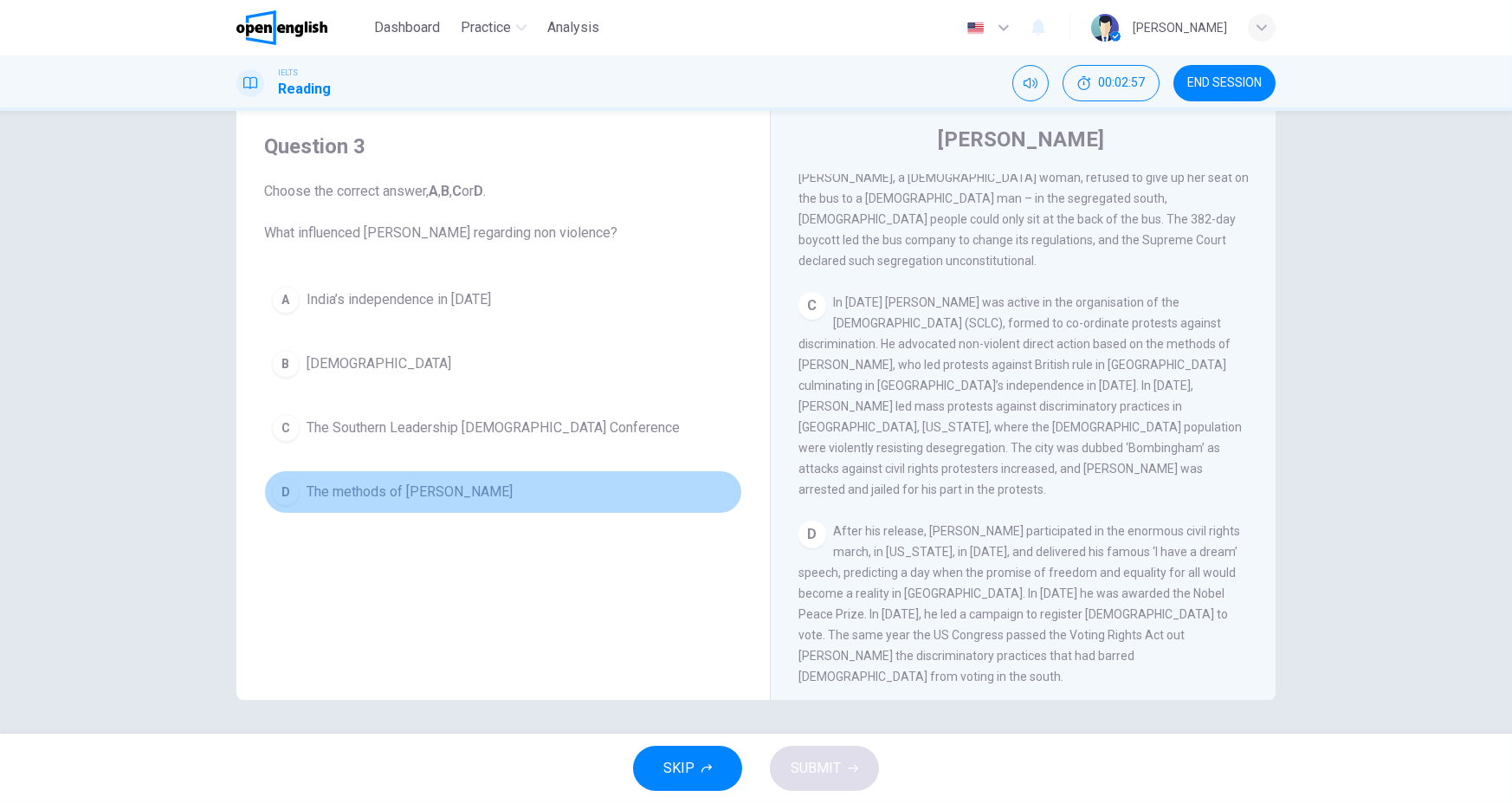
click at [562, 487] on button "D The methods of Gandhi" at bounding box center [502, 491] width 478 height 43
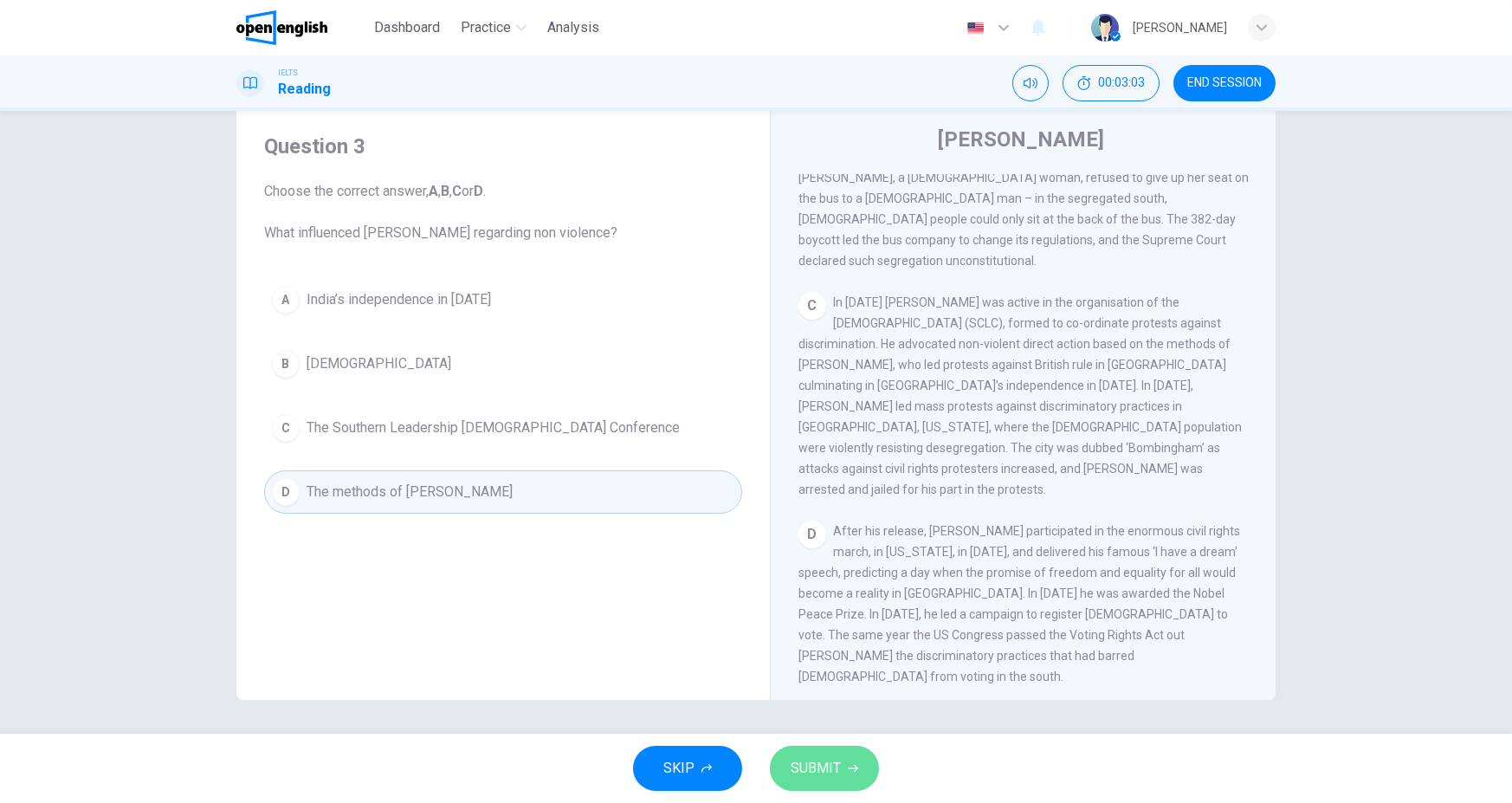
click at [826, 756] on span "SUBMIT" at bounding box center [816, 768] width 50 height 24
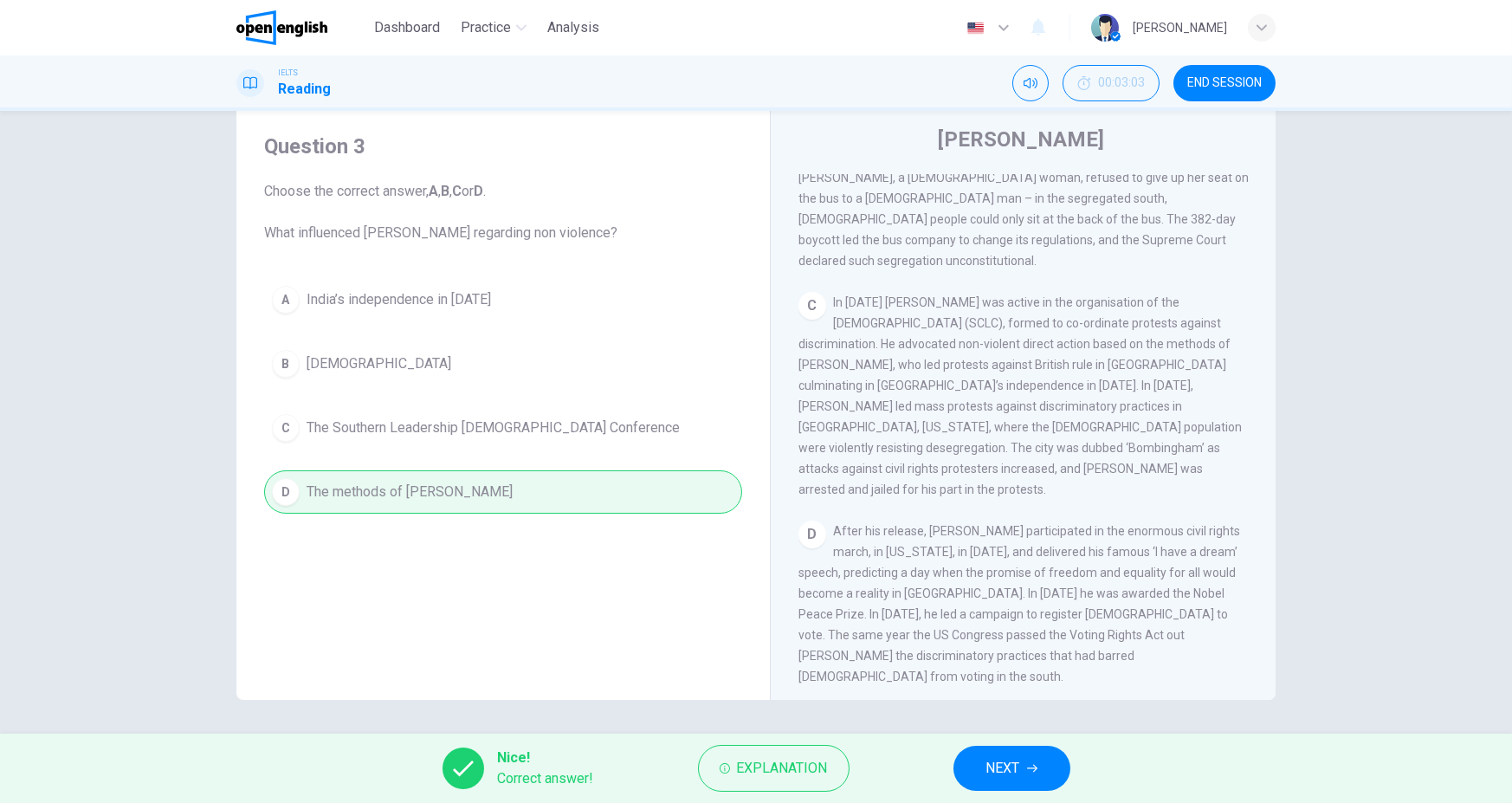
click at [981, 783] on button "NEXT" at bounding box center [1012, 768] width 117 height 45
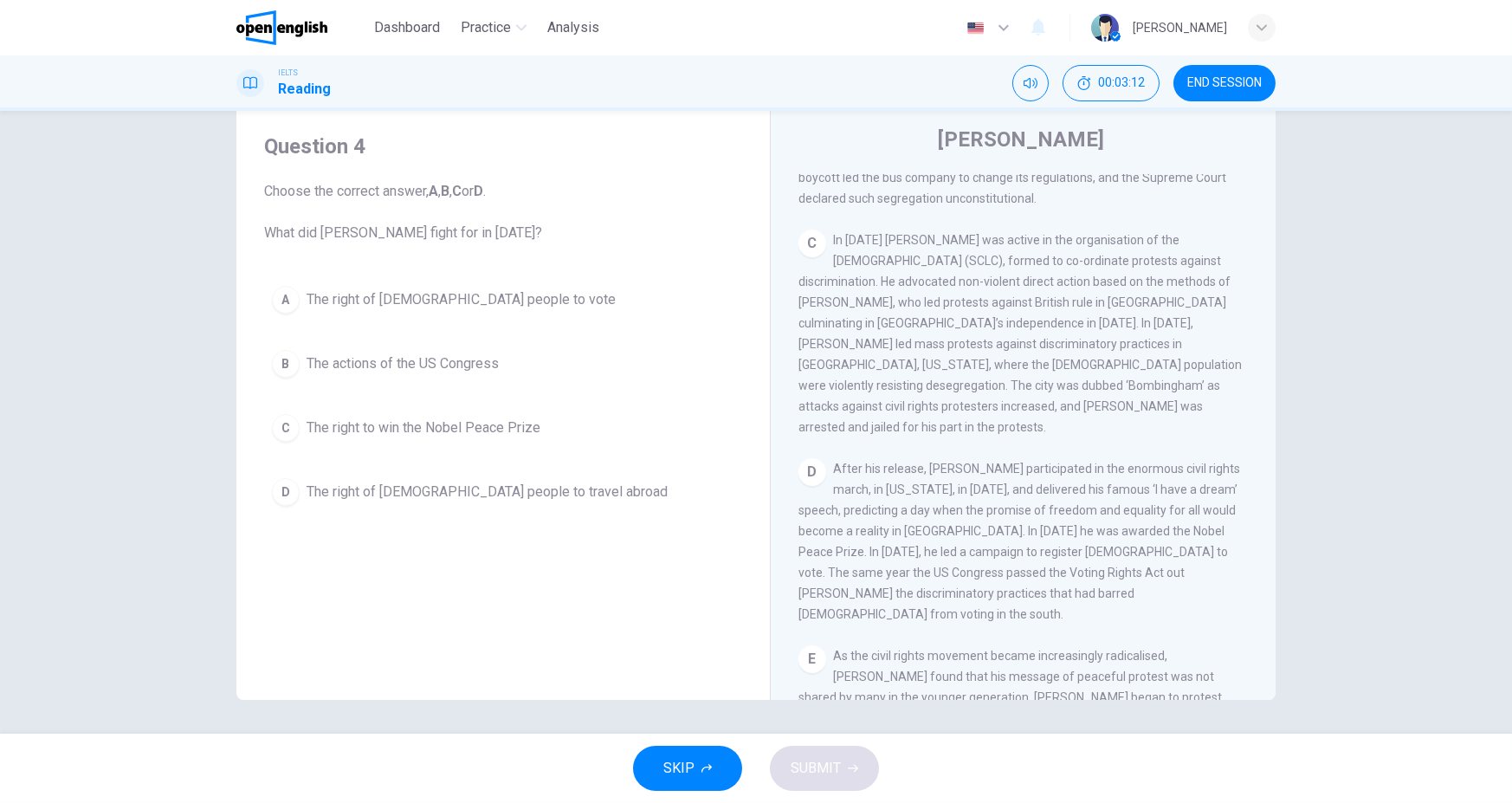
scroll to position [833, 0]
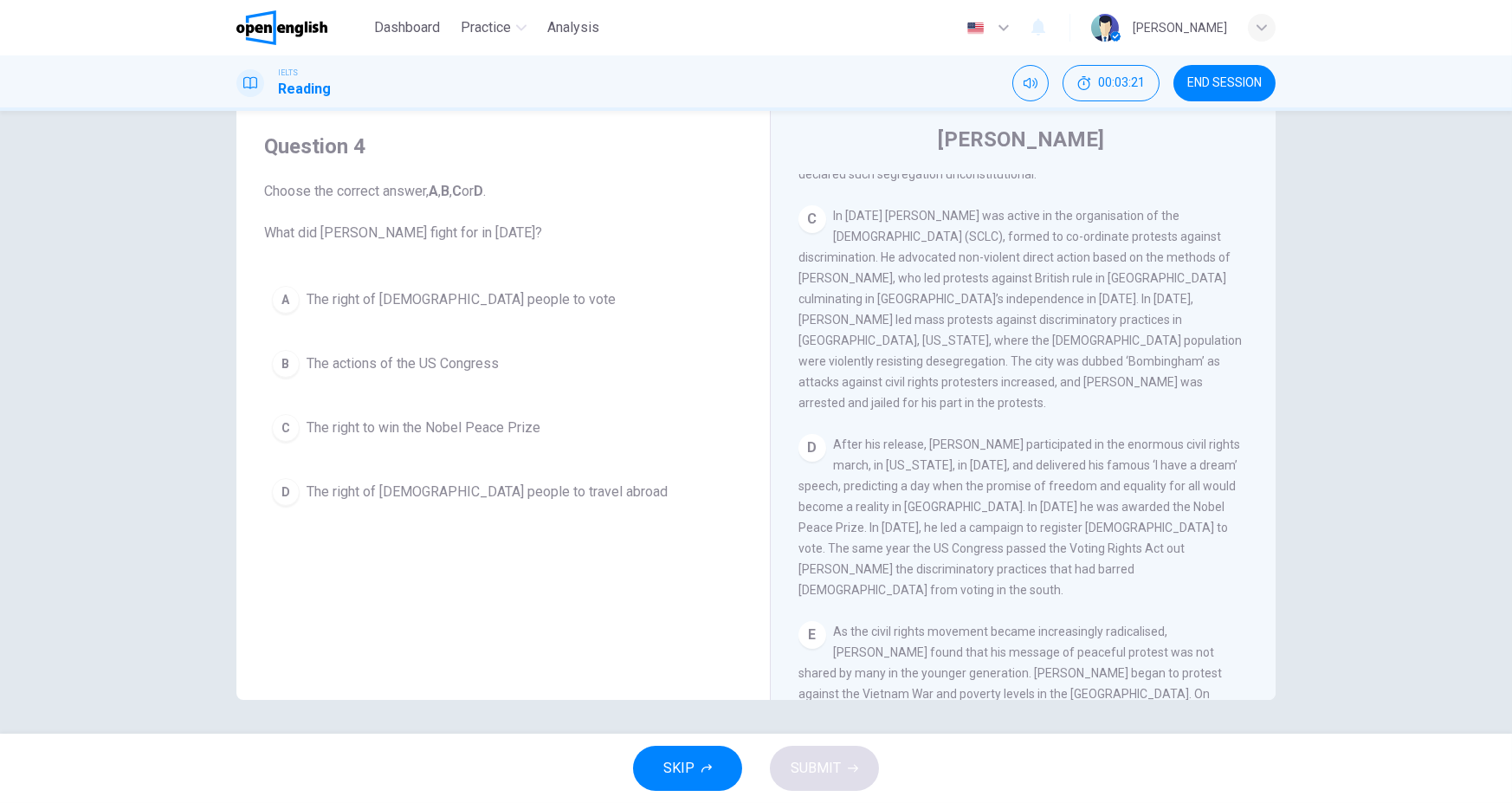
click at [494, 297] on span "The right of black people to vote" at bounding box center [461, 300] width 309 height 21
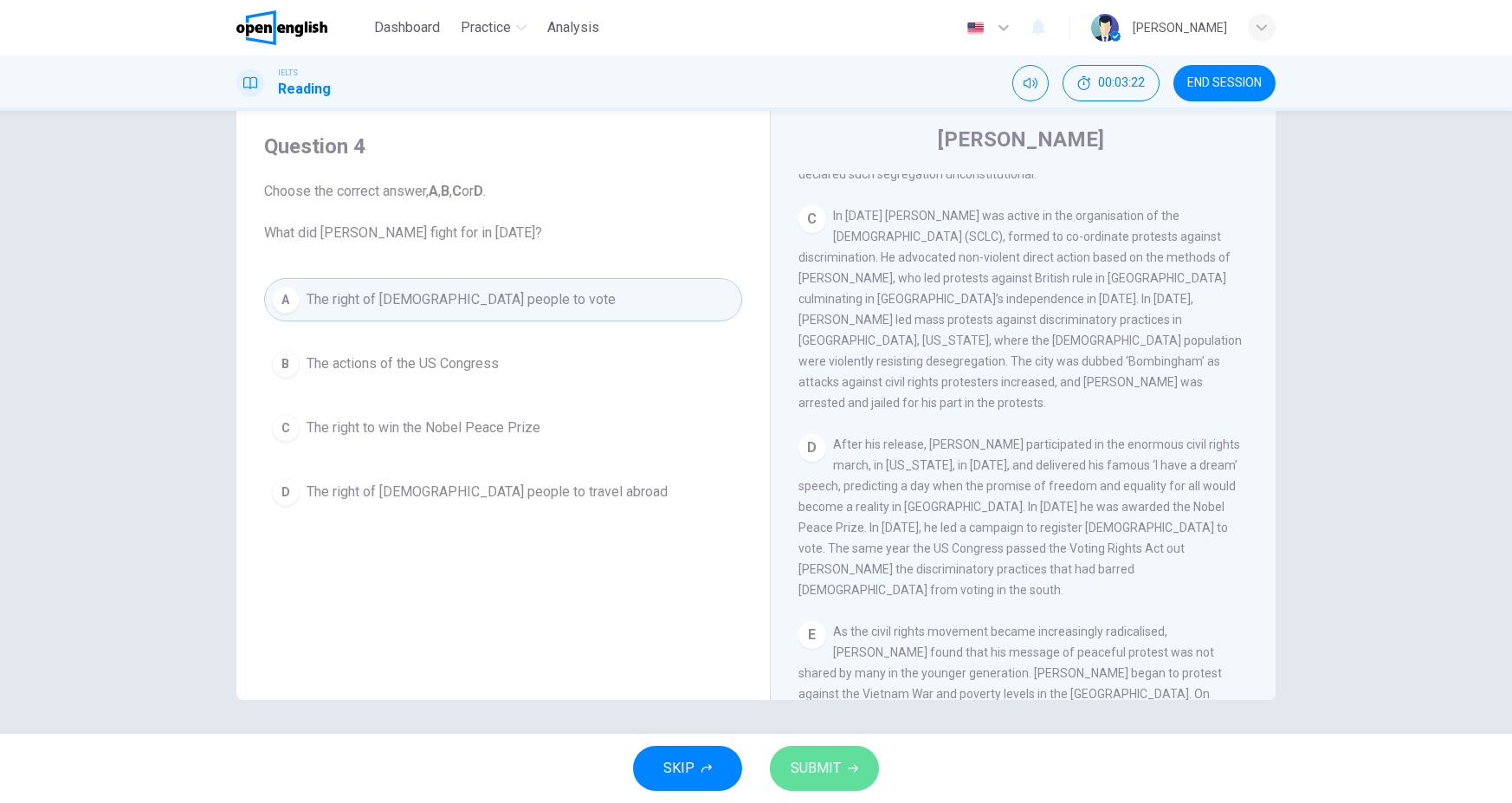
click at [828, 753] on button "SUBMIT" at bounding box center [825, 768] width 109 height 45
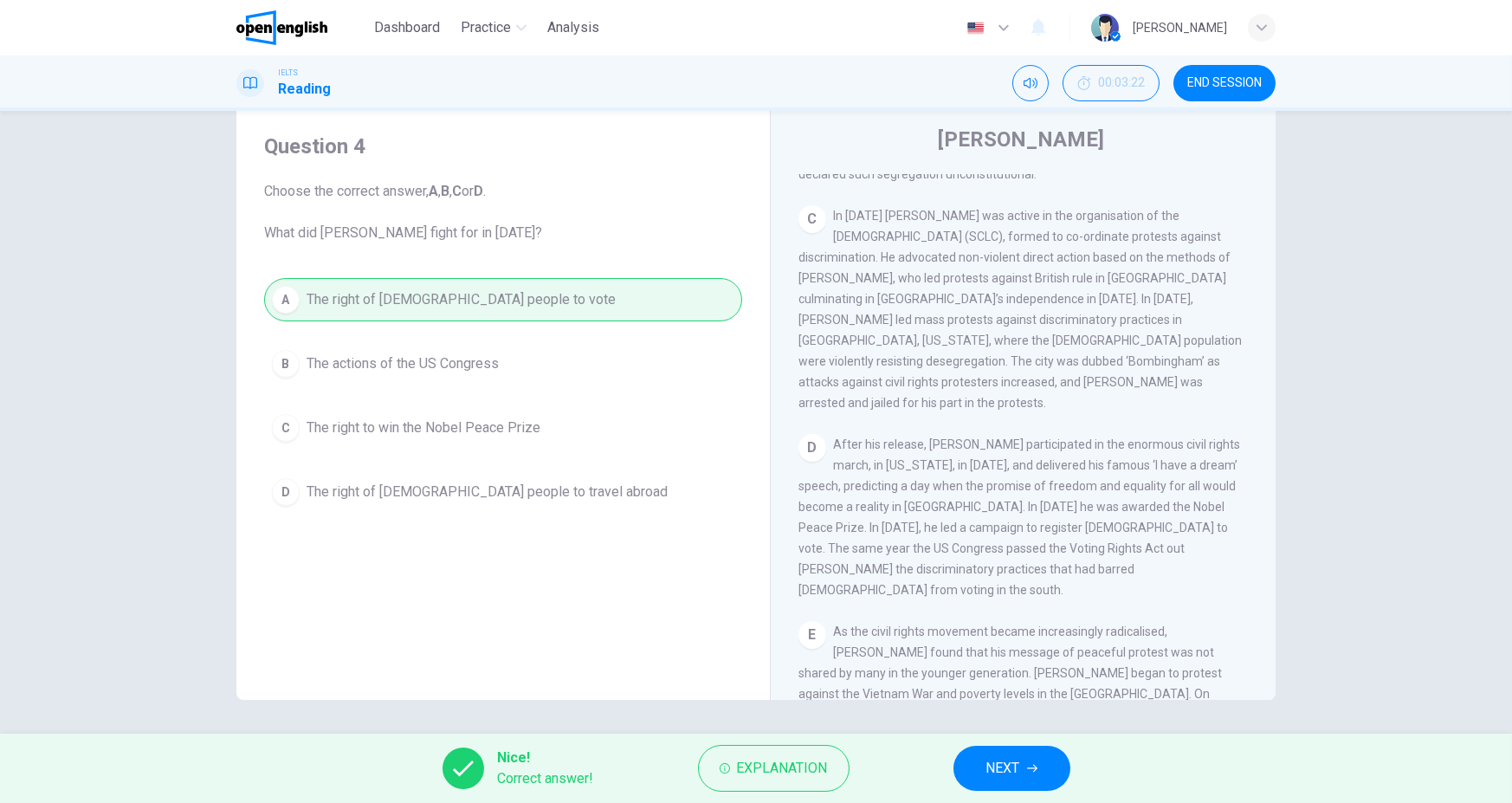
click at [1030, 765] on icon "button" at bounding box center [1032, 768] width 11 height 11
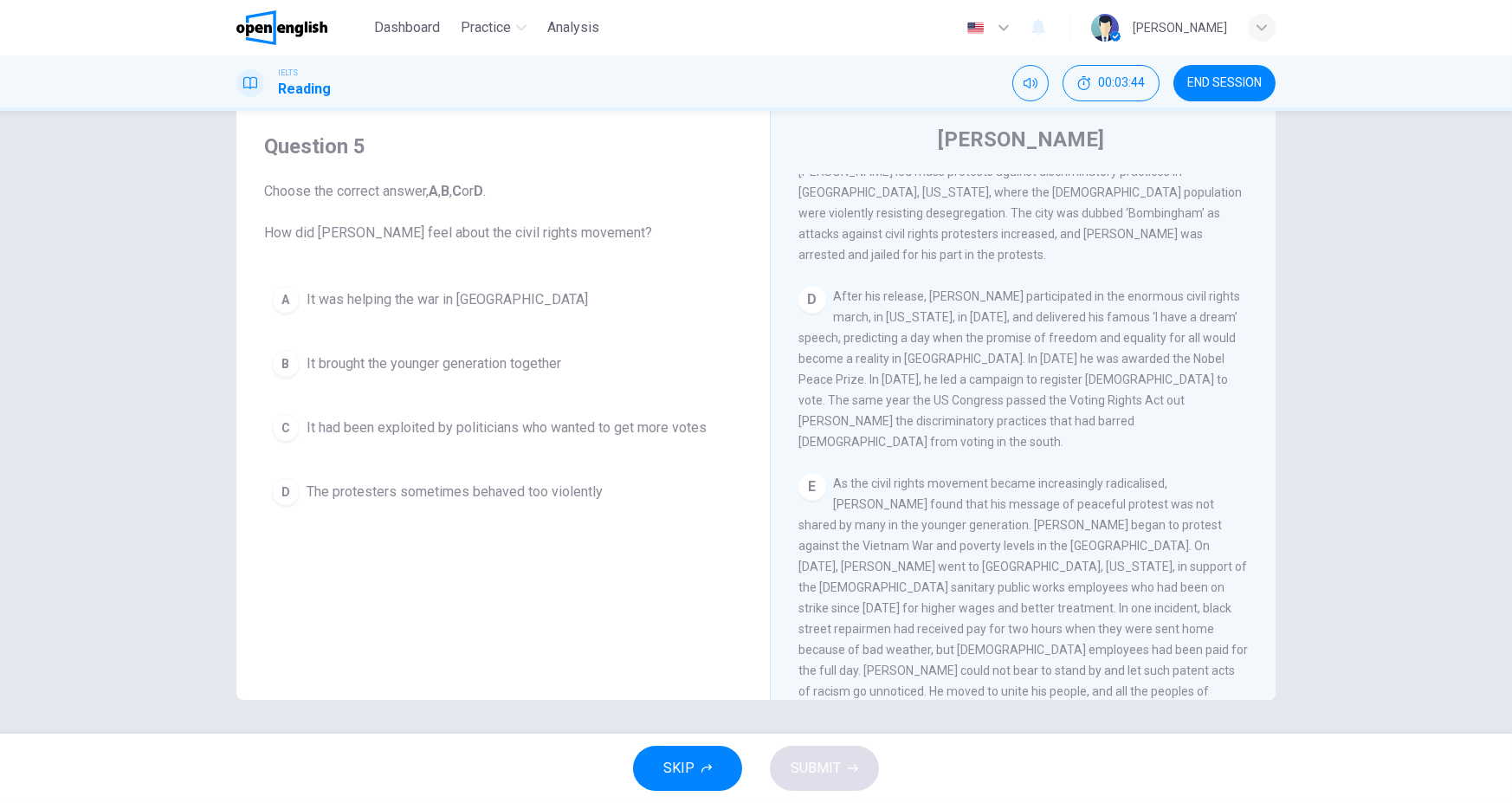
scroll to position [1005, 0]
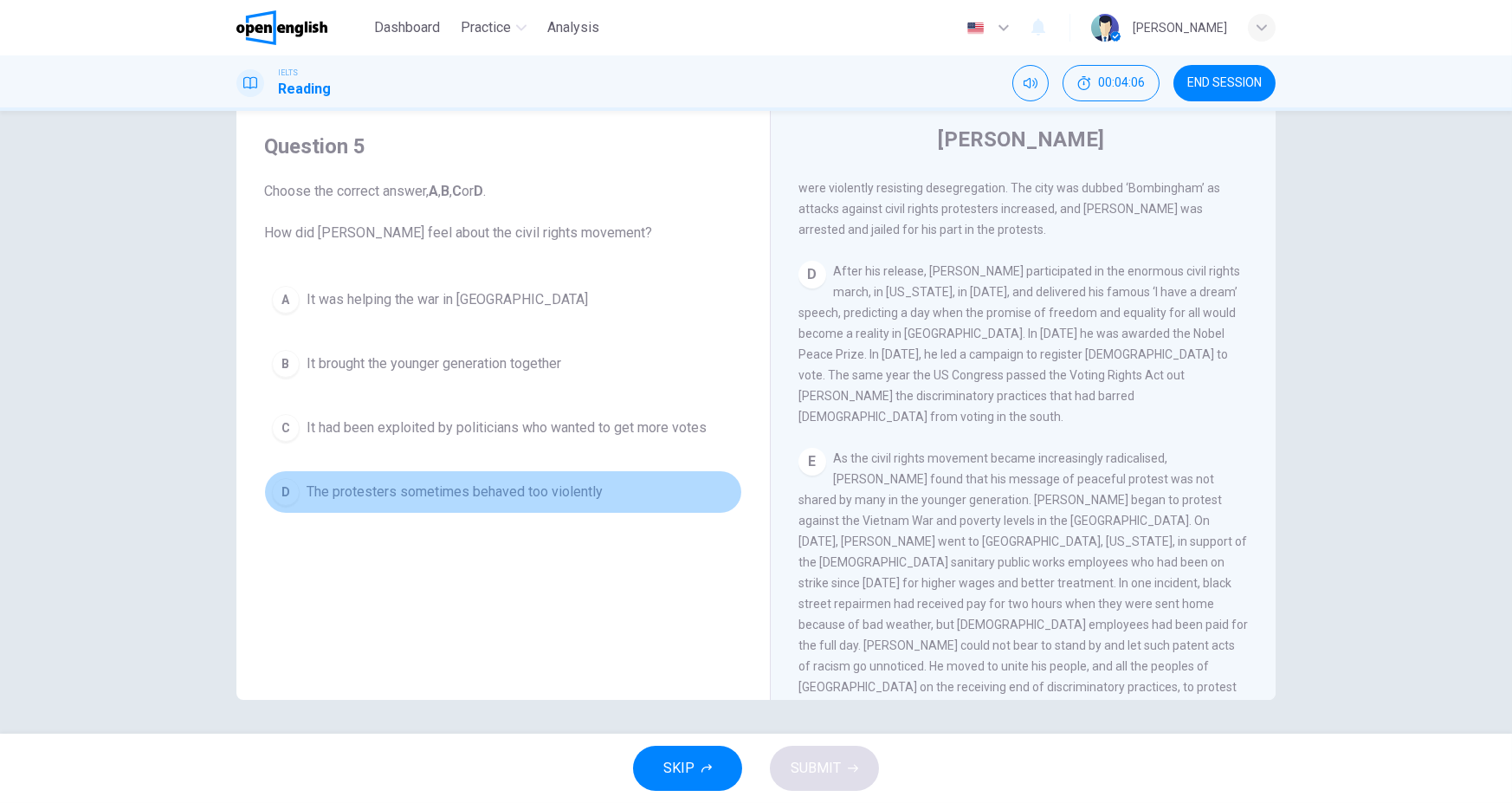
click at [585, 505] on button "D The protesters sometimes behaved too violently" at bounding box center [502, 491] width 478 height 43
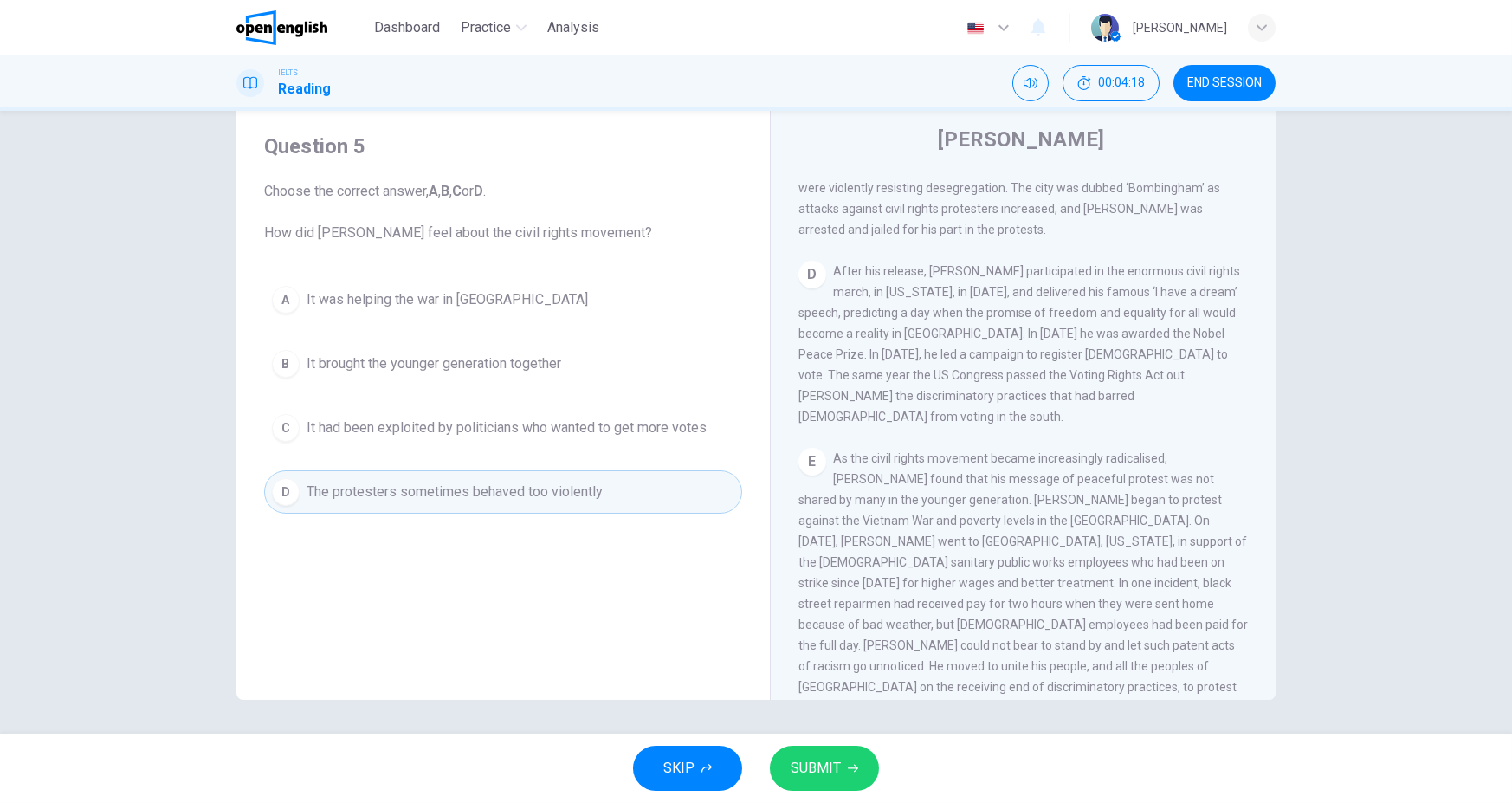
click at [822, 761] on span "SUBMIT" at bounding box center [816, 768] width 50 height 24
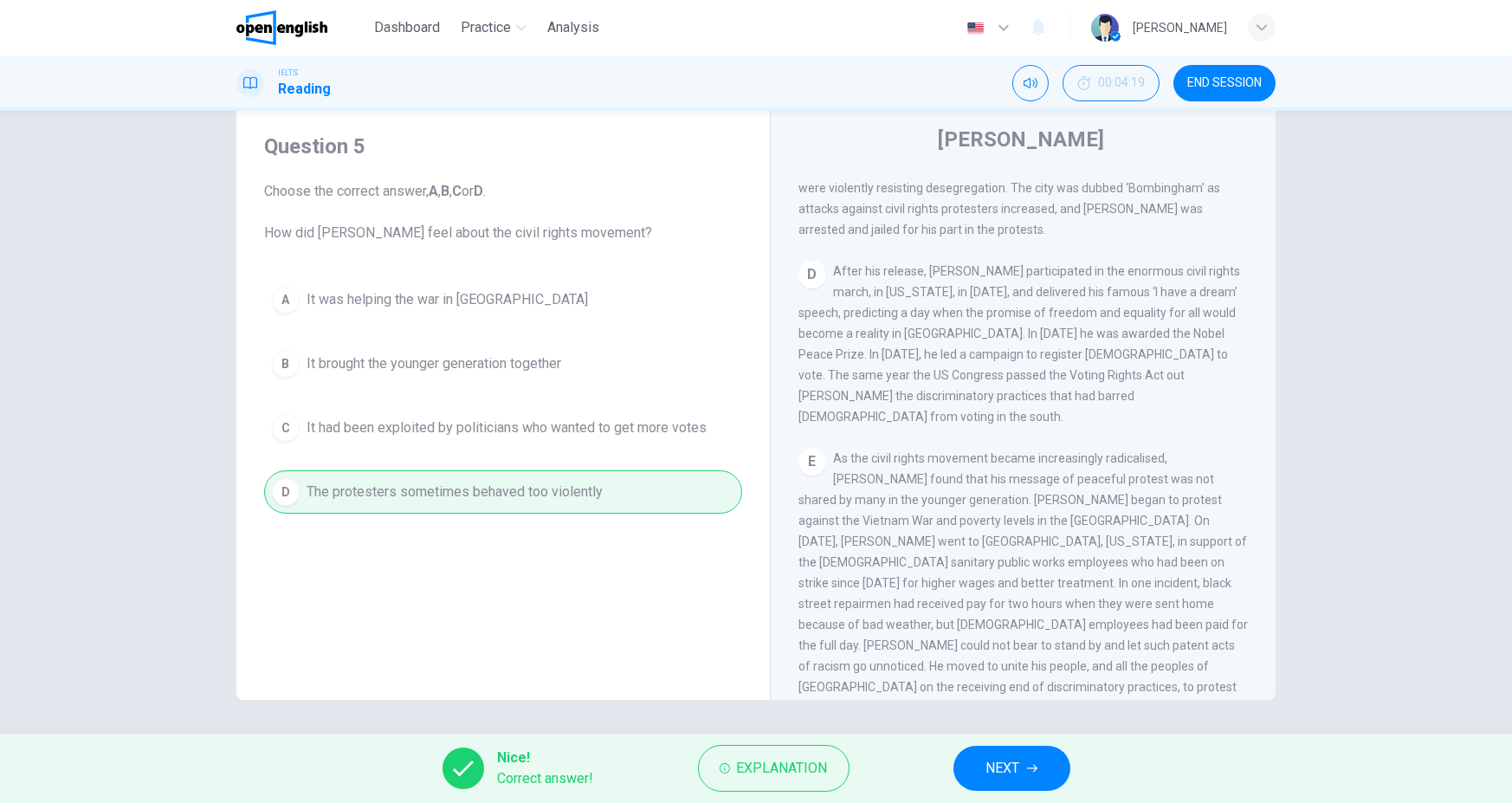
click at [1035, 771] on icon "button" at bounding box center [1032, 768] width 11 height 8
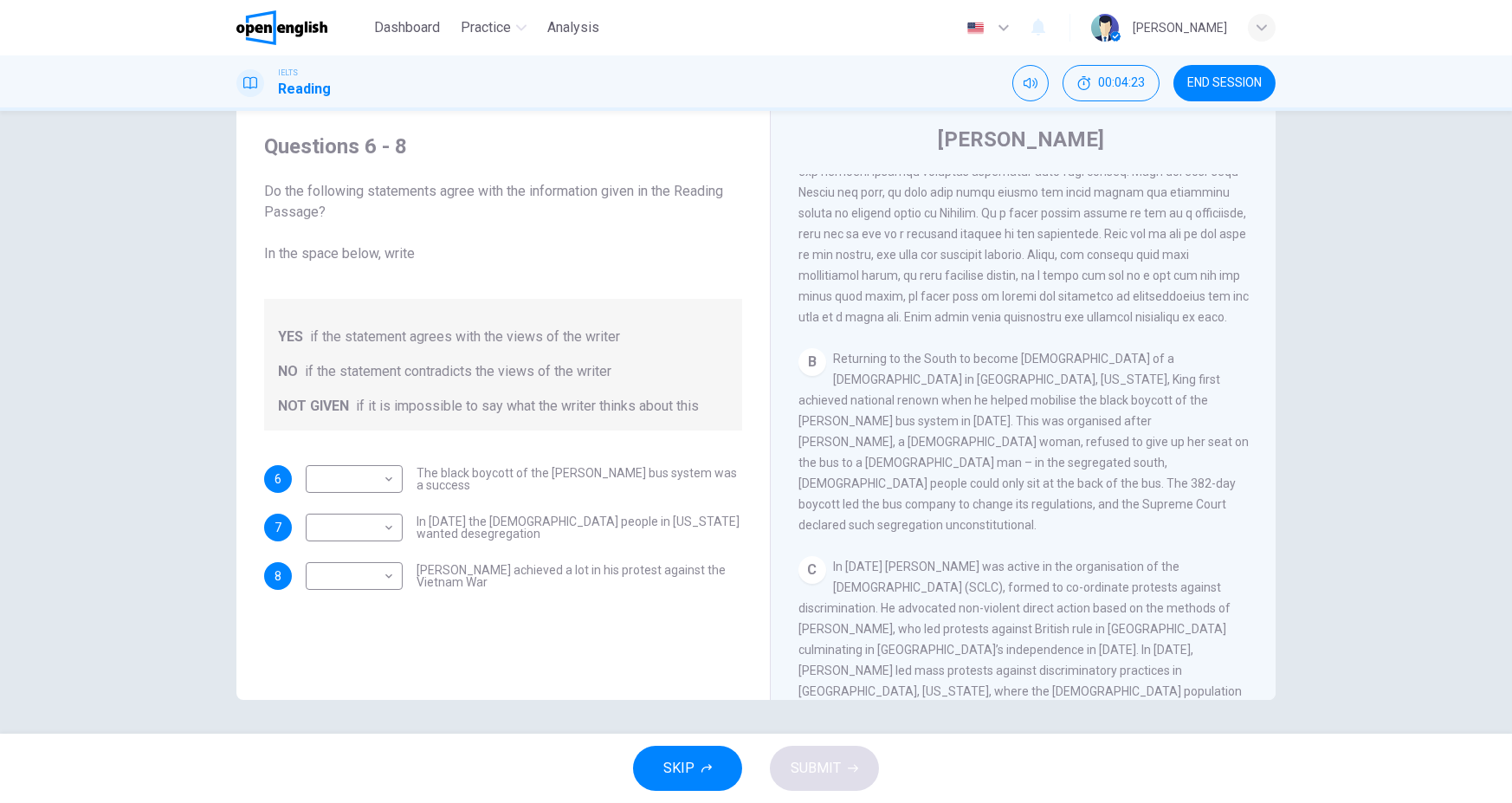
scroll to position [519, 0]
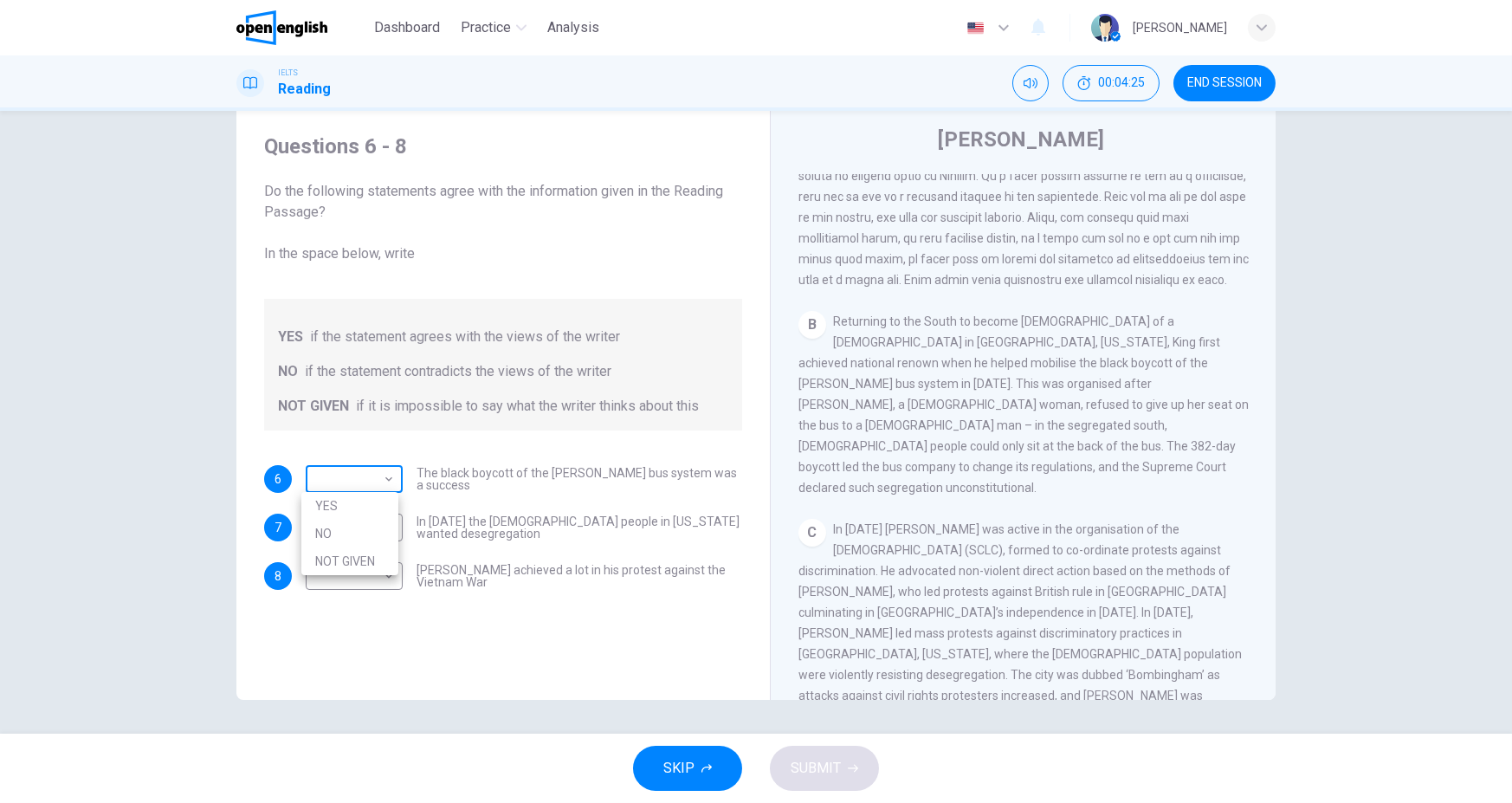
click at [380, 488] on body "This site uses cookies, as explained in our Privacy Policy . If you agree to th…" at bounding box center [756, 401] width 1512 height 803
click at [350, 513] on li "YES" at bounding box center [349, 506] width 97 height 28
type input "***"
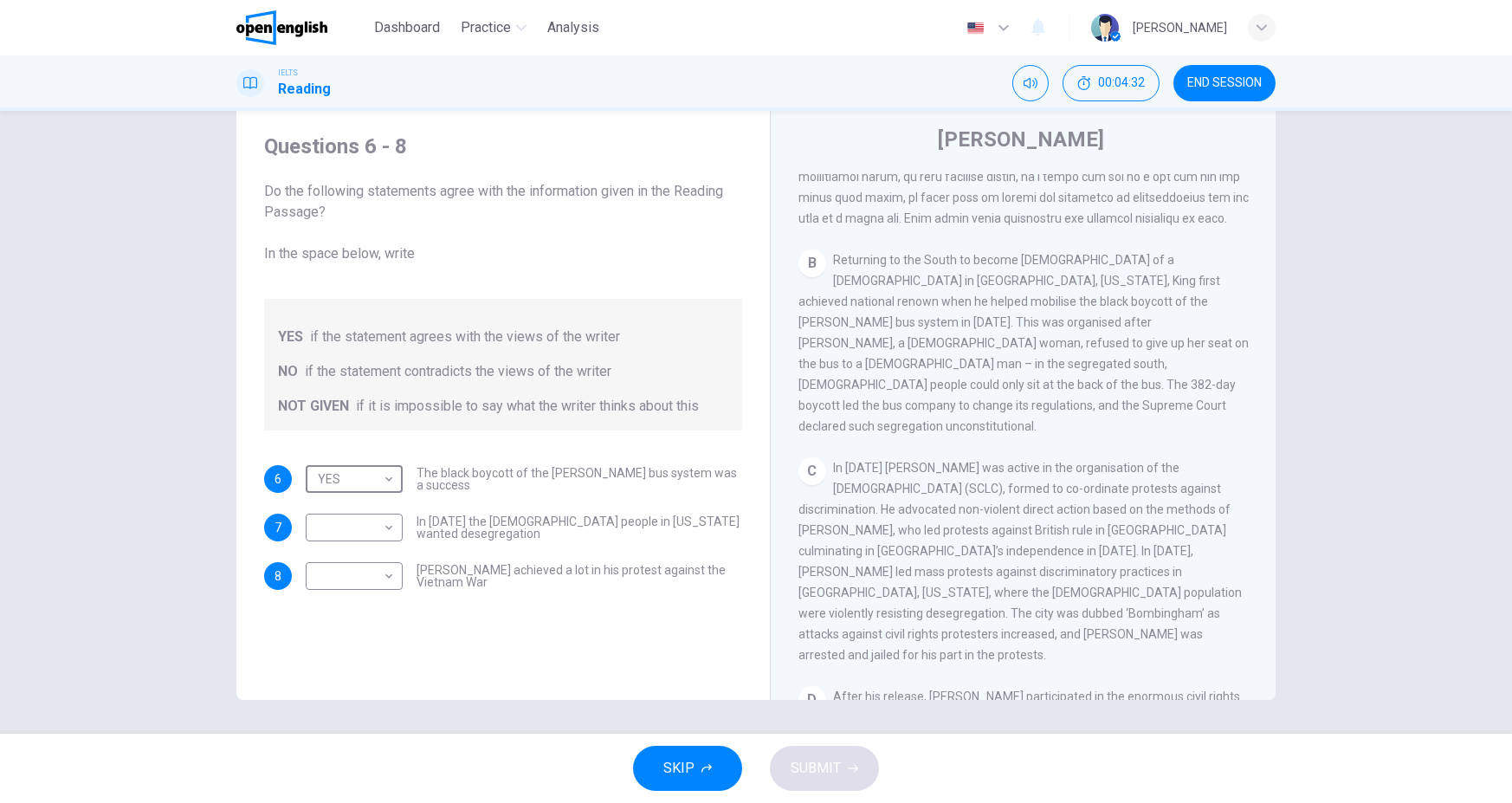
scroll to position [605, 0]
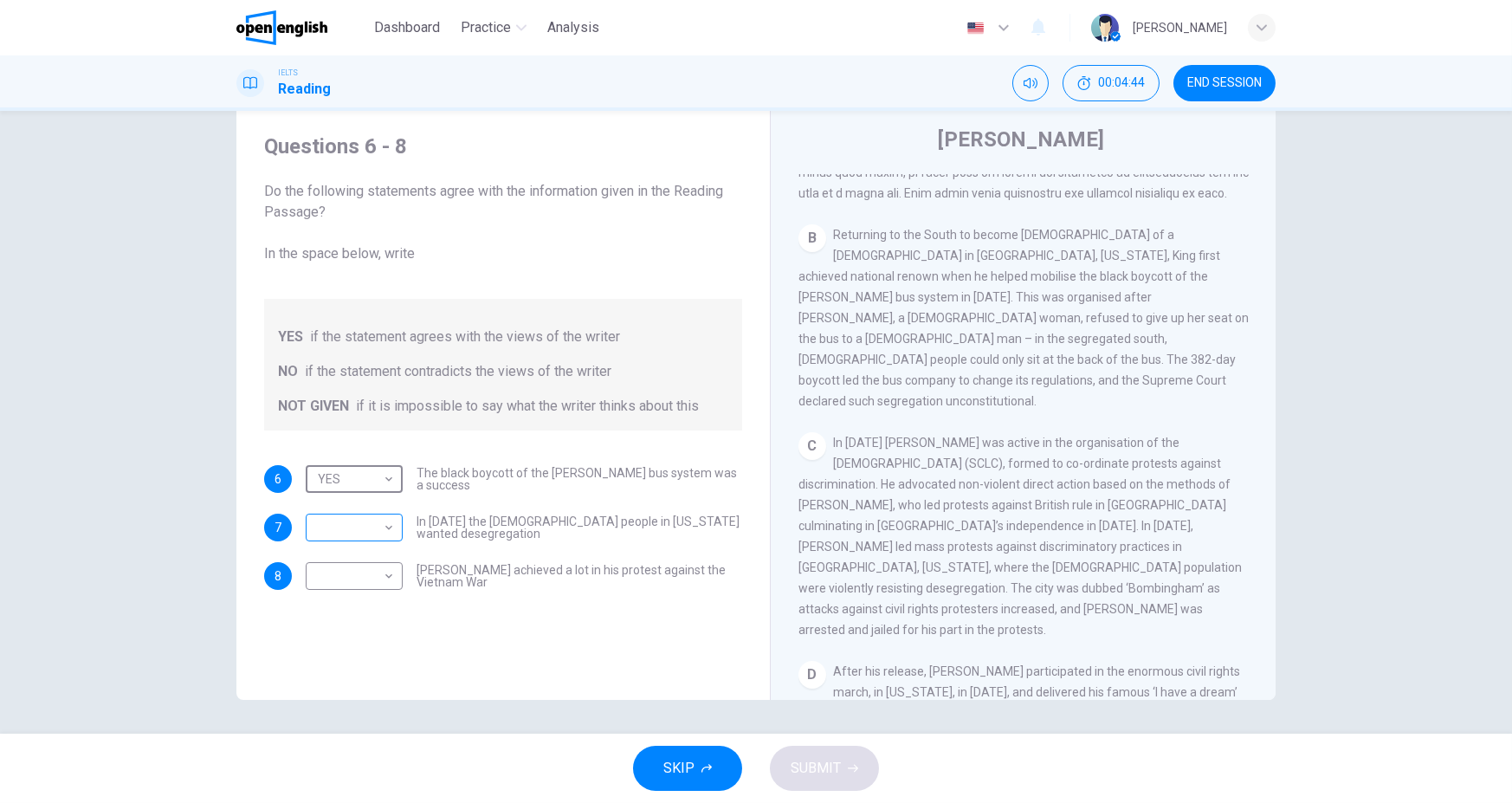
click at [370, 534] on body "This site uses cookies, as explained in our Privacy Policy . If you agree to th…" at bounding box center [756, 401] width 1512 height 803
click at [375, 577] on li "NO" at bounding box center [349, 581] width 97 height 28
type input "**"
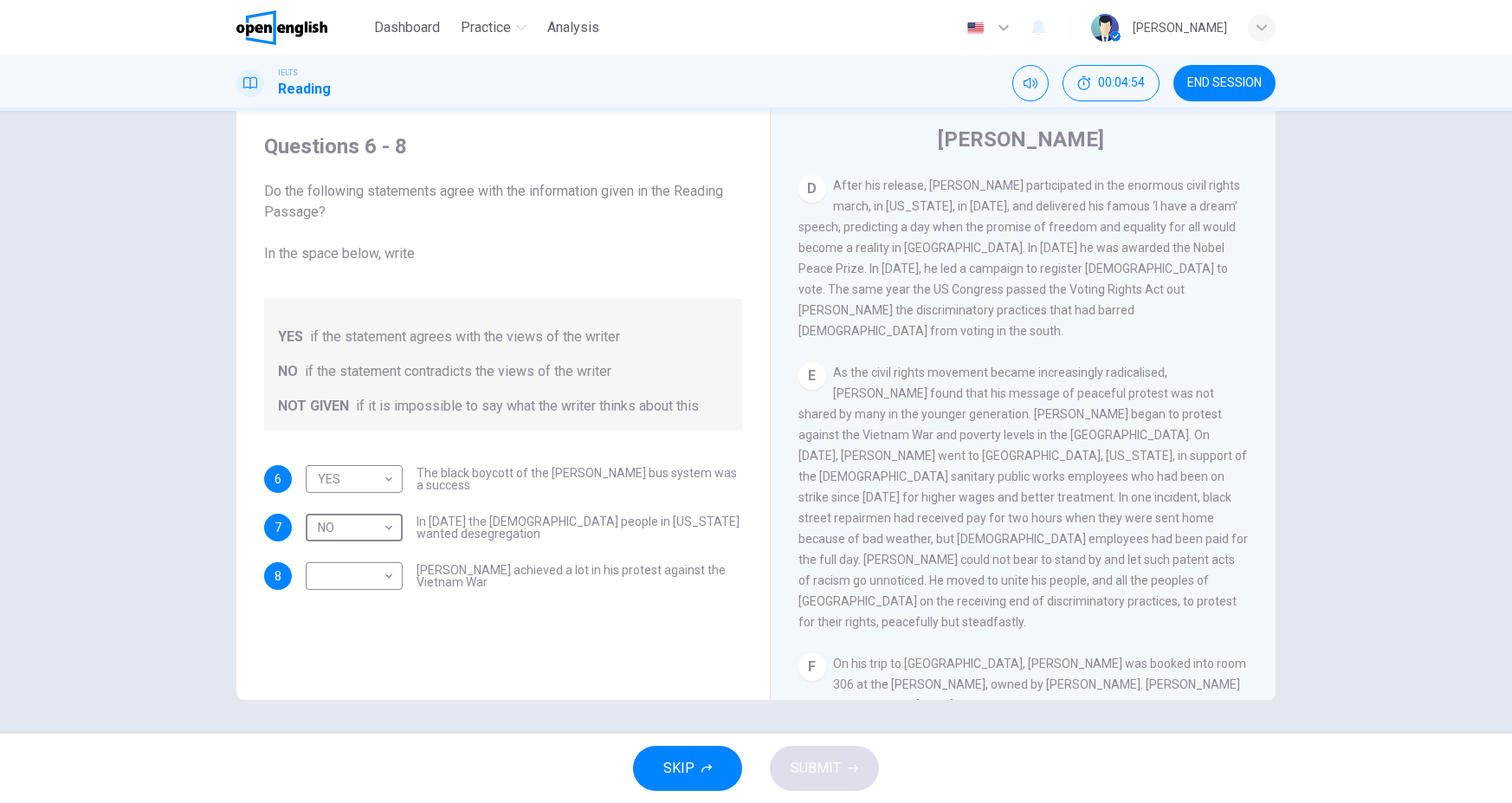
scroll to position [1093, 0]
click at [368, 570] on body "This site uses cookies, as explained in our Privacy Policy . If you agree to th…" at bounding box center [756, 401] width 1512 height 803
click at [369, 666] on li "NOT GIVEN" at bounding box center [349, 658] width 97 height 28
type input "*********"
click at [857, 762] on button "SUBMIT" at bounding box center [825, 768] width 109 height 45
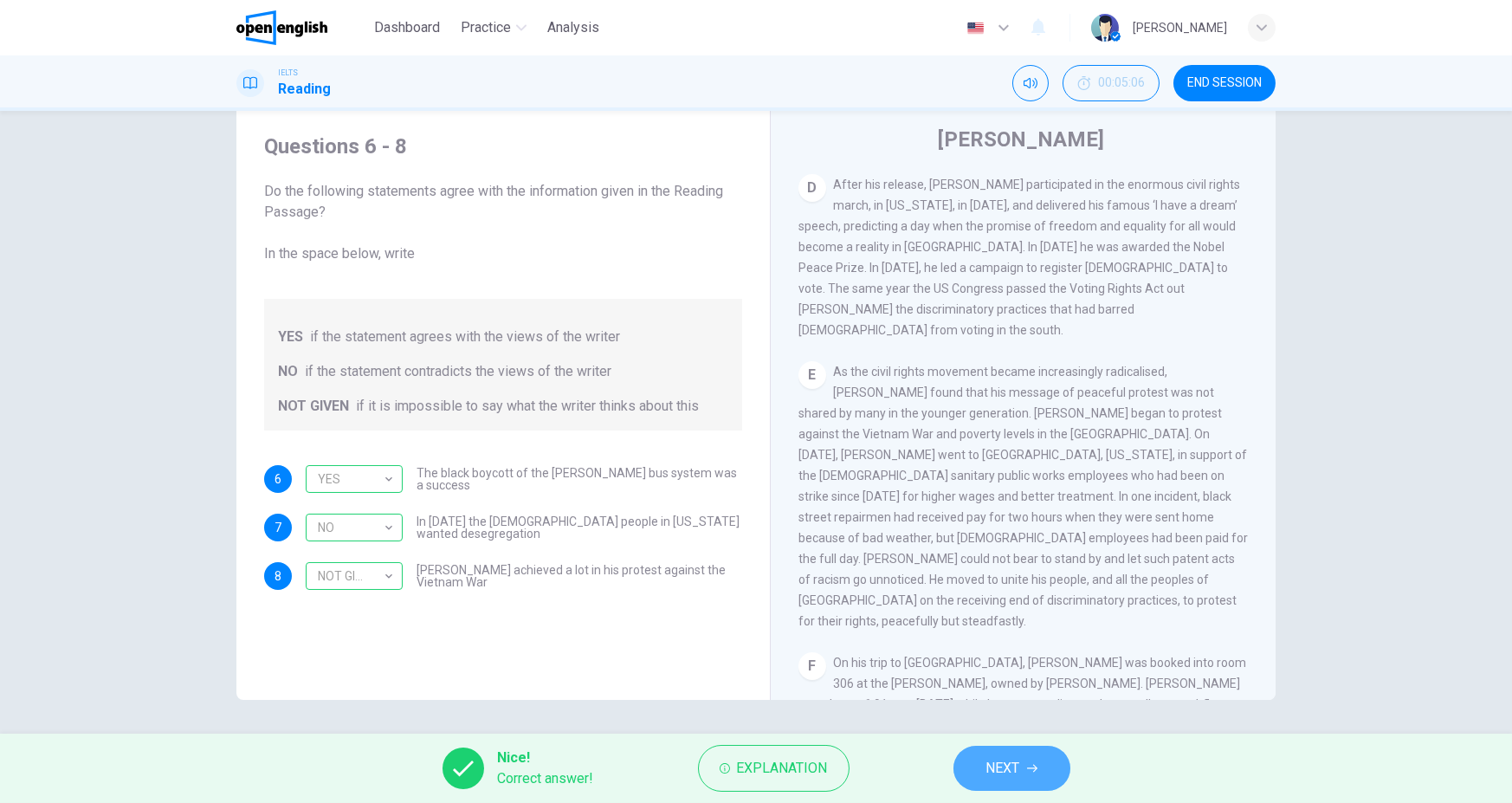
click at [1008, 769] on span "NEXT" at bounding box center [1003, 768] width 34 height 24
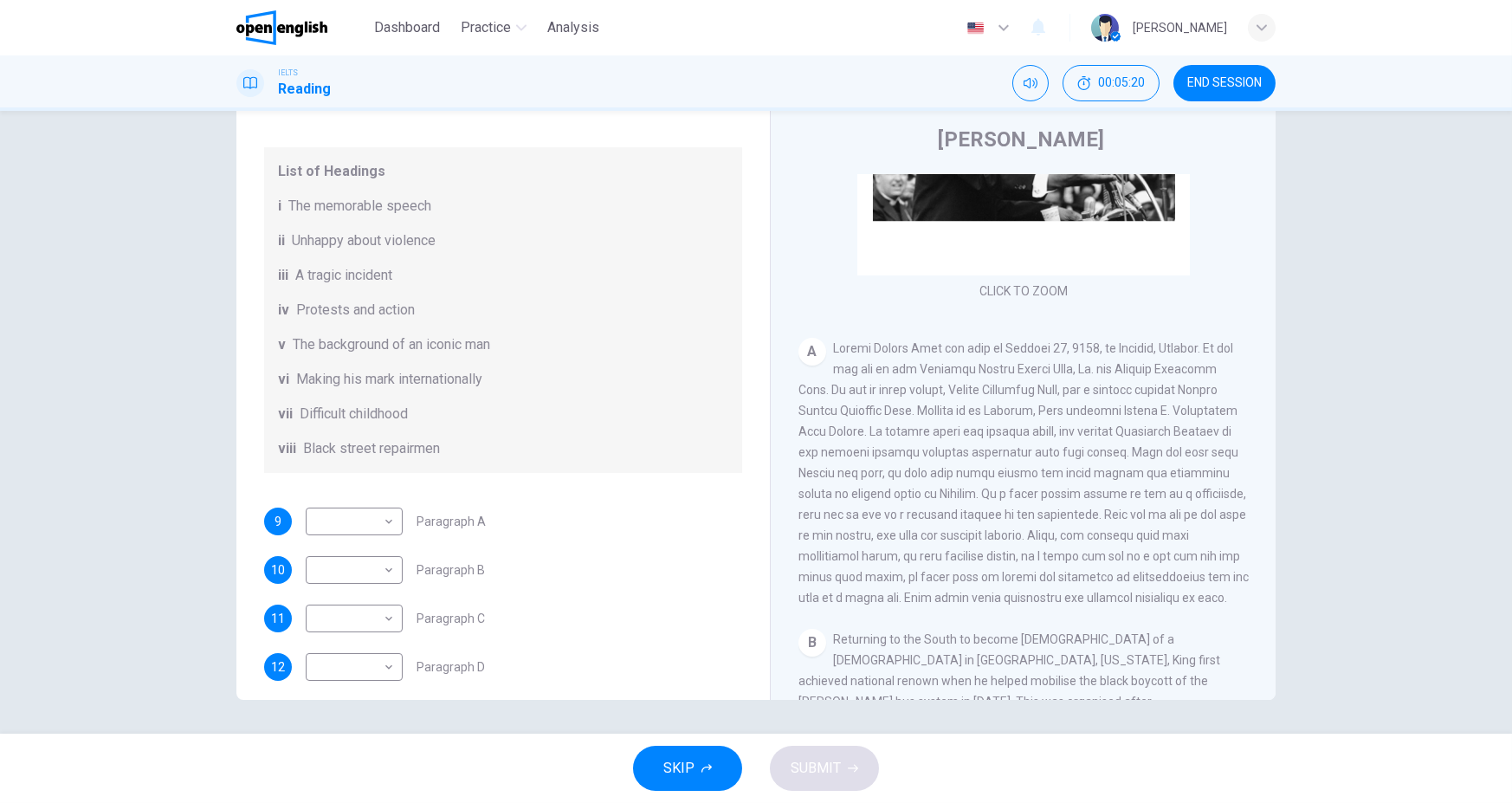
scroll to position [226, 0]
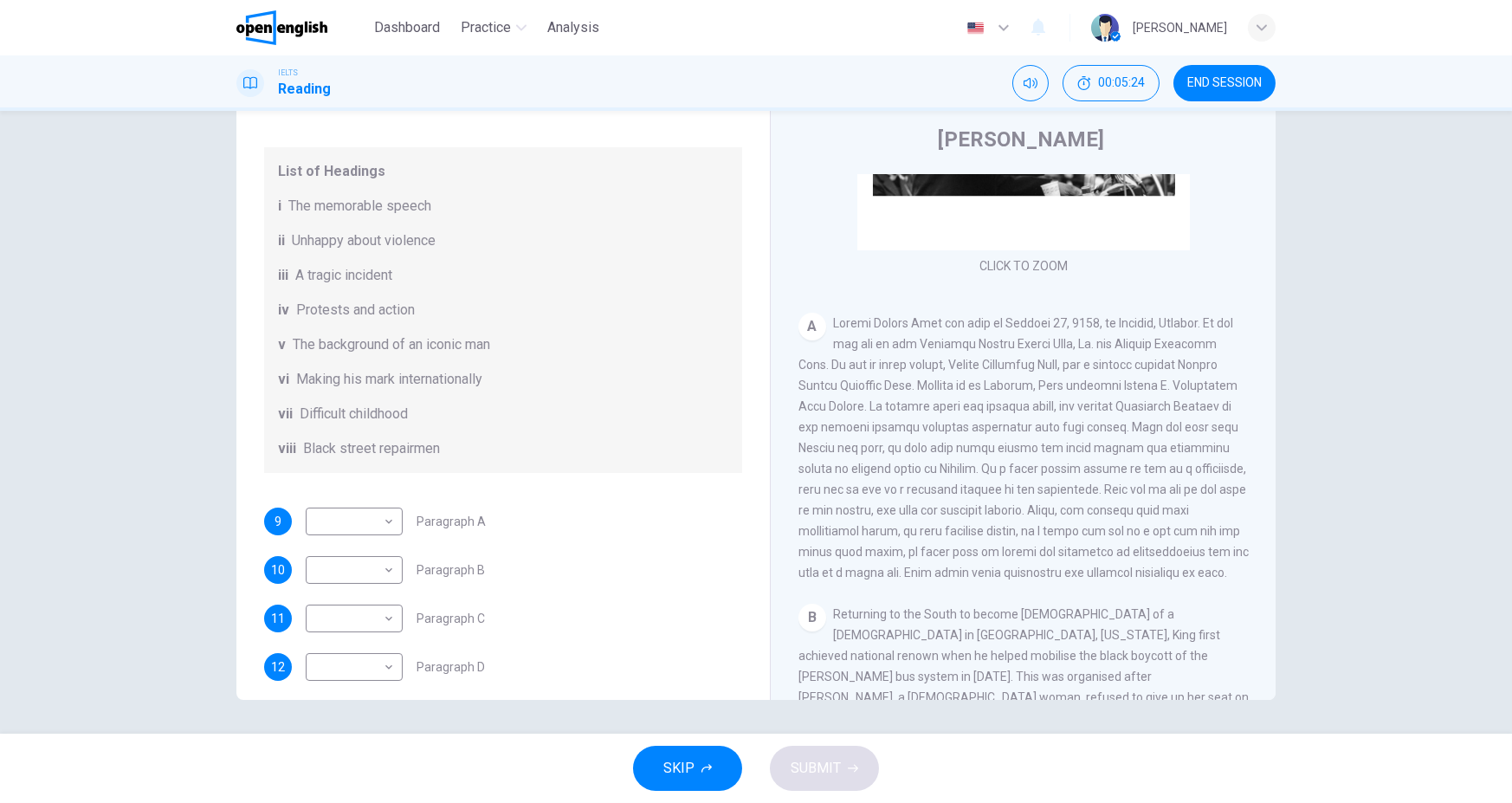
drag, startPoint x: 414, startPoint y: 434, endPoint x: 288, endPoint y: 429, distance: 126.1
click at [288, 425] on div "vii Difficult childhood" at bounding box center [503, 414] width 451 height 21
click at [378, 541] on body "This site uses cookies, as explained in our Privacy Policy . If you agree to th…" at bounding box center [756, 401] width 1512 height 803
click at [361, 680] on li "v" at bounding box center [349, 679] width 97 height 28
type input "*"
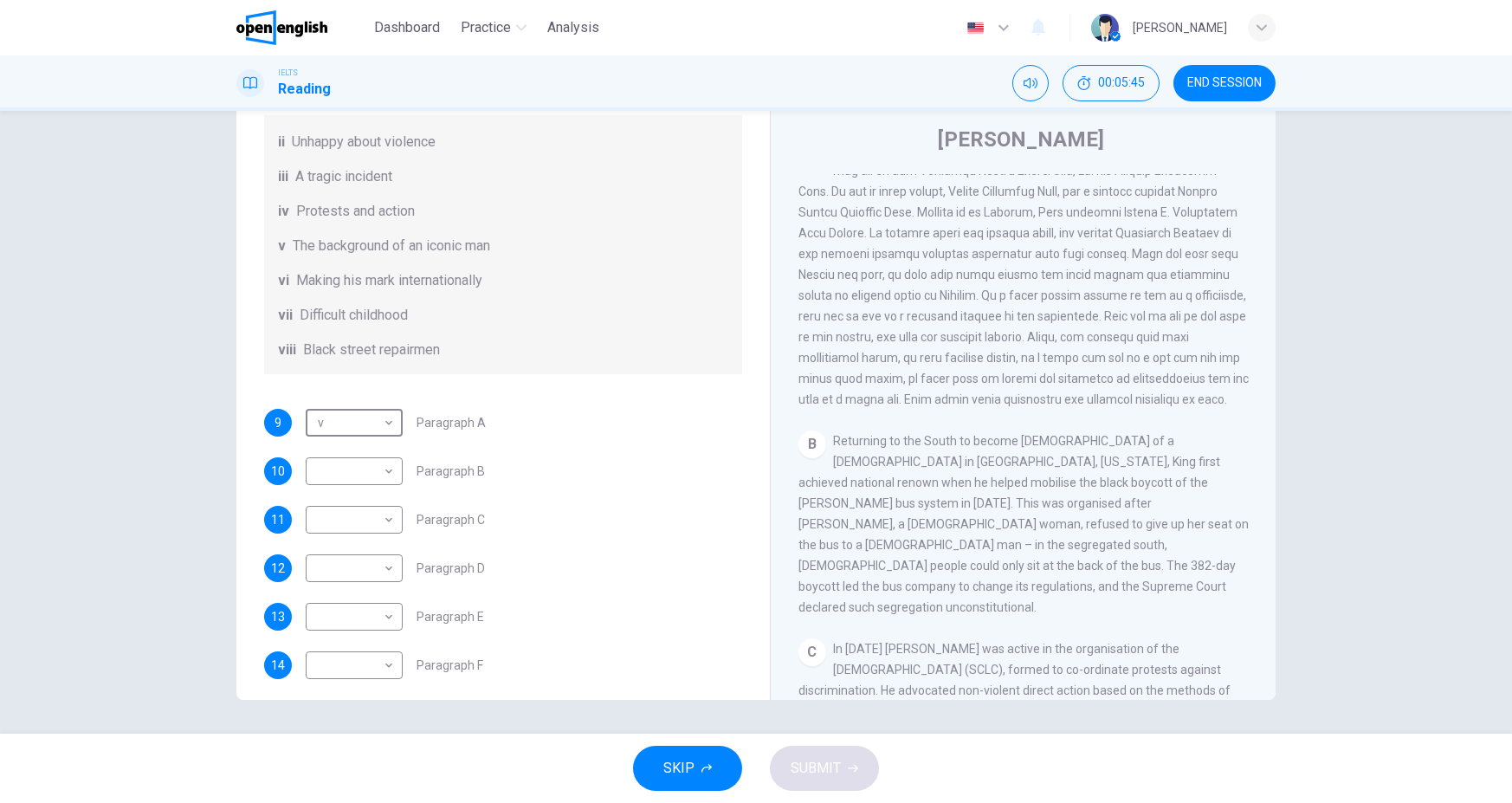
scroll to position [305, 0]
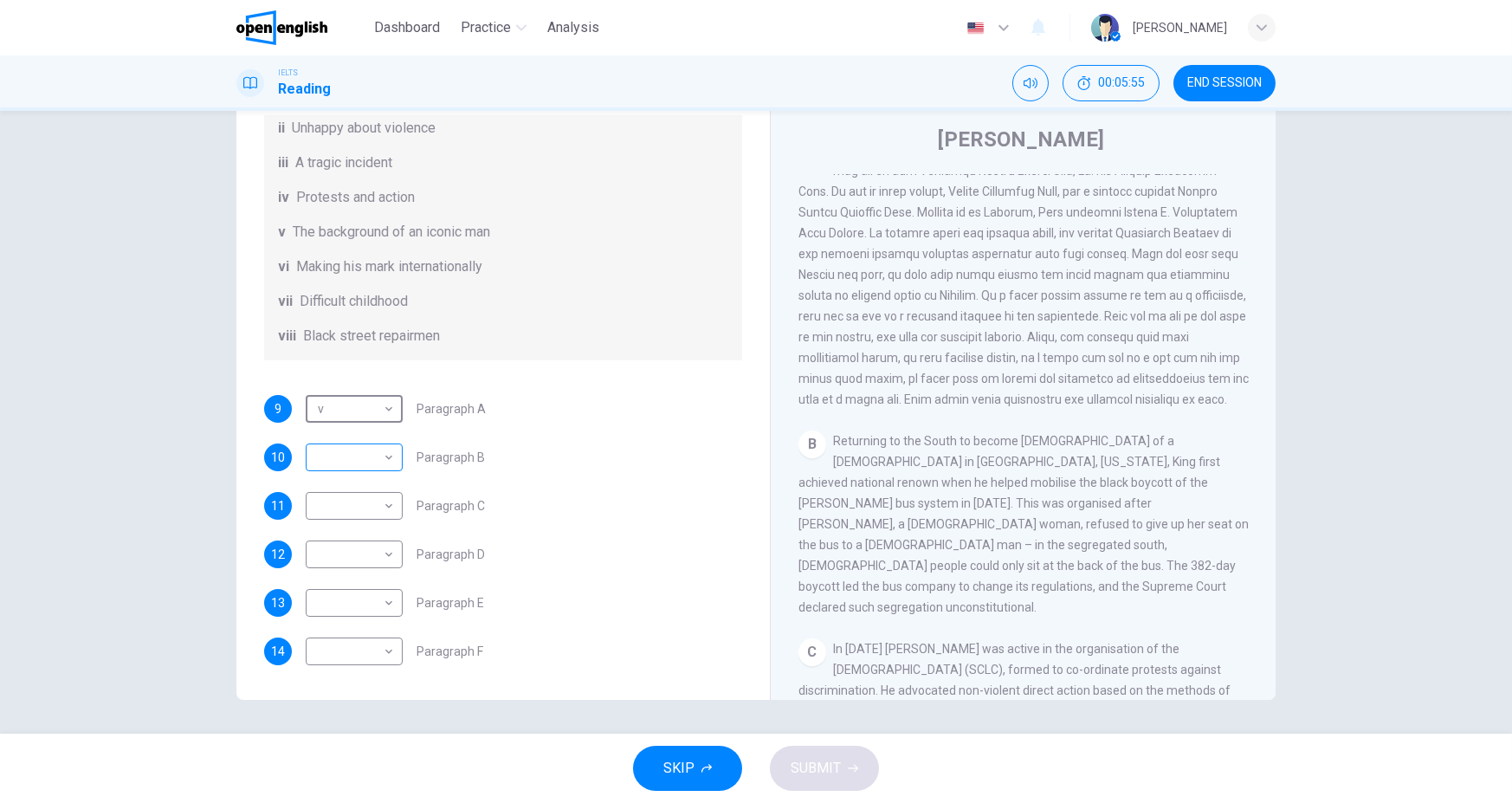
click at [386, 462] on body "This site uses cookies, as explained in our Privacy Policy . If you agree to th…" at bounding box center [756, 401] width 1512 height 803
drag, startPoint x: 747, startPoint y: 349, endPoint x: 737, endPoint y: 294, distance: 55.9
click at [737, 294] on div at bounding box center [756, 401] width 1512 height 803
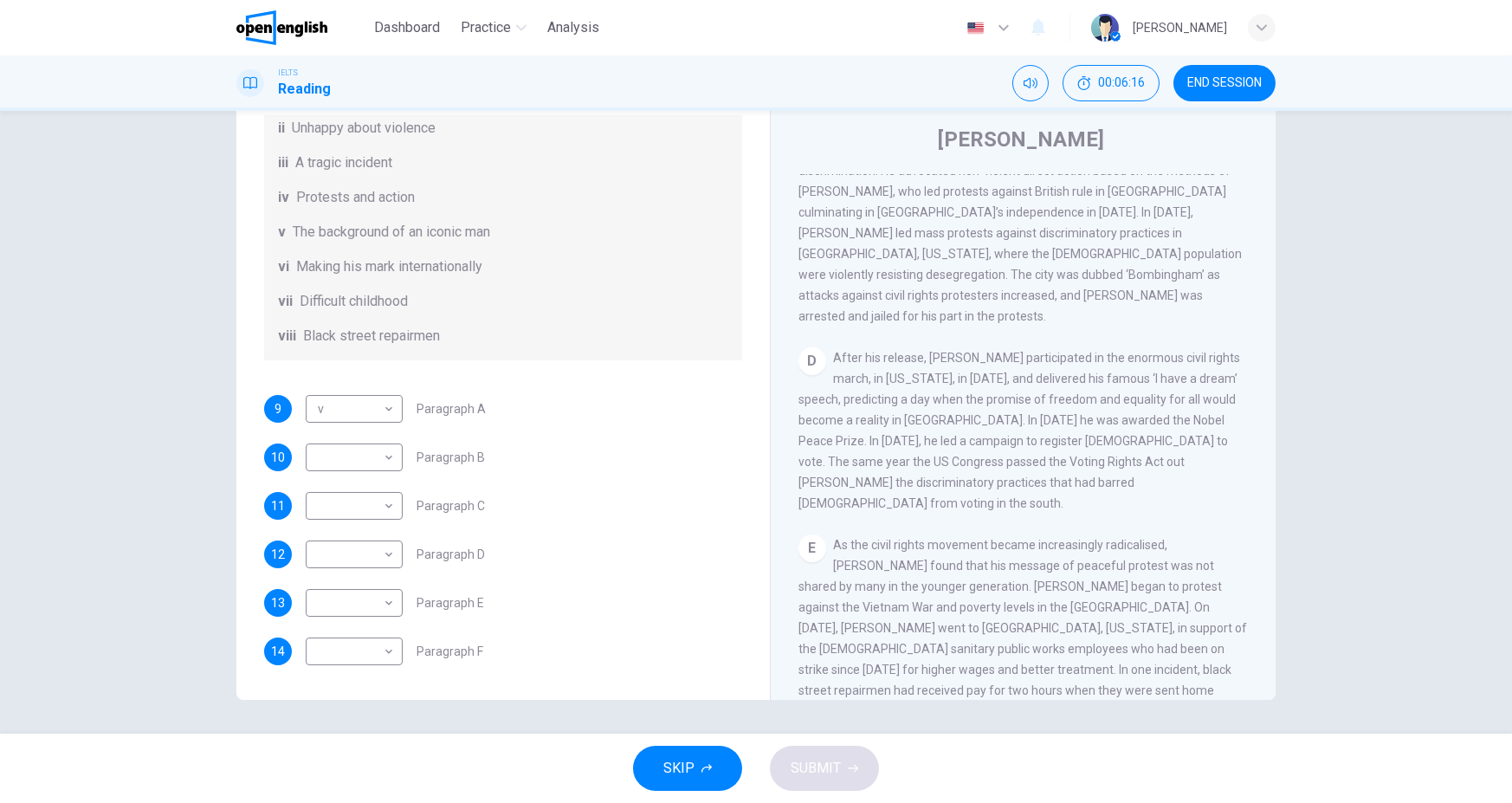
scroll to position [1093, 0]
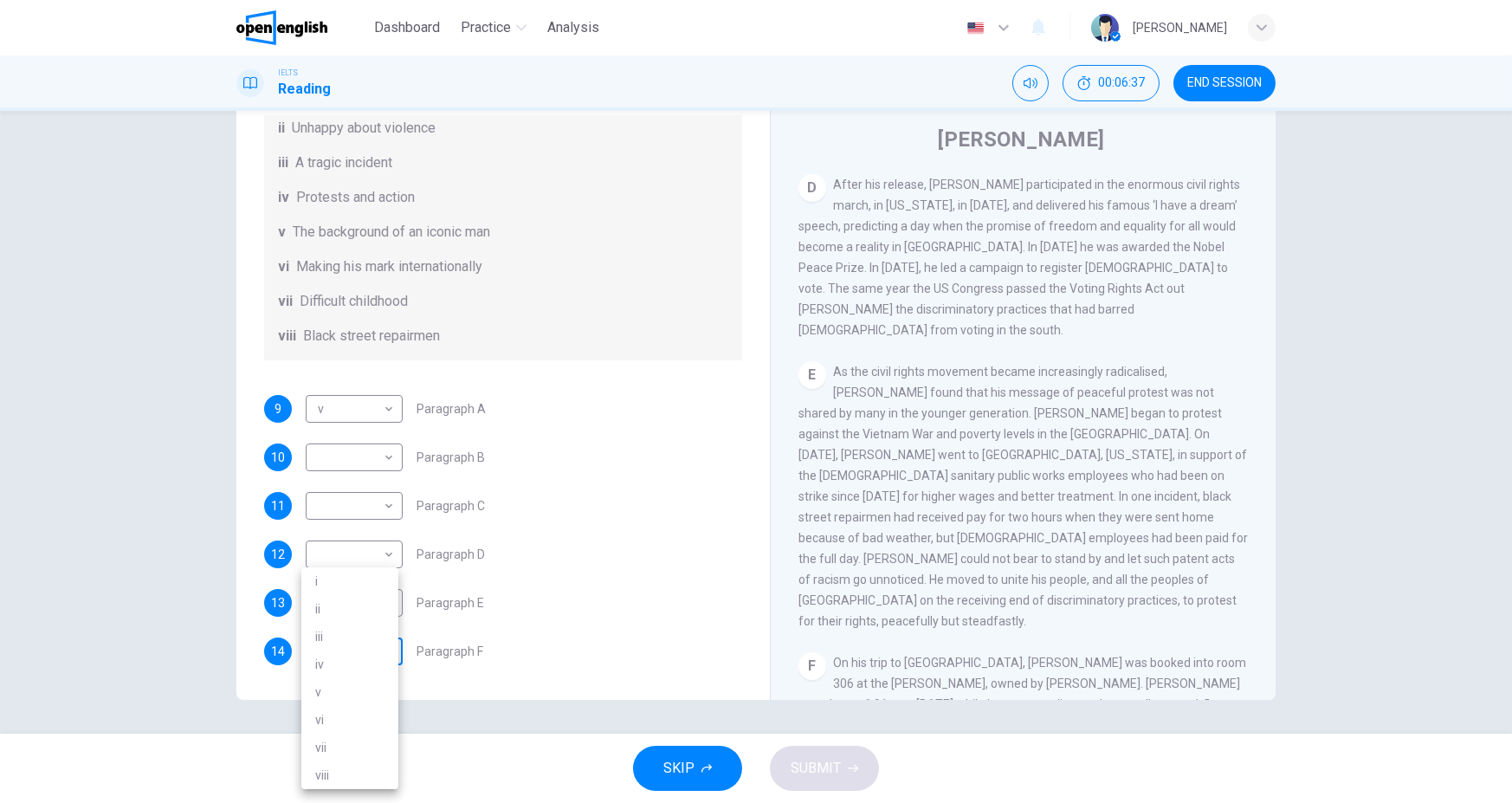
click at [362, 649] on body "This site uses cookies, as explained in our Privacy Policy . If you agree to th…" at bounding box center [756, 401] width 1512 height 803
click at [369, 629] on li "iii" at bounding box center [349, 636] width 97 height 28
type input "***"
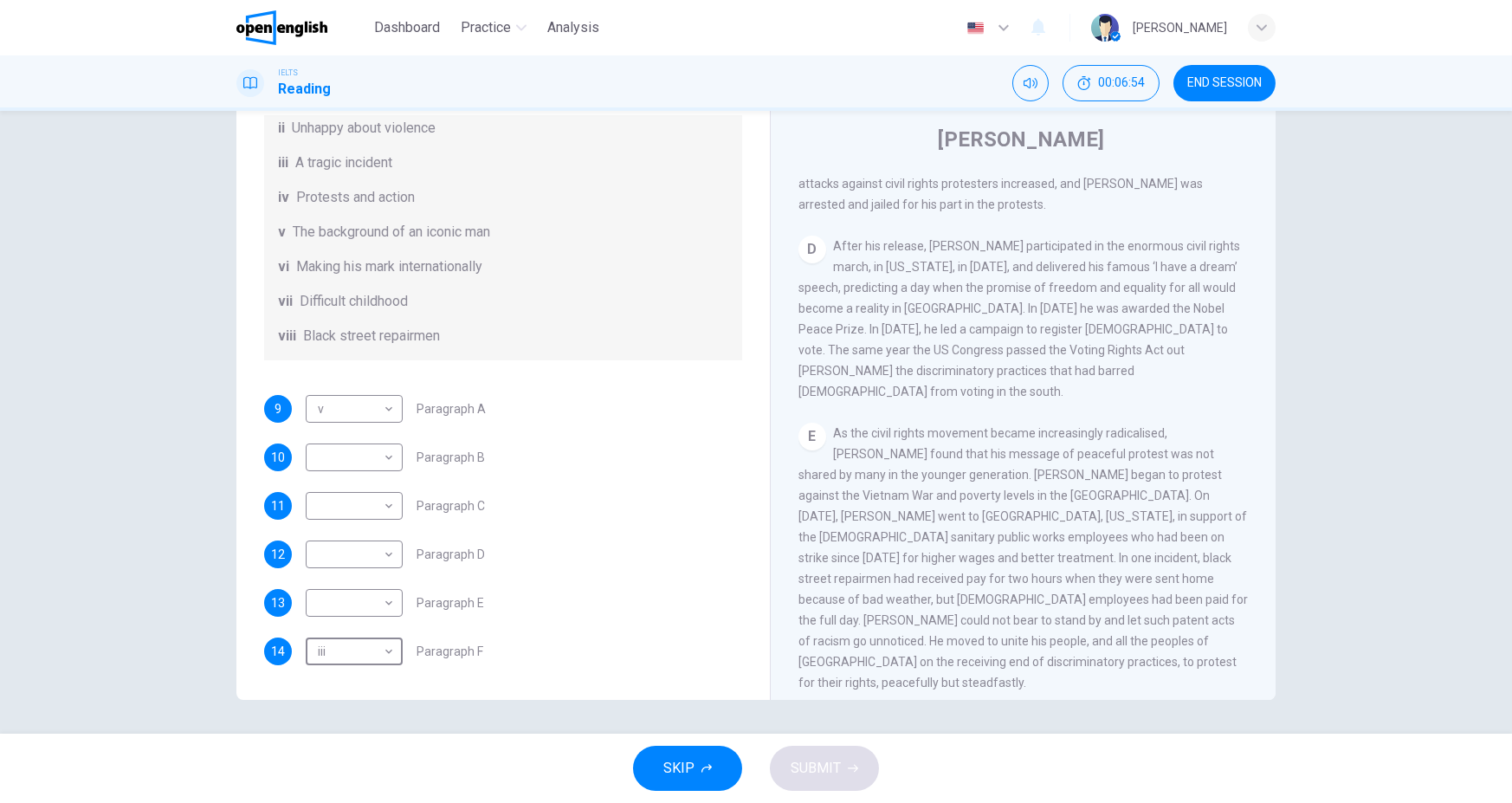
scroll to position [1005, 0]
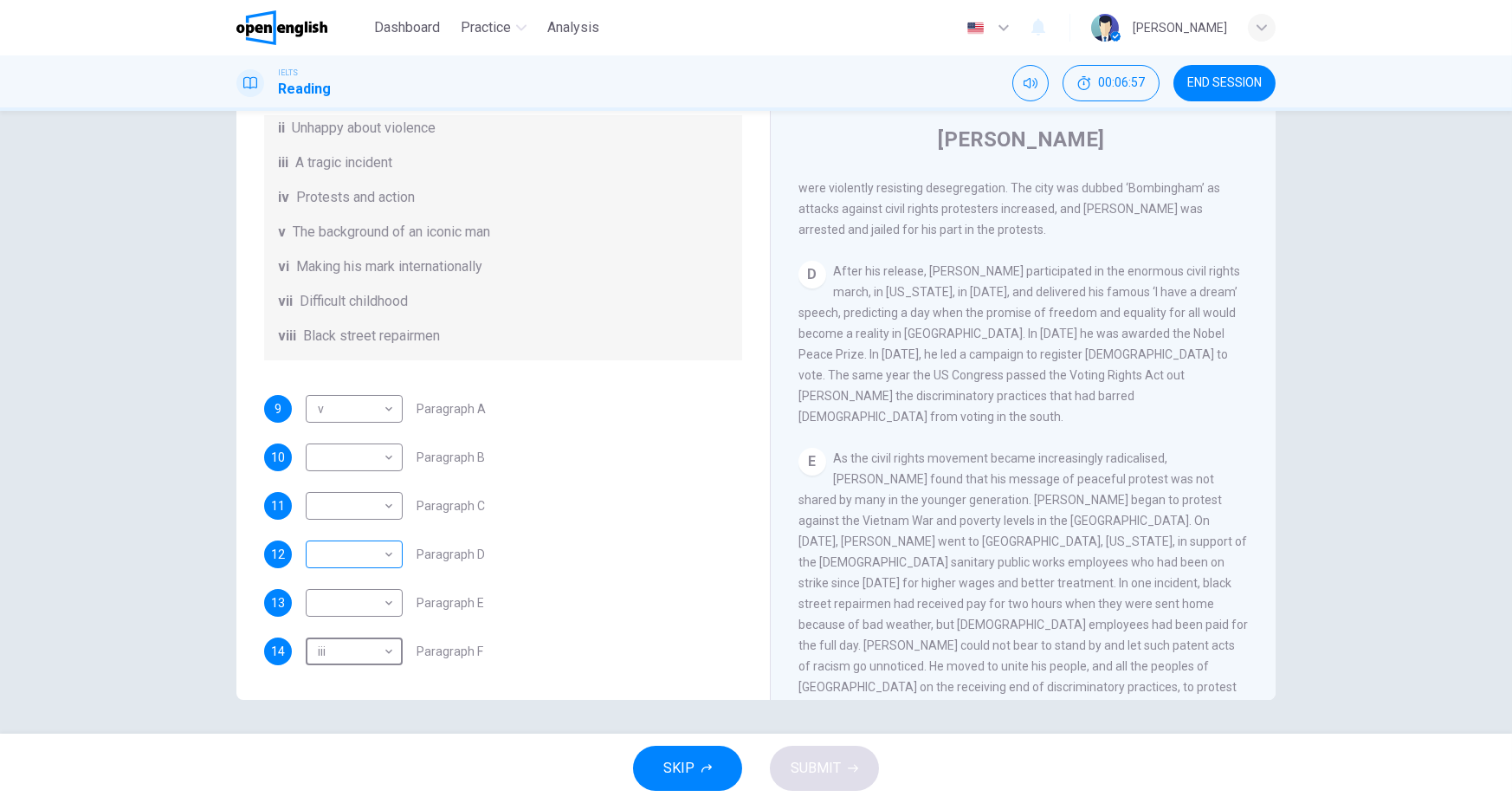
click at [371, 550] on body "This site uses cookies, as explained in our Privacy Policy . If you agree to th…" at bounding box center [756, 401] width 1512 height 803
click at [636, 492] on div at bounding box center [756, 401] width 1512 height 803
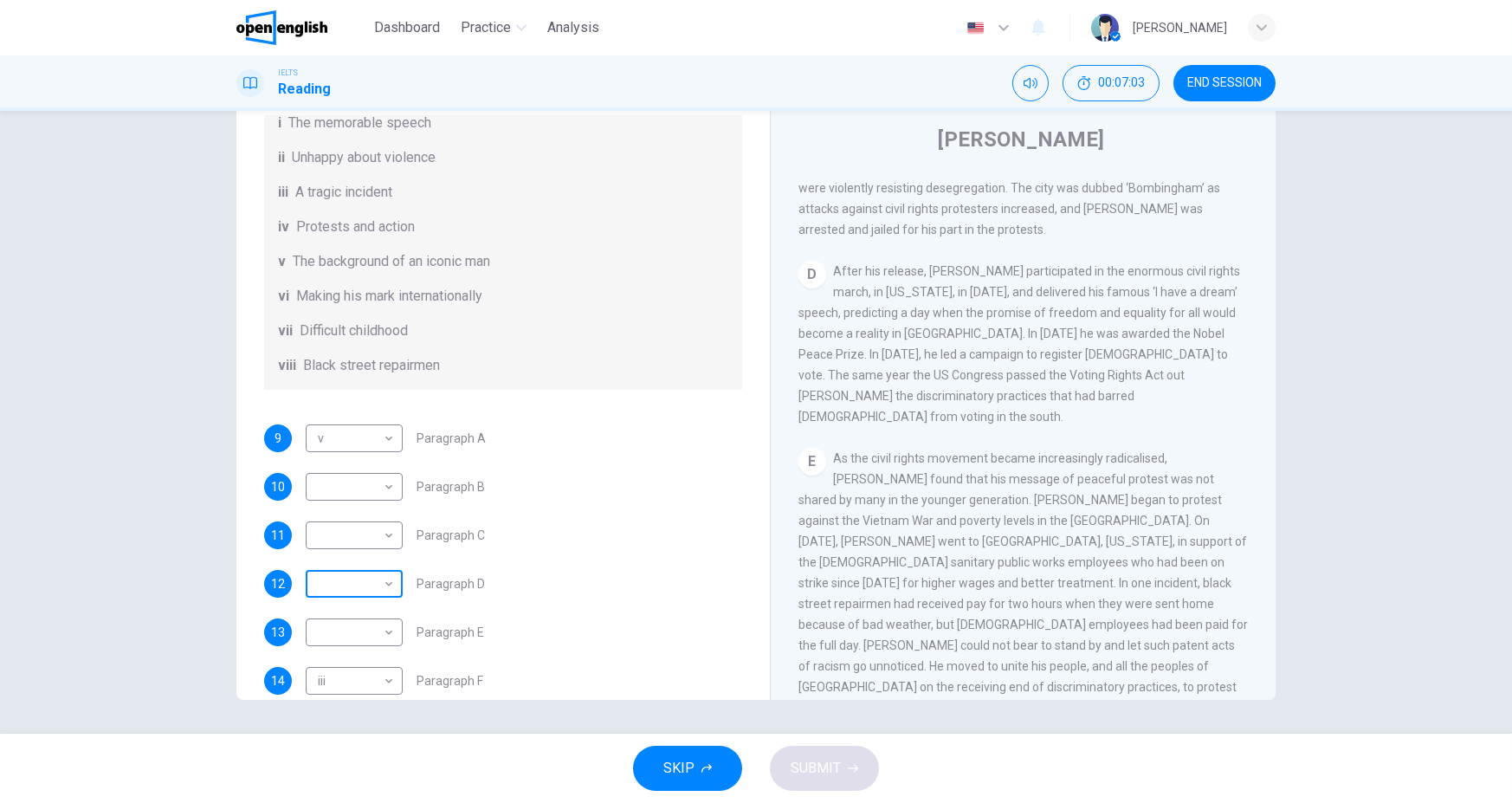
scroll to position [260, 0]
click at [337, 602] on body "This site uses cookies, as explained in our Privacy Policy . If you agree to th…" at bounding box center [756, 401] width 1512 height 803
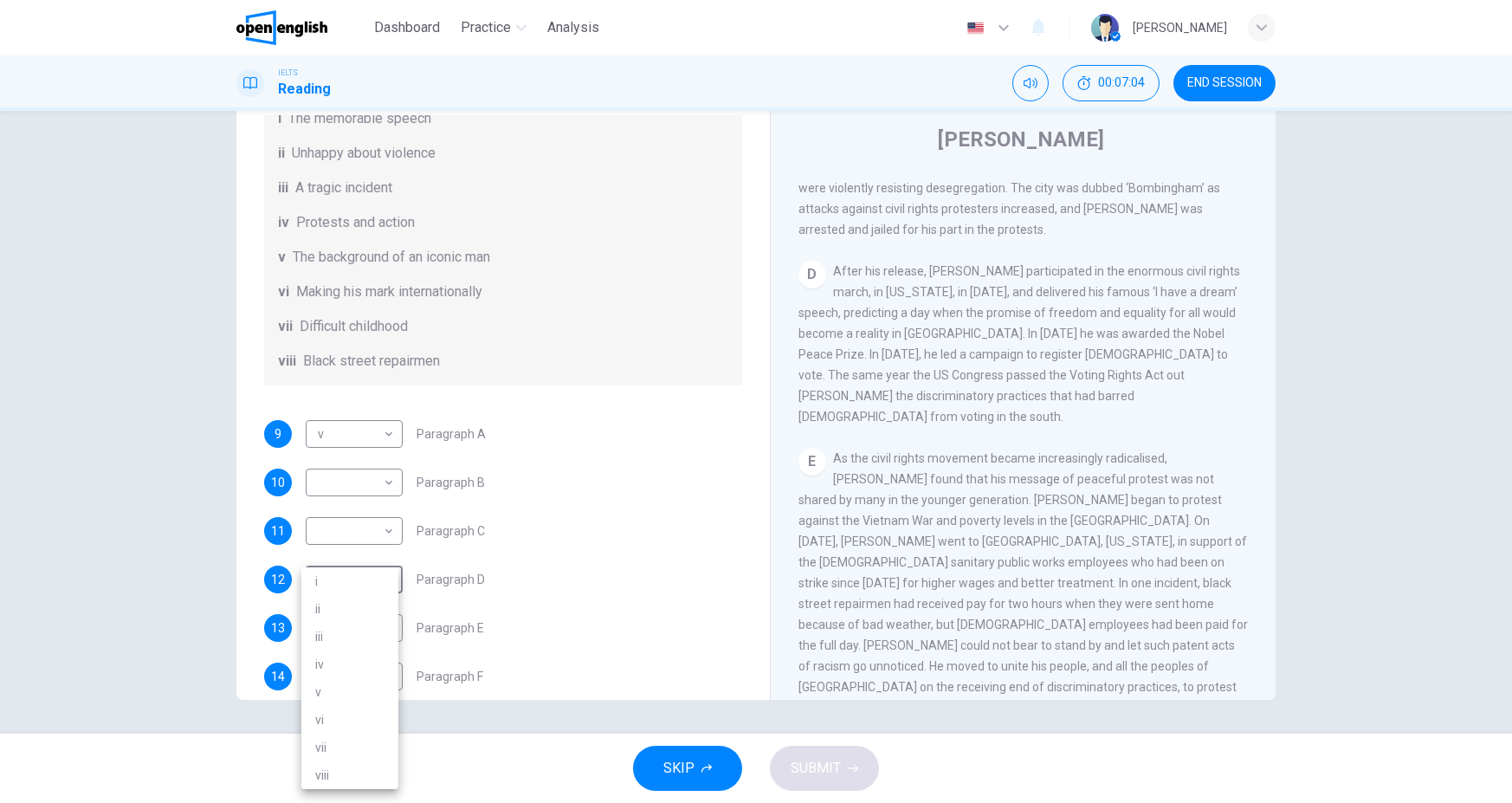
click at [343, 581] on li "i" at bounding box center [349, 581] width 97 height 28
type input "*"
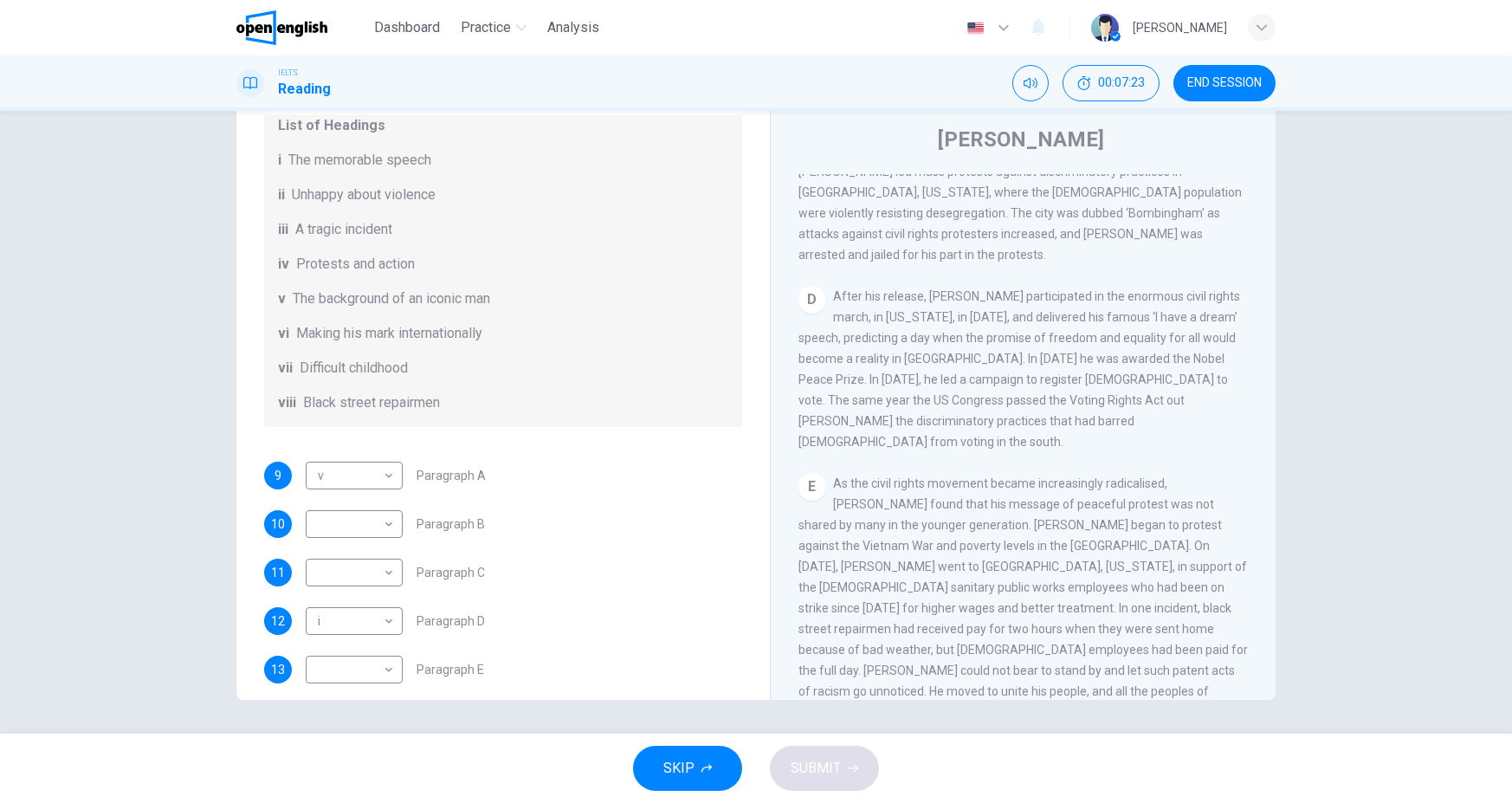
scroll to position [1005, 0]
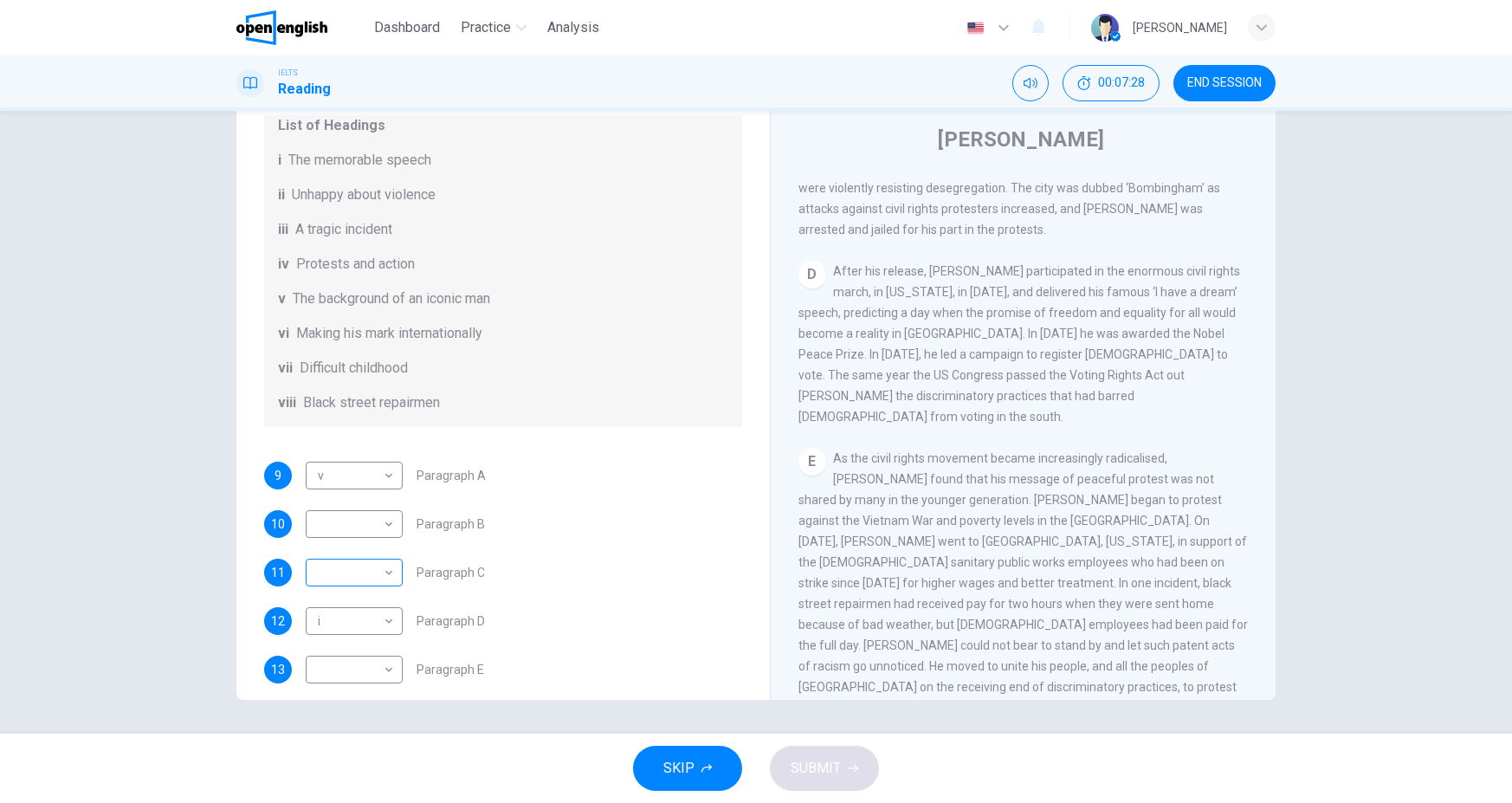
click at [366, 586] on body "This site uses cookies, as explained in our Privacy Policy . If you agree to th…" at bounding box center [756, 401] width 1512 height 803
click at [362, 671] on li "iv" at bounding box center [349, 664] width 97 height 28
type input "**"
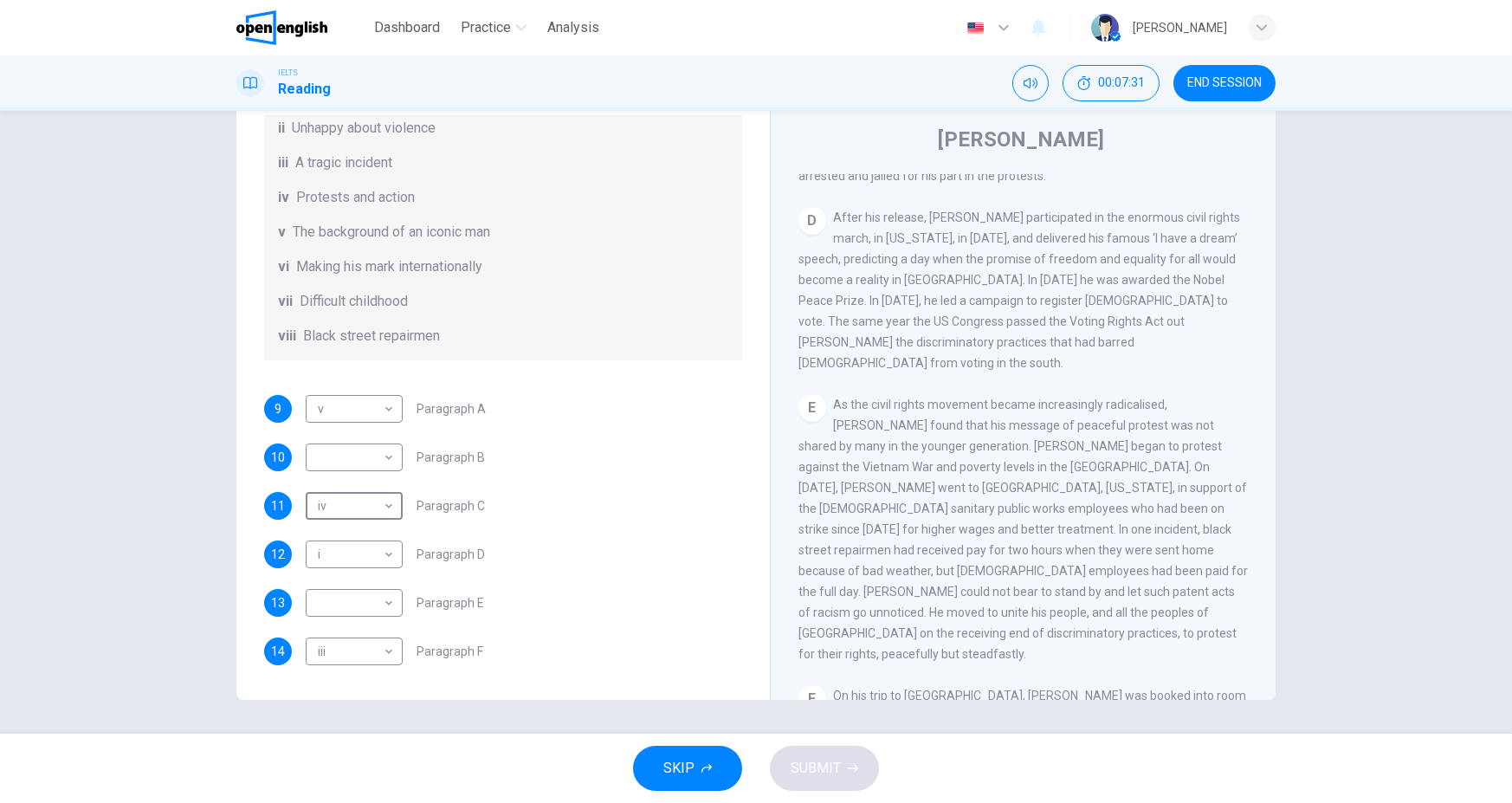
scroll to position [1093, 0]
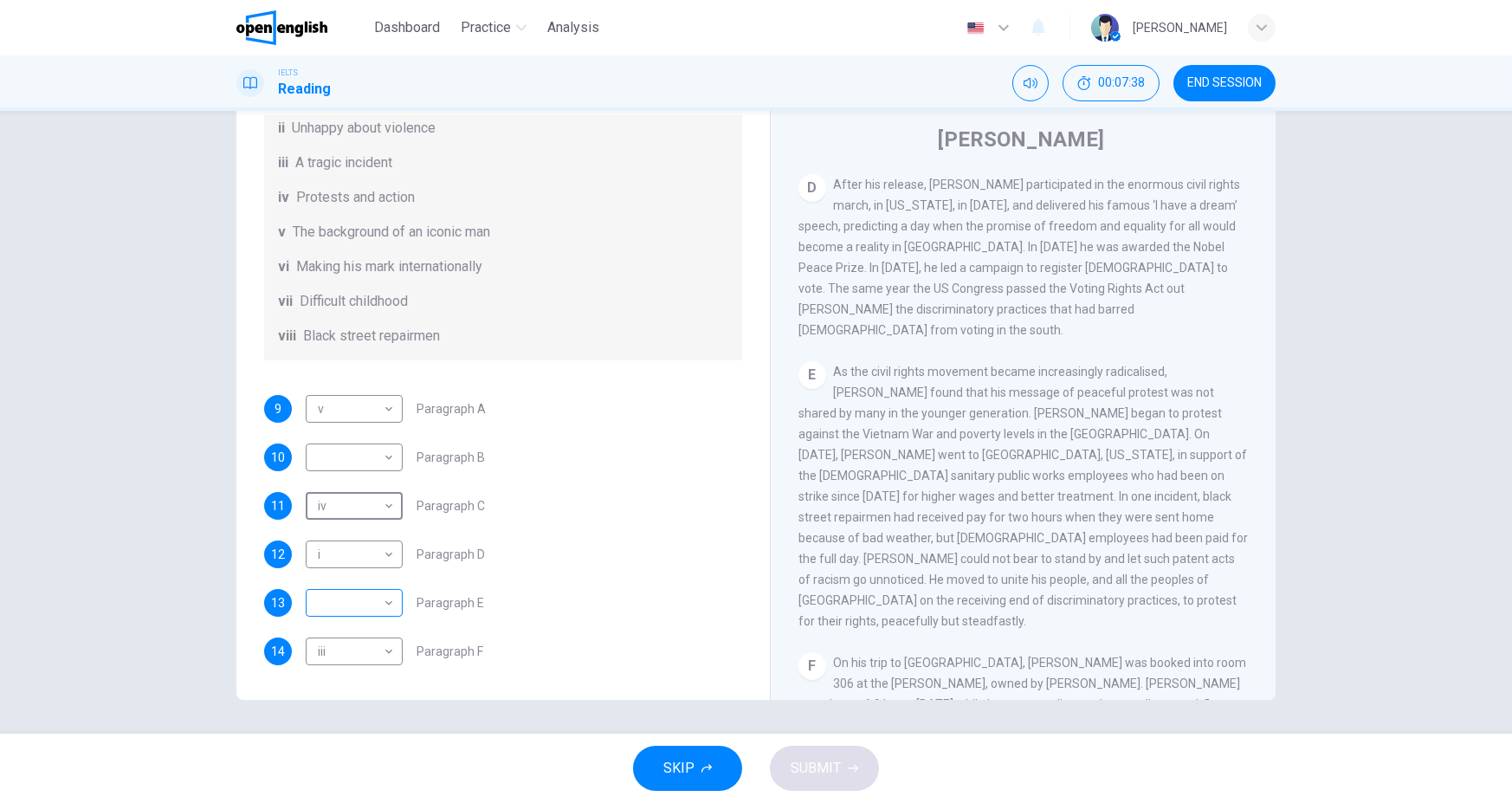
click at [375, 602] on body "This site uses cookies, as explained in our Privacy Policy . If you agree to th…" at bounding box center [756, 401] width 1512 height 803
click at [364, 715] on li "vi" at bounding box center [349, 720] width 97 height 28
type input "**"
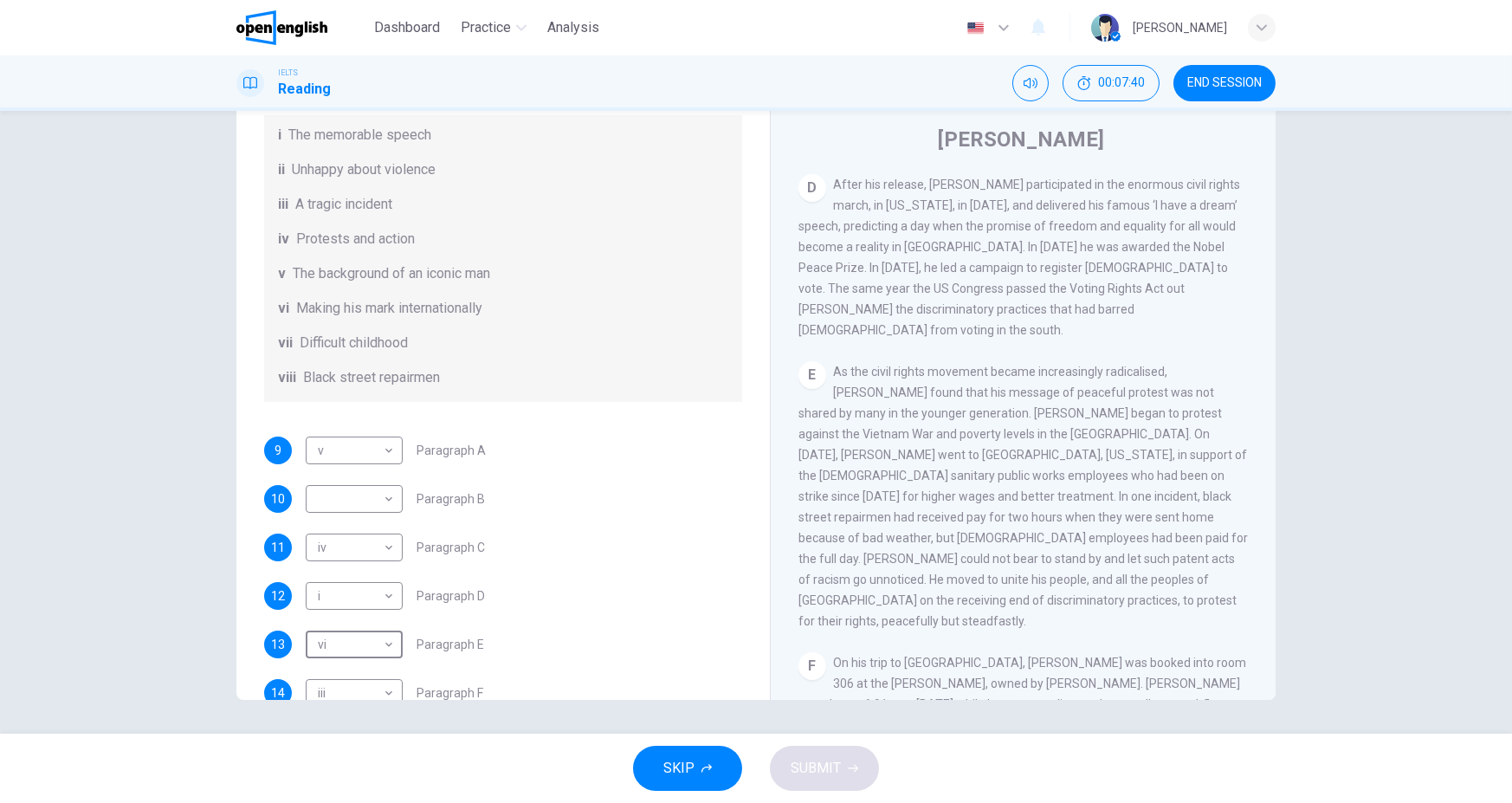
scroll to position [219, 0]
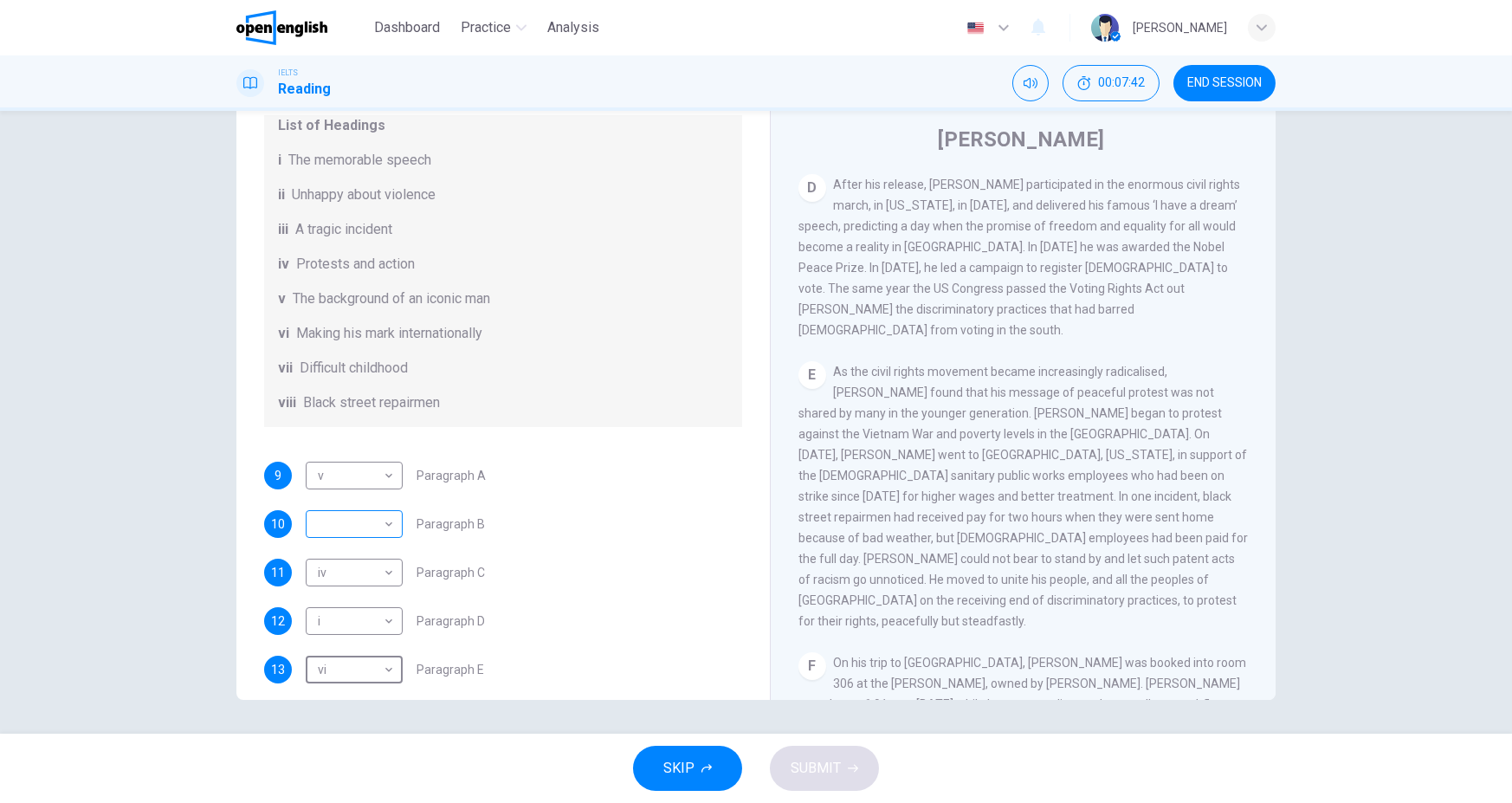
click at [375, 547] on body "This site uses cookies, as explained in our Privacy Policy . If you agree to th…" at bounding box center [756, 401] width 1512 height 803
click at [371, 767] on li "viii" at bounding box center [349, 765] width 97 height 28
type input "****"
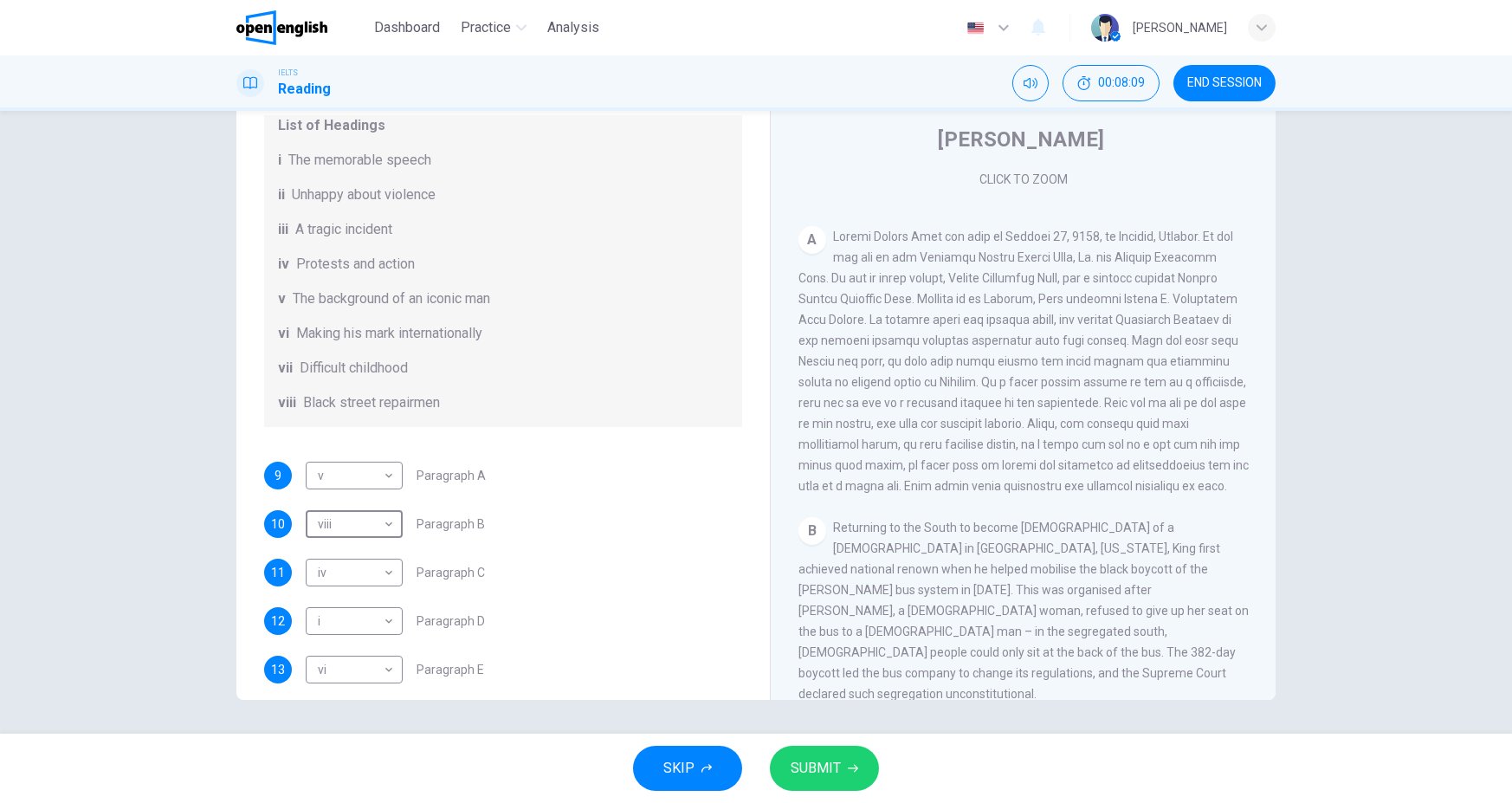
scroll to position [313, 0]
drag, startPoint x: 435, startPoint y: 427, endPoint x: 323, endPoint y: 425, distance: 112.0
click at [323, 413] on span "Black street repairmen" at bounding box center [371, 403] width 137 height 21
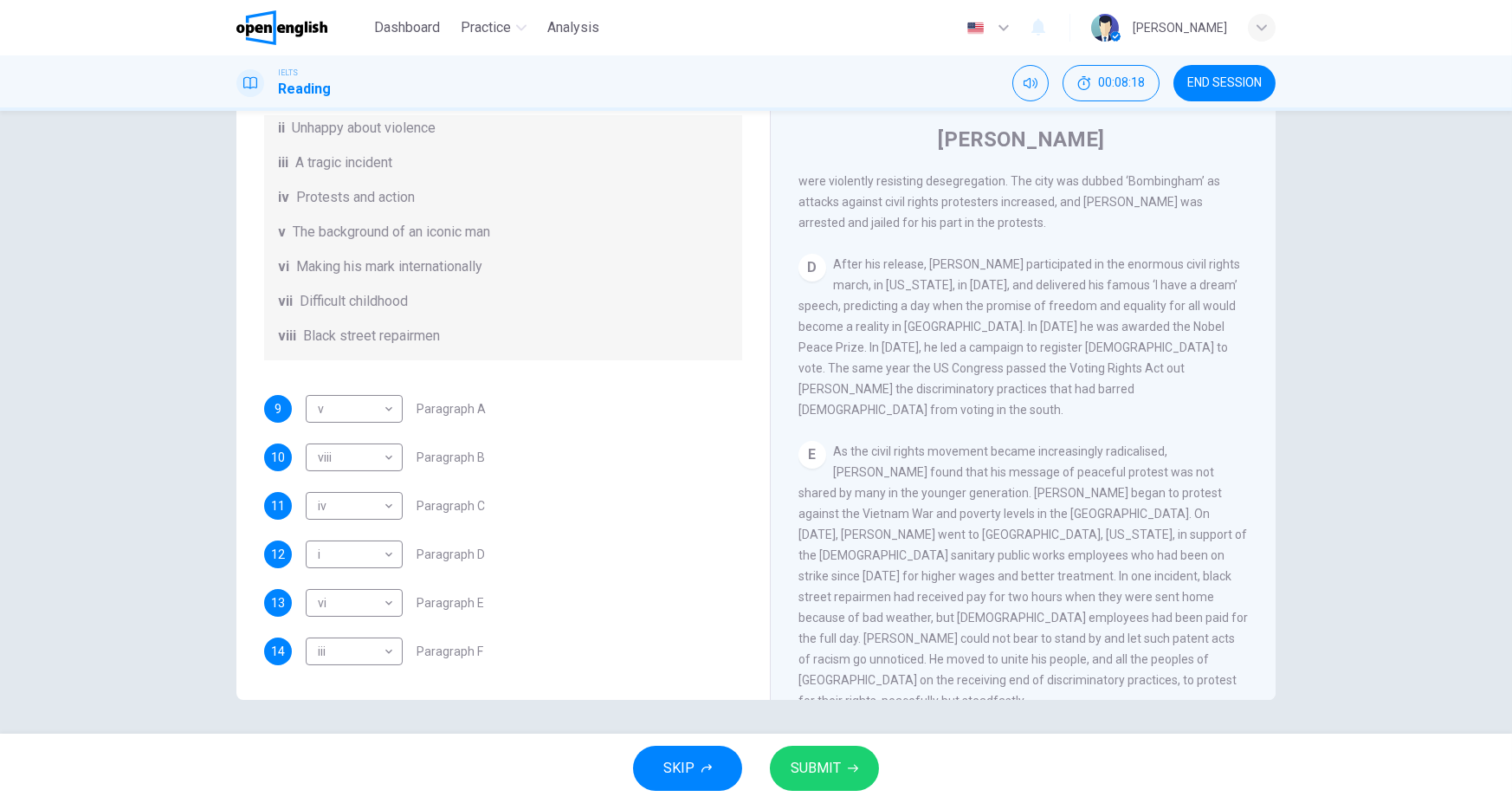
scroll to position [1093, 0]
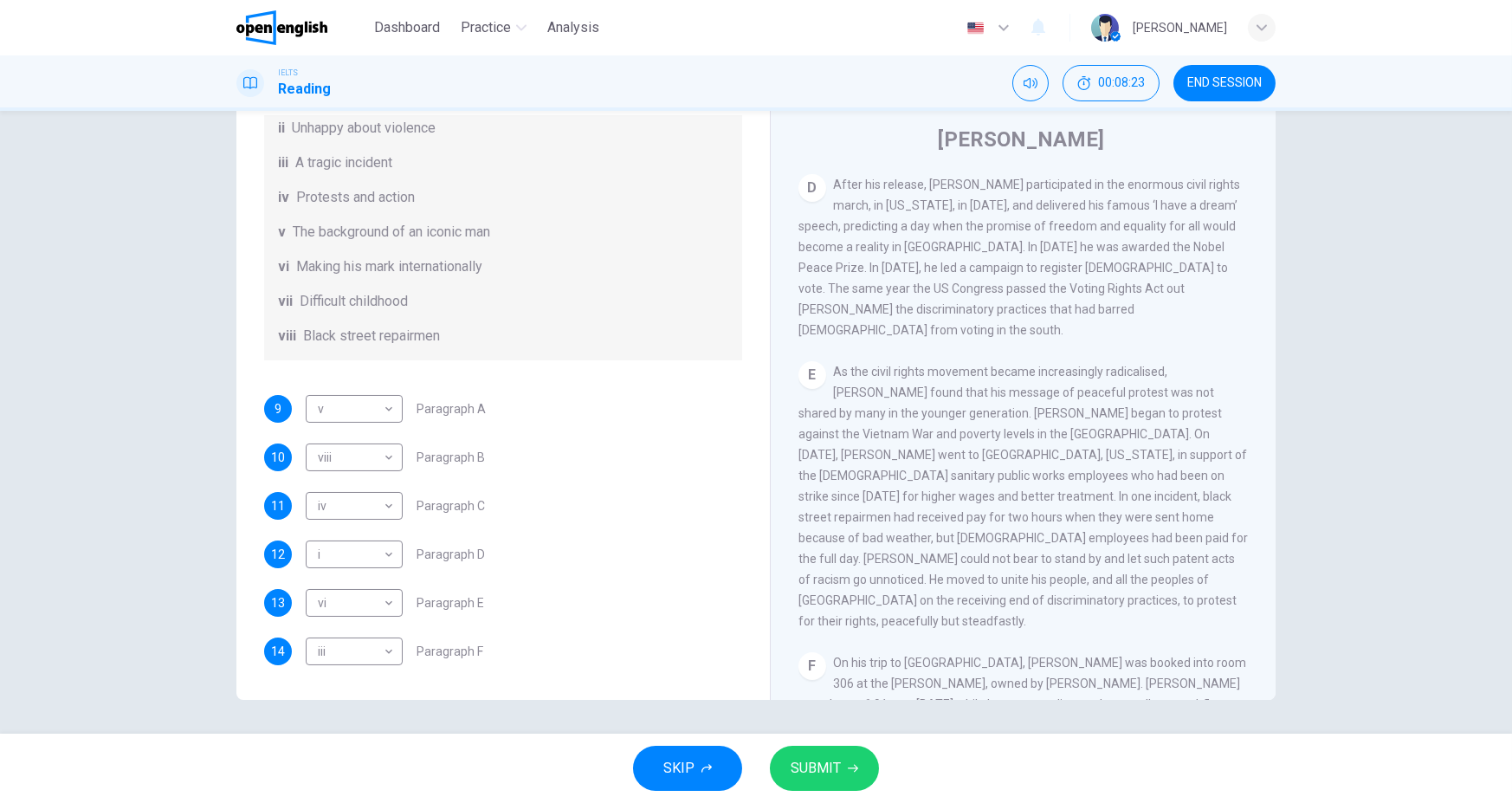
click at [848, 767] on icon "button" at bounding box center [852, 768] width 11 height 11
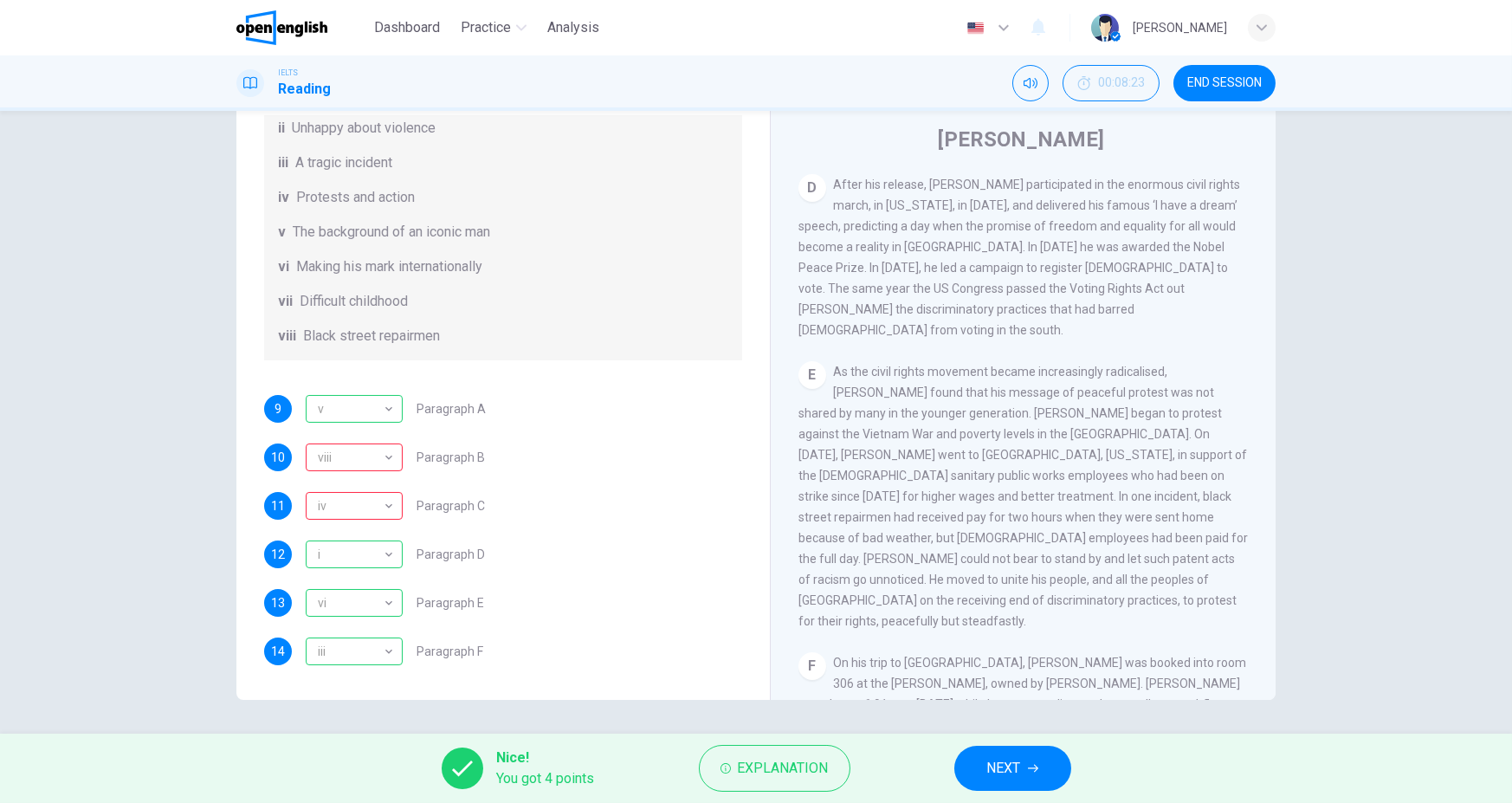
click at [1029, 765] on icon "button" at bounding box center [1033, 768] width 11 height 11
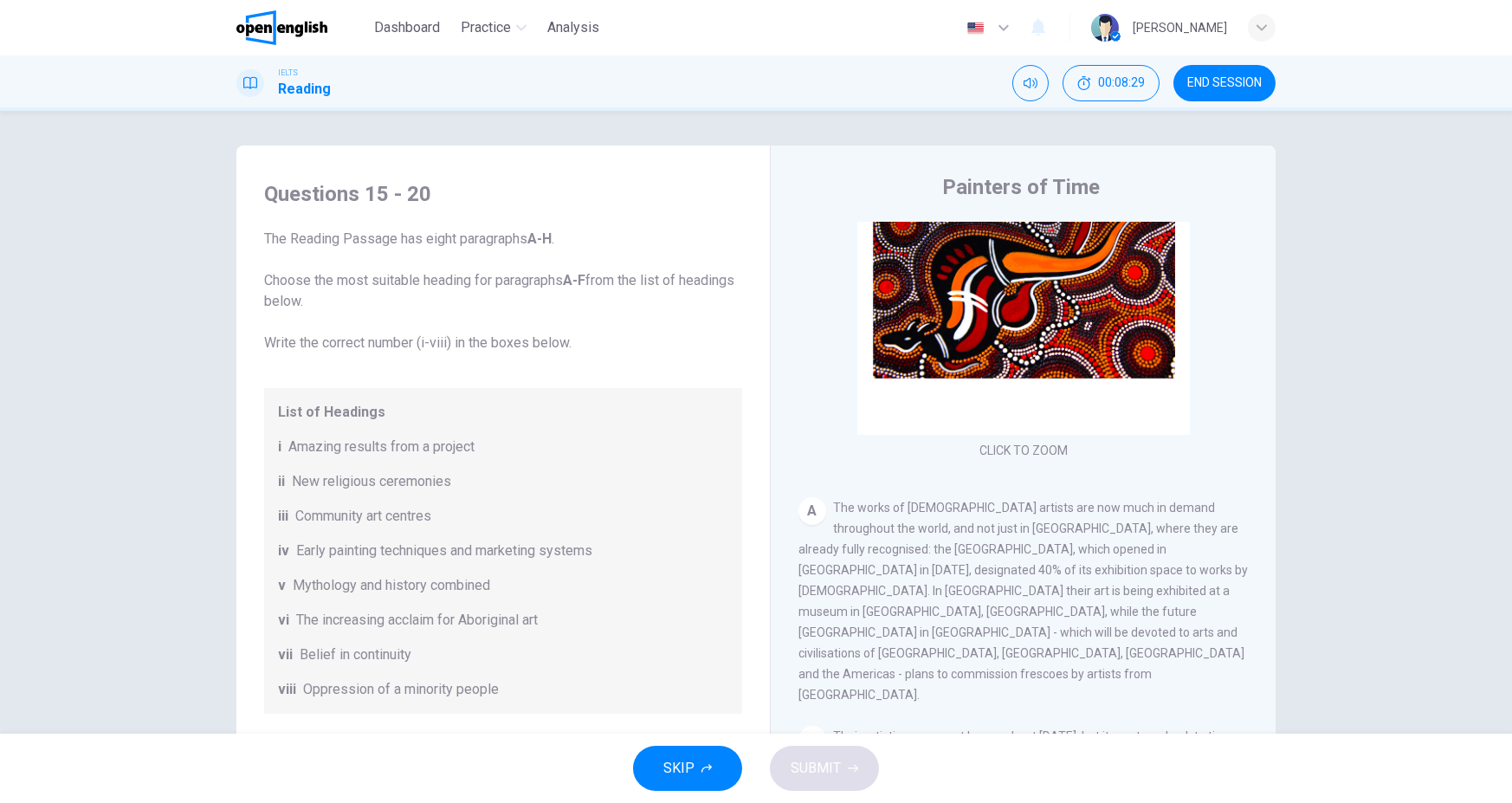
scroll to position [0, 0]
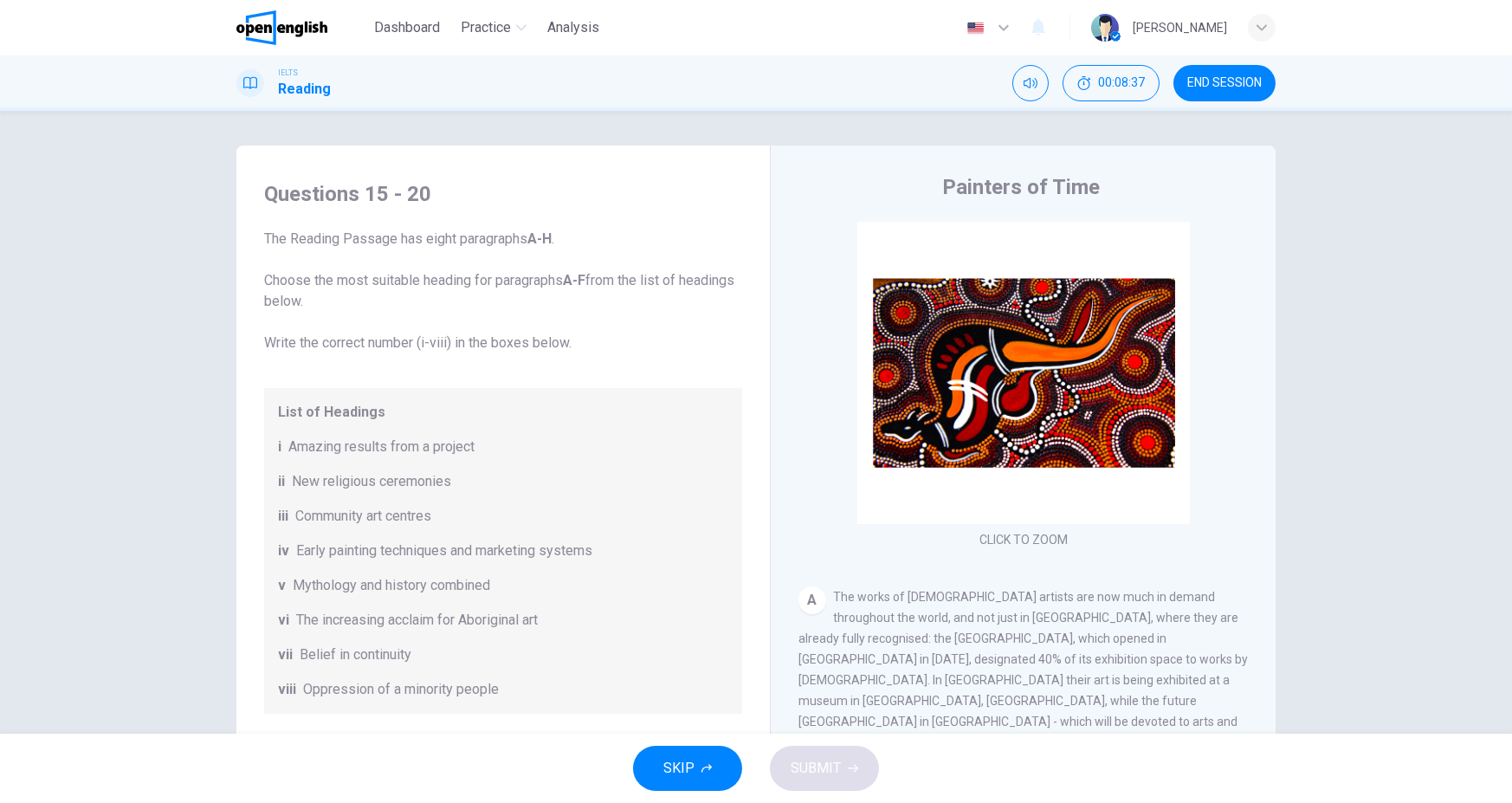
click at [1204, 69] on button "END SESSION" at bounding box center [1224, 83] width 103 height 36
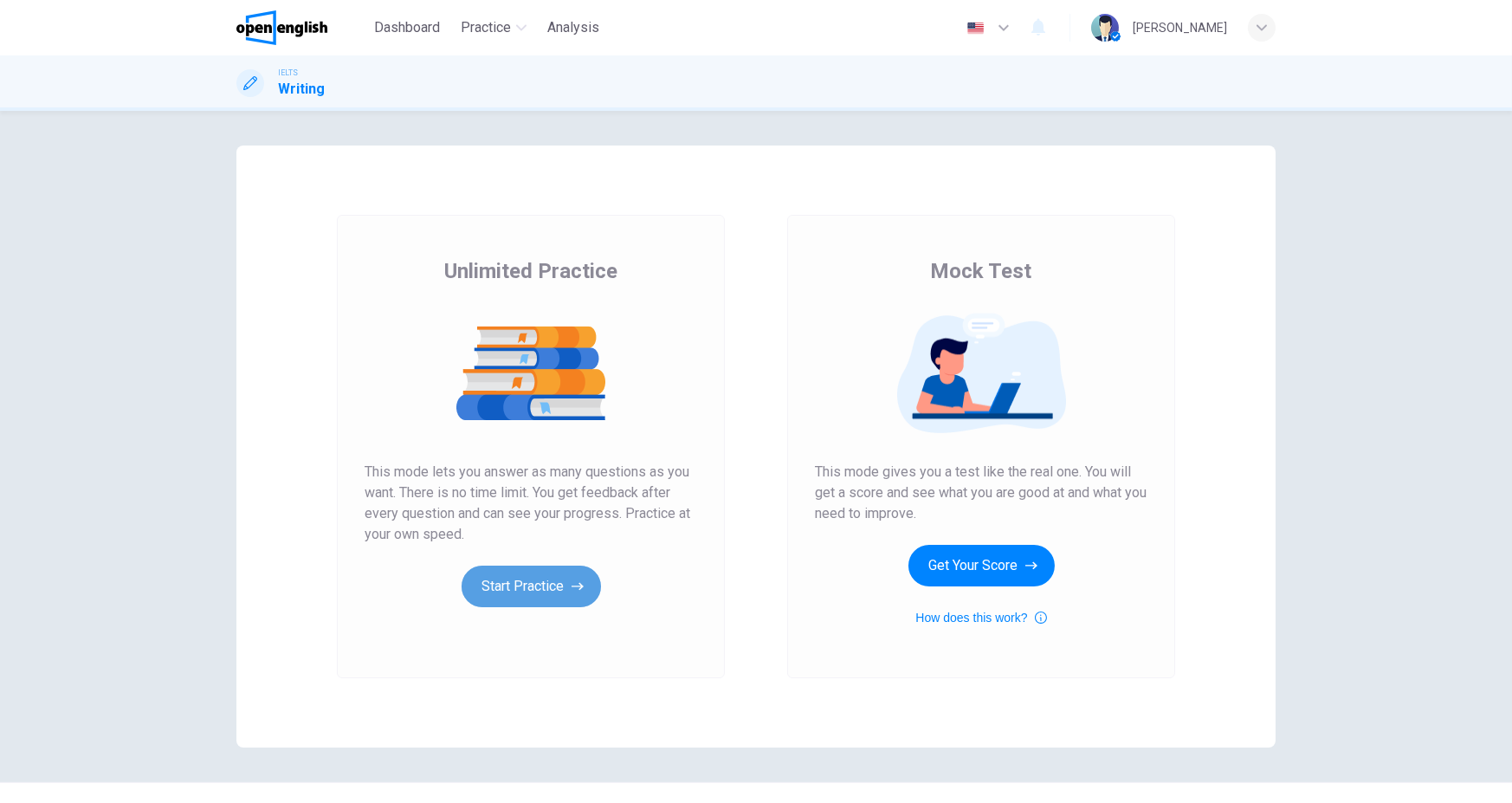
click at [538, 597] on button "Start Practice" at bounding box center [530, 586] width 139 height 41
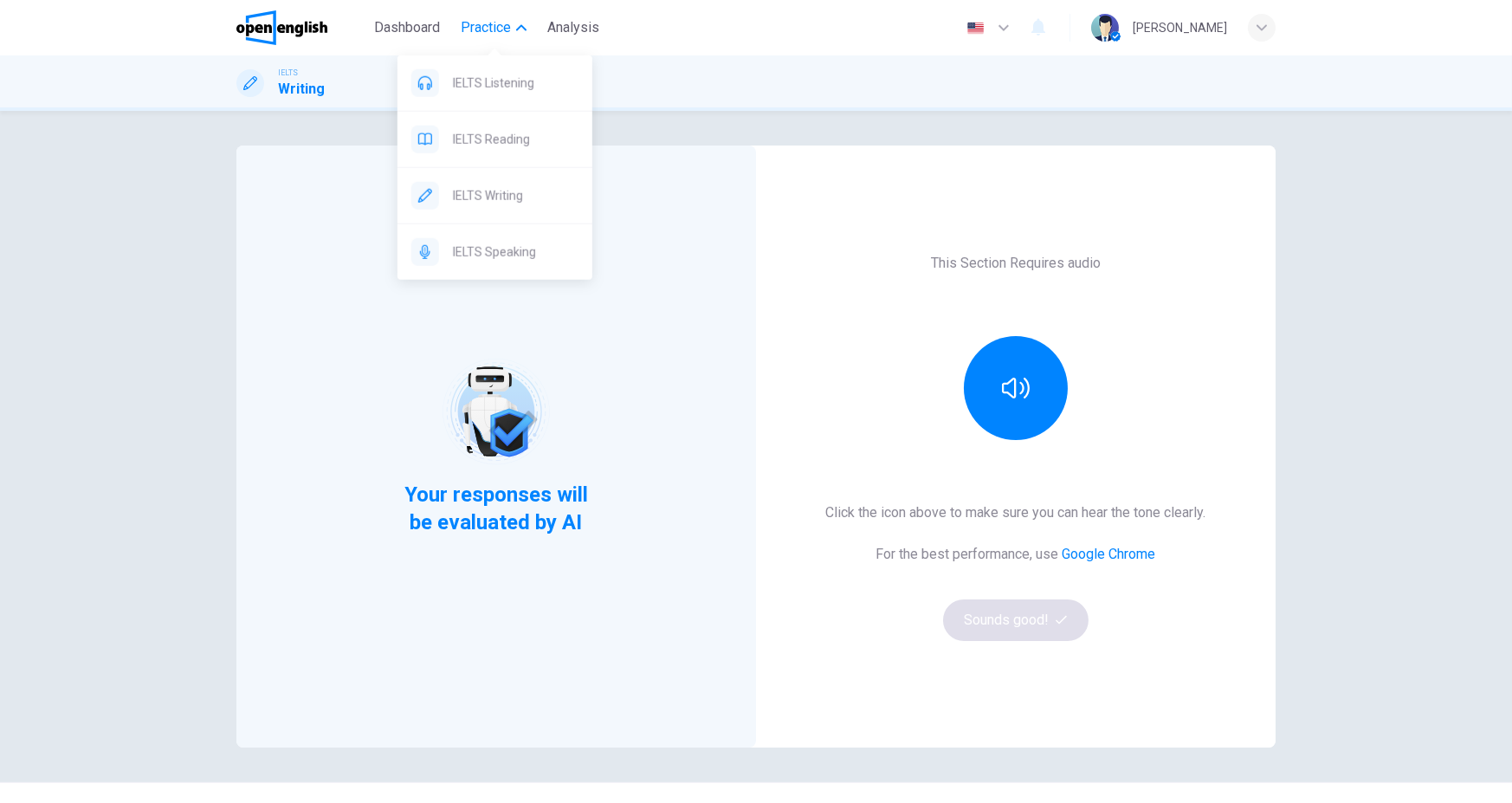
click at [521, 35] on button "Practice" at bounding box center [493, 28] width 80 height 32
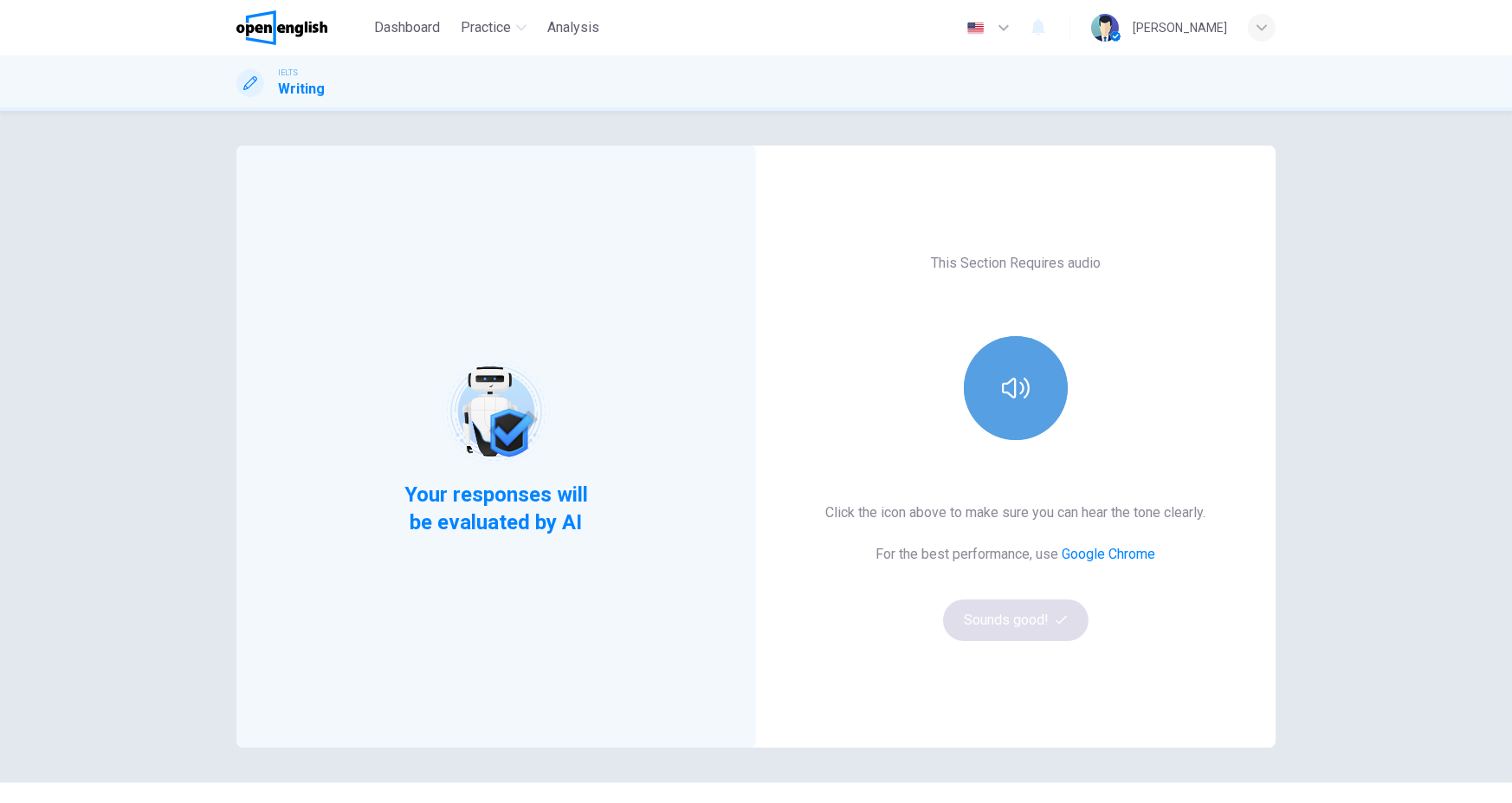
click at [1023, 391] on icon "button" at bounding box center [1015, 389] width 28 height 21
click at [1035, 421] on button "button" at bounding box center [1015, 388] width 104 height 104
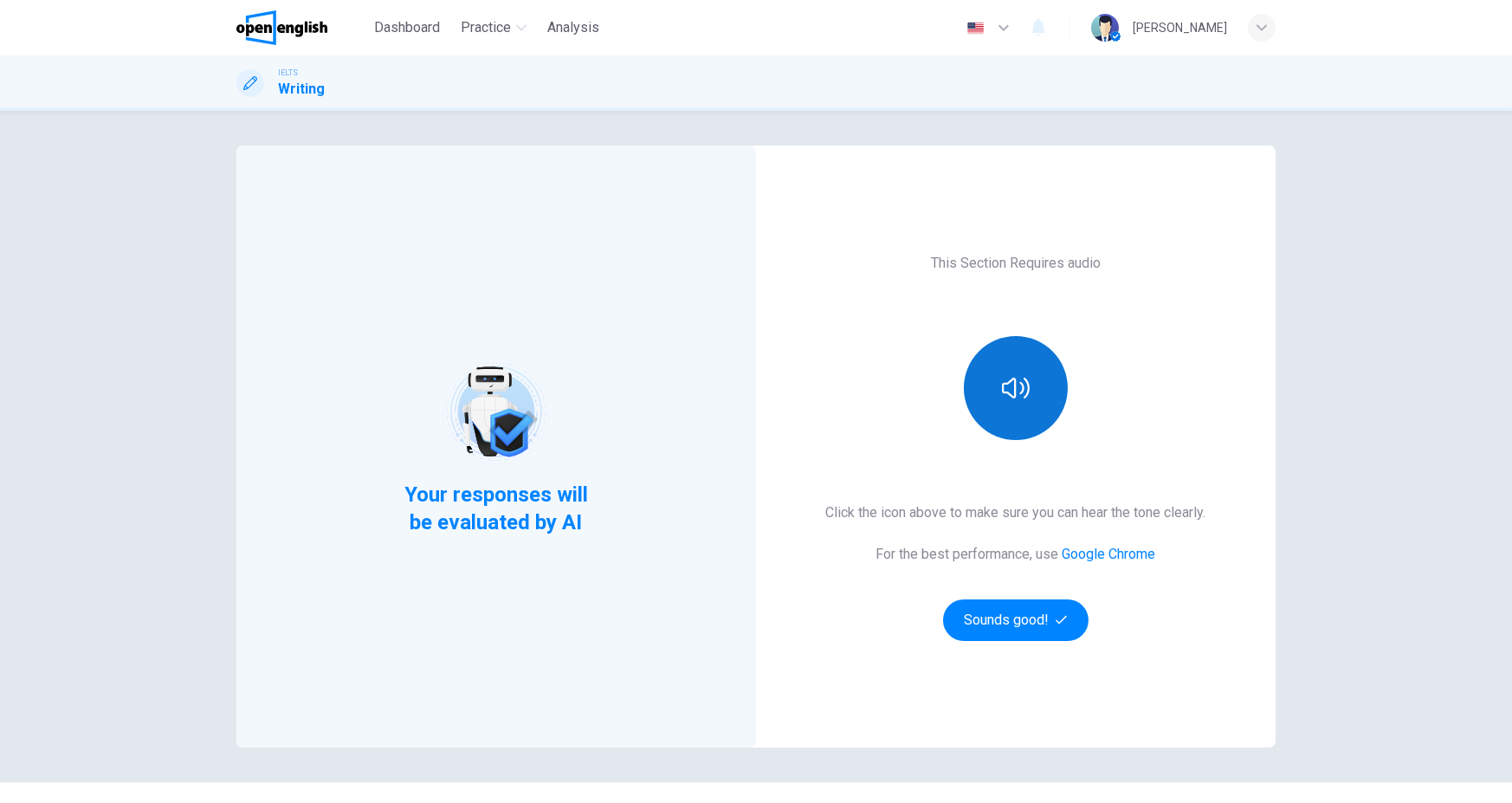
click at [1015, 409] on button "button" at bounding box center [1015, 388] width 104 height 104
click at [1017, 398] on icon "button" at bounding box center [1015, 388] width 28 height 28
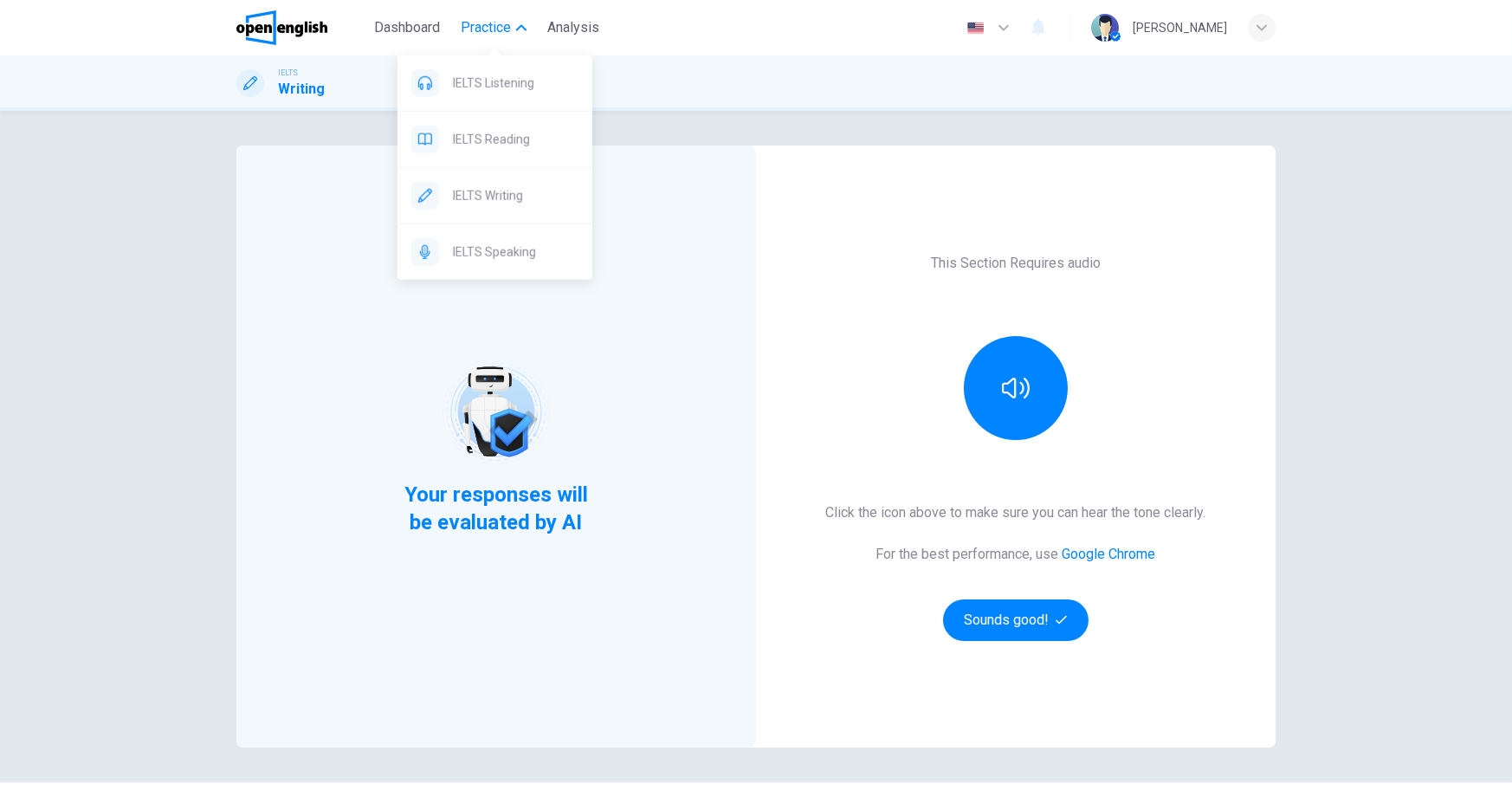
click at [505, 23] on span "Practice" at bounding box center [485, 28] width 50 height 21
click at [479, 30] on span "Practice" at bounding box center [485, 28] width 50 height 21
click at [496, 133] on span "IELTS Reading" at bounding box center [515, 140] width 126 height 21
